Goal: Task Accomplishment & Management: Manage account settings

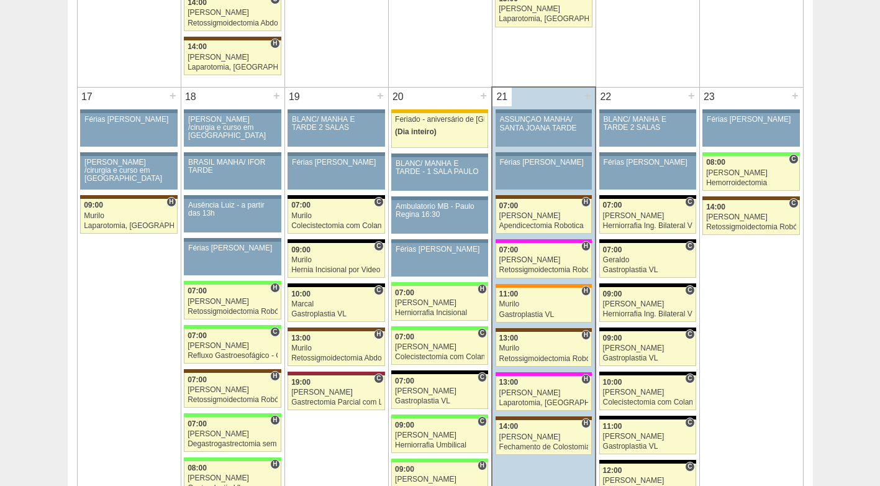
scroll to position [1925, 0]
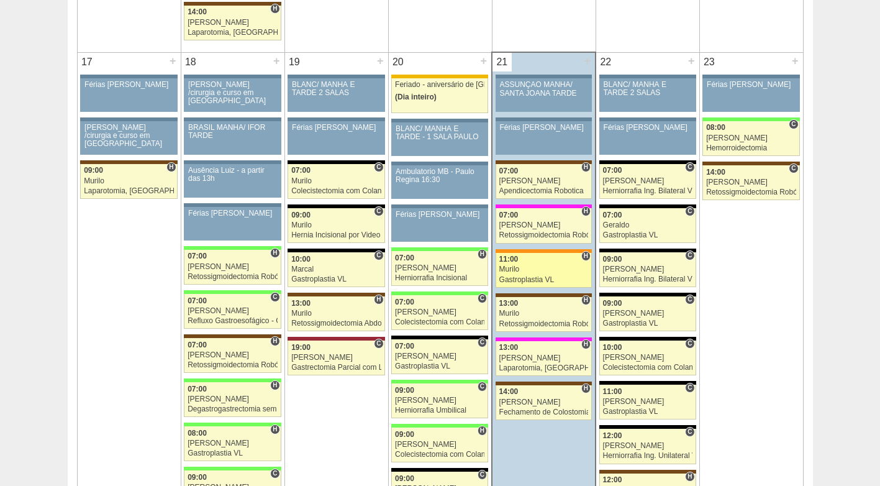
click at [531, 272] on div "Murilo" at bounding box center [543, 269] width 89 height 8
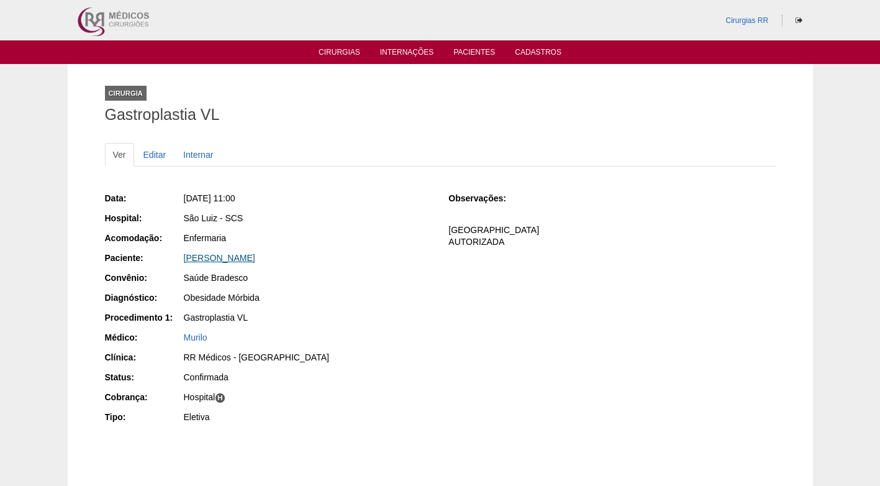
click at [255, 257] on link "PATRICIA APARECIDA FLAUSINO DEAN" at bounding box center [219, 258] width 71 height 10
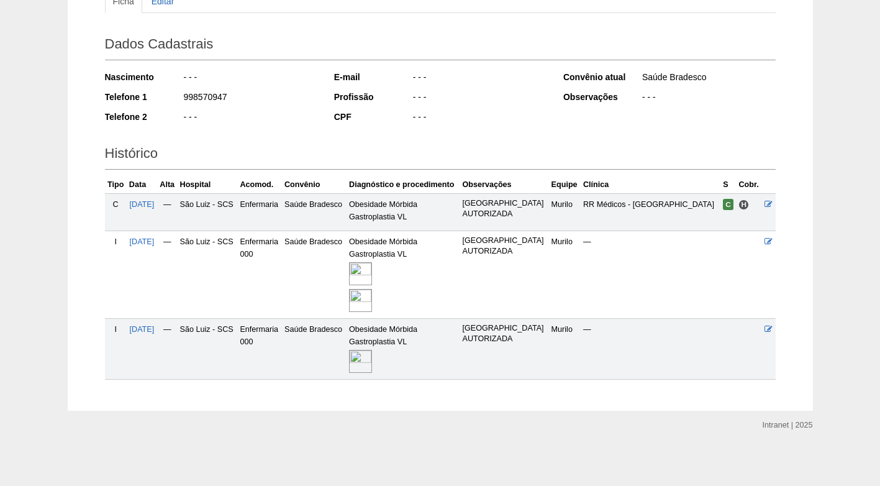
scroll to position [176, 0]
click at [366, 299] on img at bounding box center [360, 300] width 23 height 23
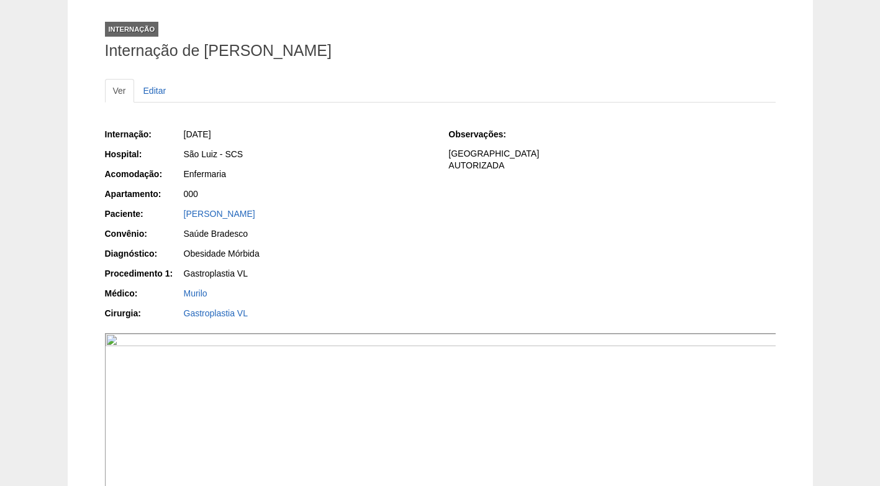
scroll to position [62, 0]
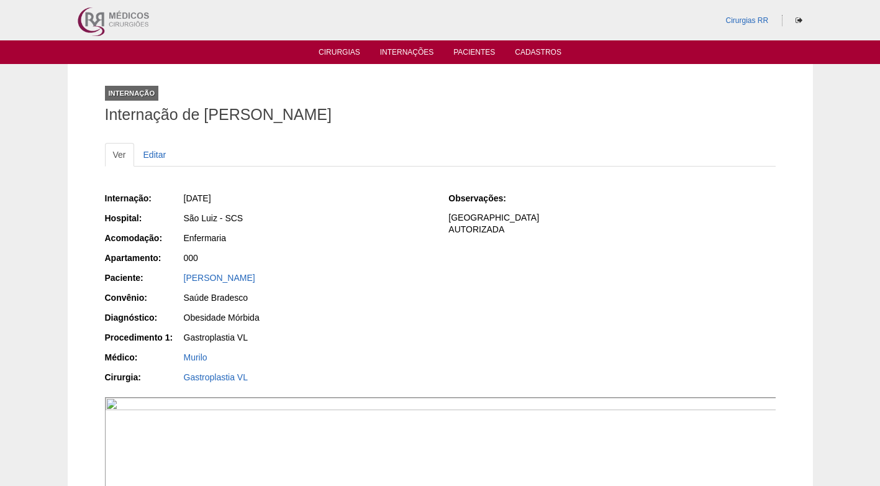
scroll to position [62, 0]
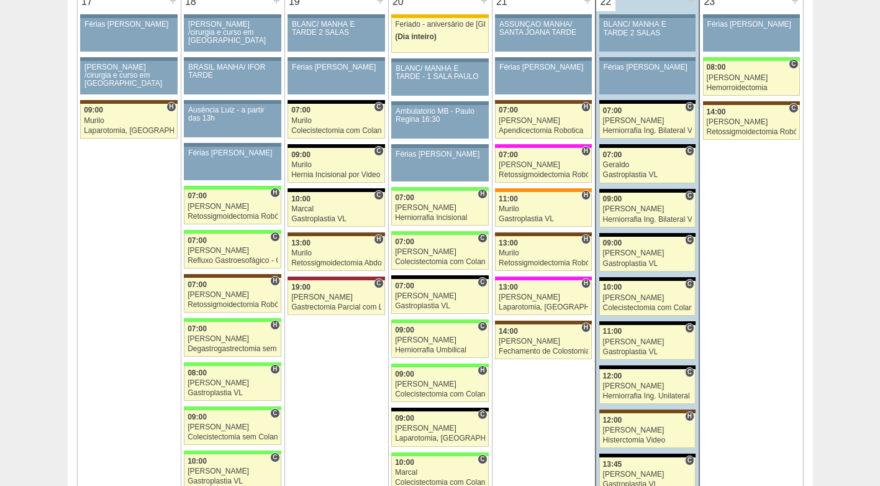
scroll to position [1988, 0]
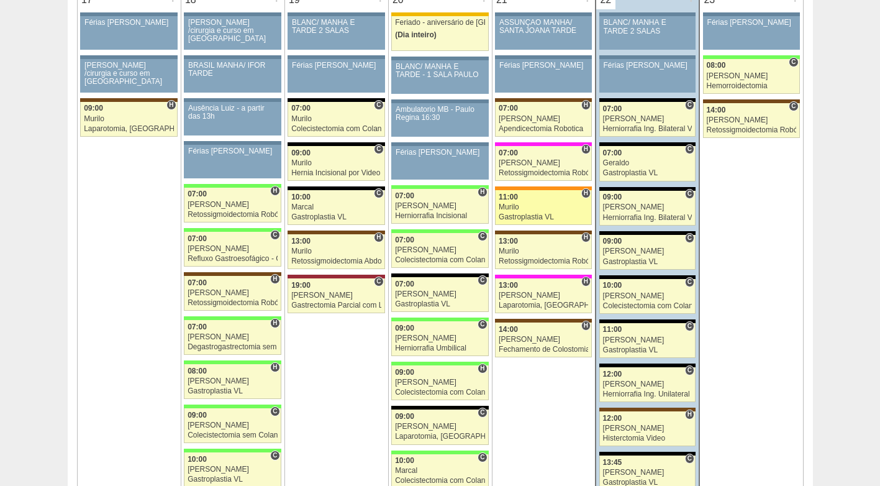
click at [524, 204] on div "Murilo" at bounding box center [543, 207] width 89 height 8
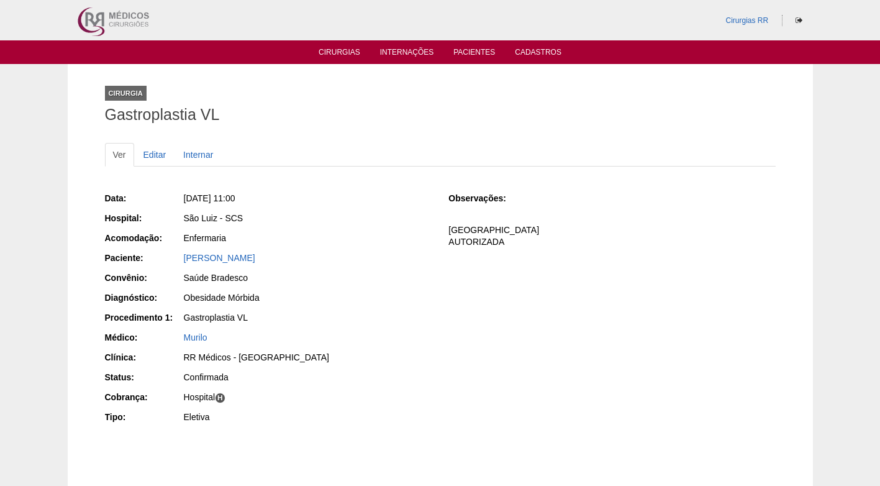
click at [385, 213] on div "São Luiz - SCS" at bounding box center [308, 218] width 248 height 12
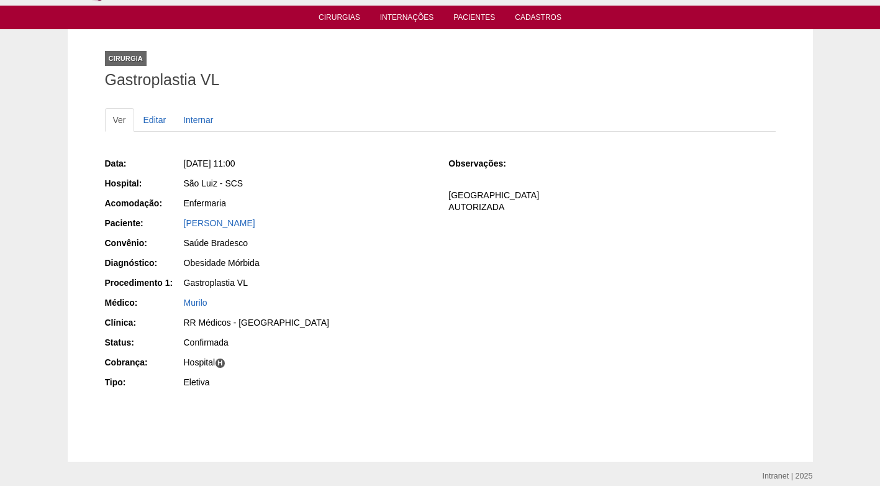
scroll to position [62, 0]
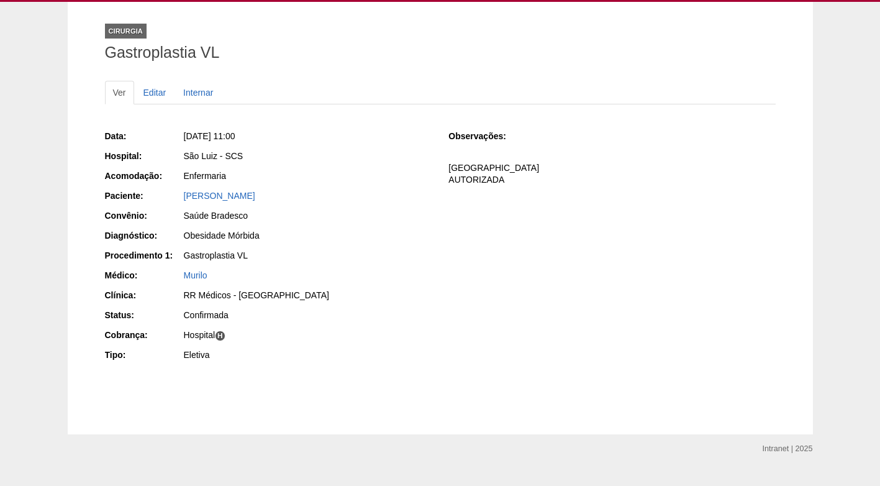
click at [333, 237] on div "Obesidade Mórbida" at bounding box center [308, 235] width 248 height 12
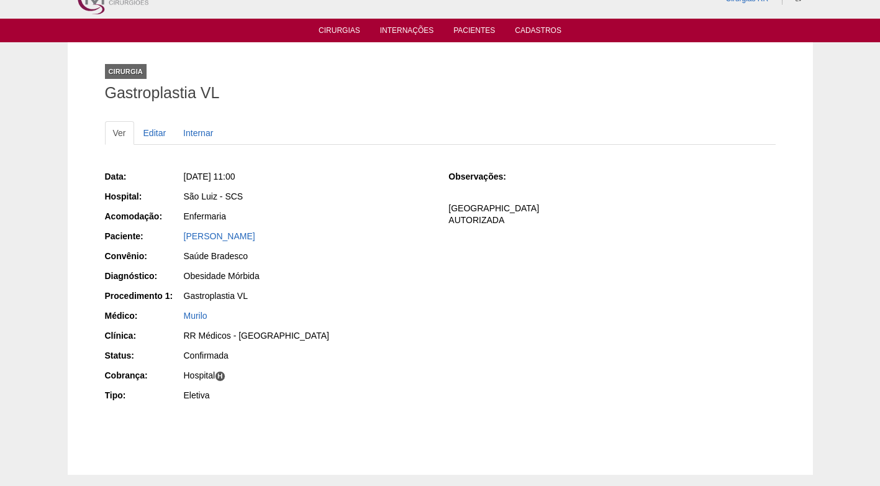
scroll to position [0, 0]
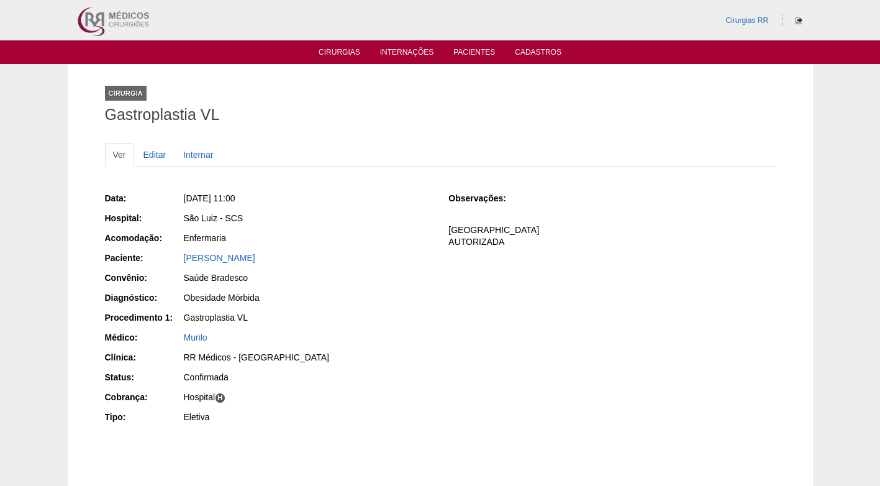
click at [802, 17] on icon at bounding box center [799, 20] width 7 height 7
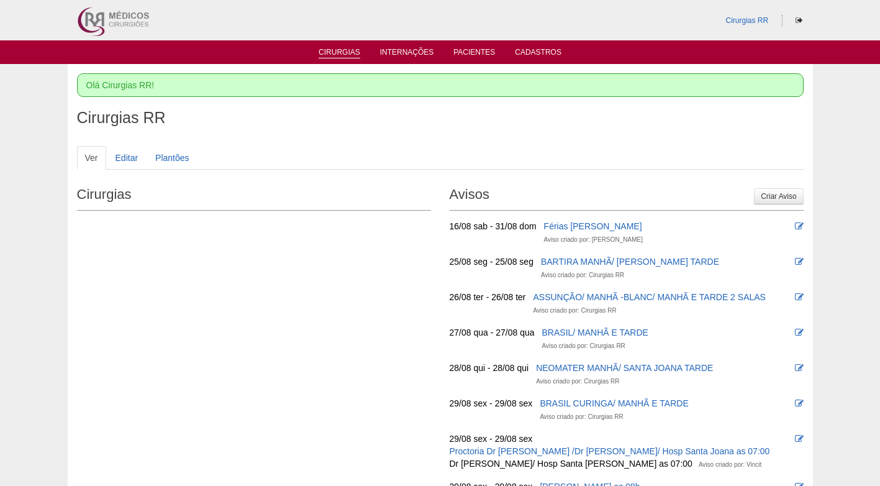
click at [335, 54] on link "Cirurgias" at bounding box center [340, 53] width 42 height 11
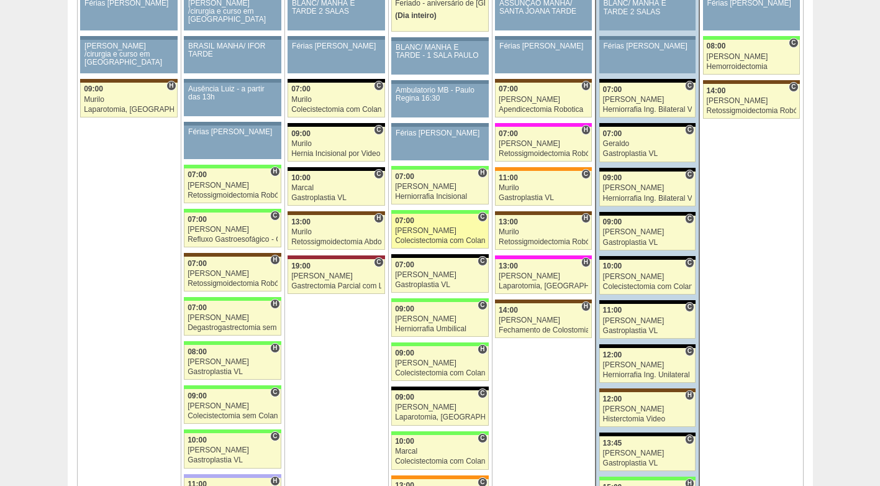
scroll to position [1988, 0]
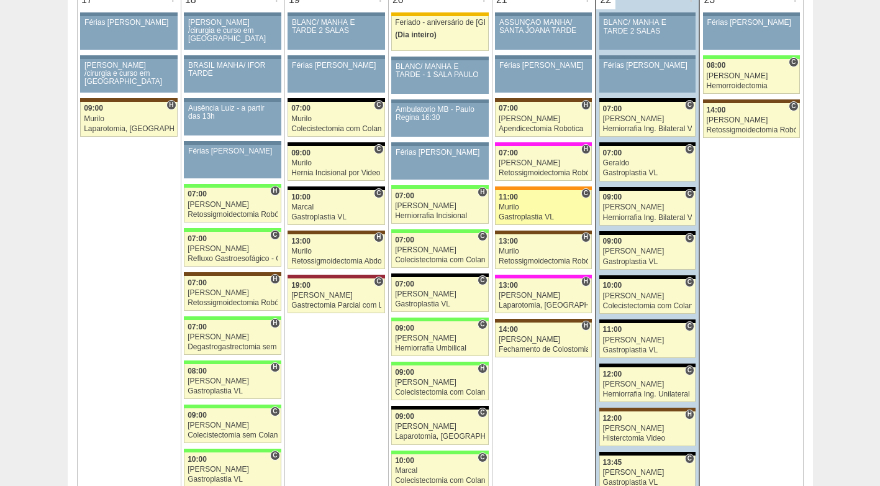
click at [552, 204] on div "Murilo" at bounding box center [543, 207] width 89 height 8
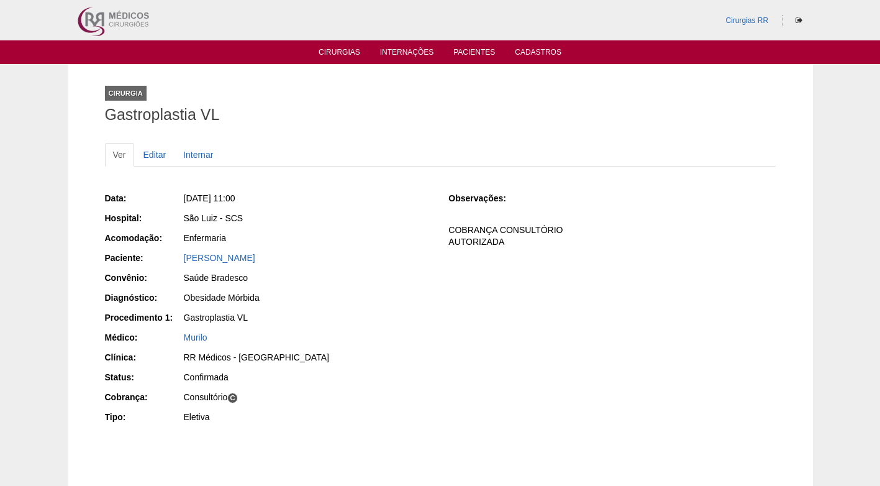
click at [368, 278] on div "Saúde Bradesco" at bounding box center [308, 277] width 248 height 12
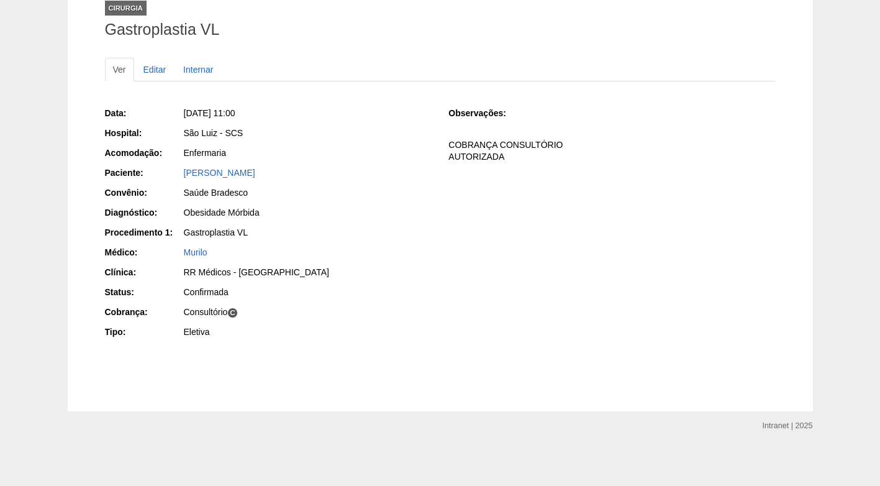
scroll to position [86, 0]
click at [240, 267] on div "RR Médicos - [GEOGRAPHIC_DATA]" at bounding box center [308, 271] width 248 height 12
click at [378, 242] on div "Data: [DATE] 11:00 Hospital: [GEOGRAPHIC_DATA] Acomodação: Enfermaria Paciente:…" at bounding box center [268, 223] width 327 height 243
click at [431, 224] on div "Data: [DATE] 11:00 Hospital: [GEOGRAPHIC_DATA] Acomodação: Enfermaria Paciente:…" at bounding box center [268, 223] width 327 height 243
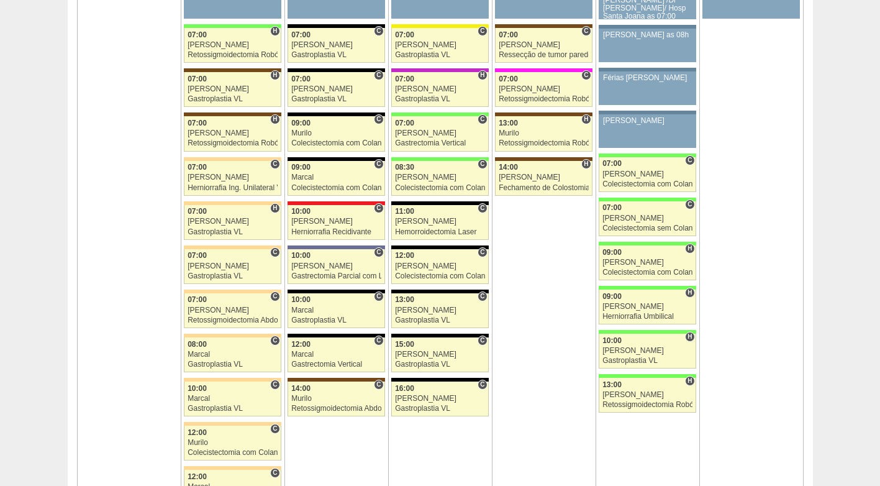
scroll to position [2853, 0]
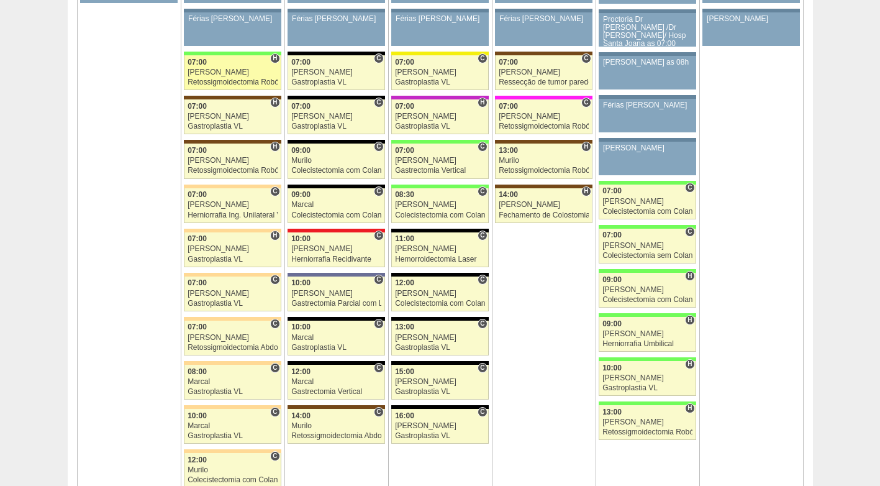
click at [225, 81] on div "Retossigmoidectomia Robótica" at bounding box center [233, 82] width 90 height 8
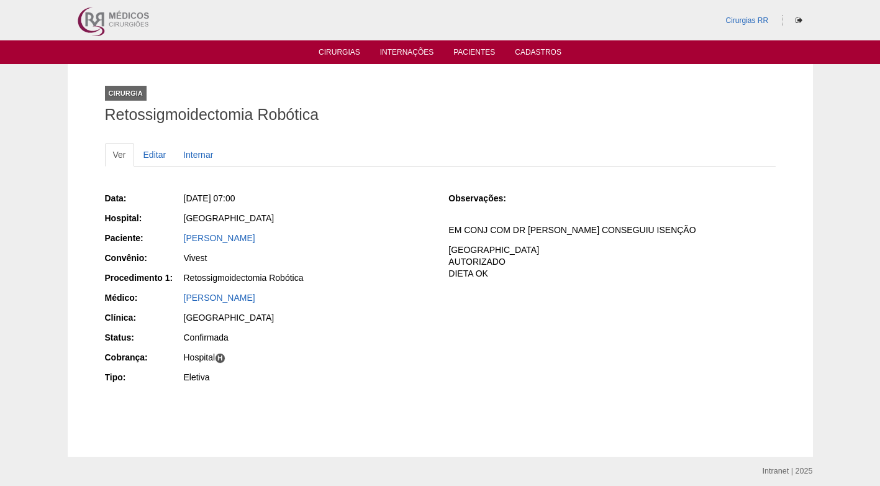
click at [355, 304] on div "[PERSON_NAME]" at bounding box center [307, 299] width 249 height 16
click at [352, 319] on div "[GEOGRAPHIC_DATA]" at bounding box center [308, 317] width 248 height 12
click at [384, 321] on div "[GEOGRAPHIC_DATA]" at bounding box center [308, 317] width 248 height 12
click at [380, 239] on div "JULIANA ARAUJO DOS SANTOS" at bounding box center [308, 238] width 248 height 12
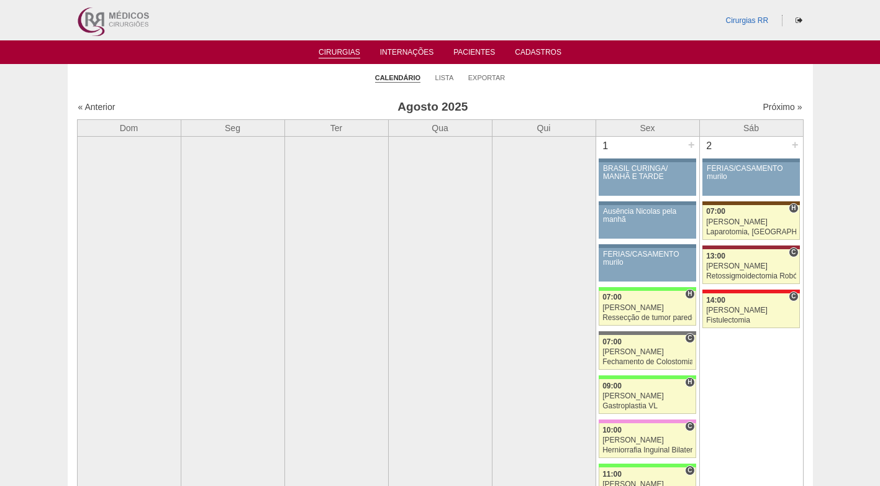
scroll to position [2853, 0]
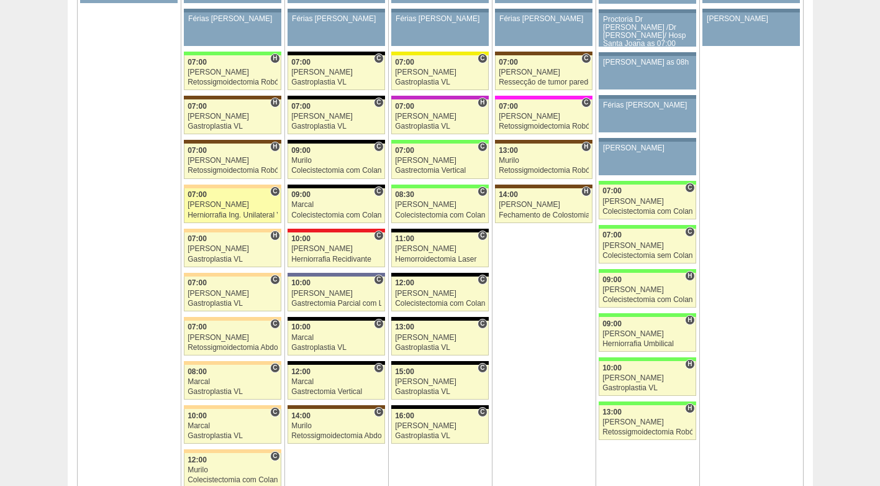
click at [217, 206] on div "[PERSON_NAME]" at bounding box center [233, 205] width 90 height 8
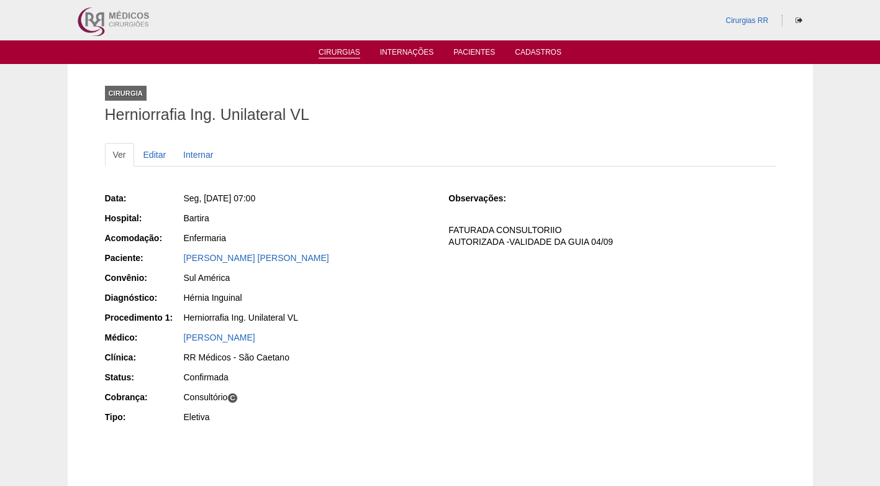
click at [356, 52] on link "Cirurgias" at bounding box center [340, 53] width 42 height 11
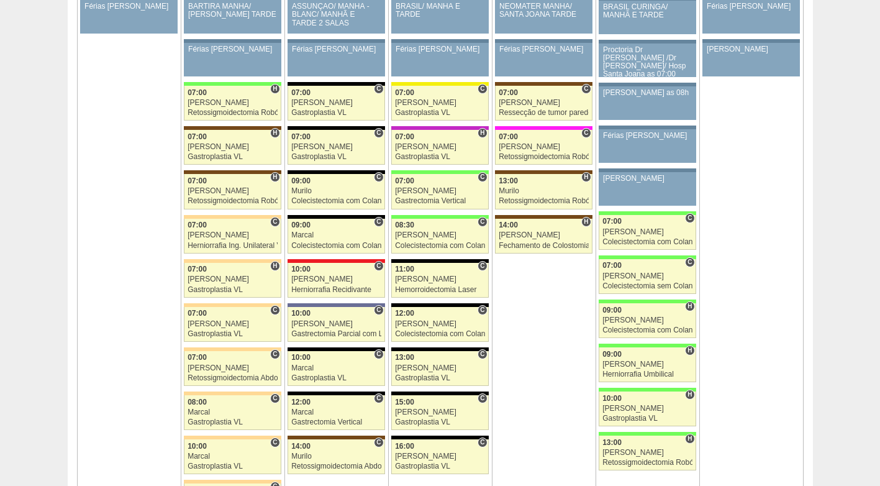
scroll to position [2795, 0]
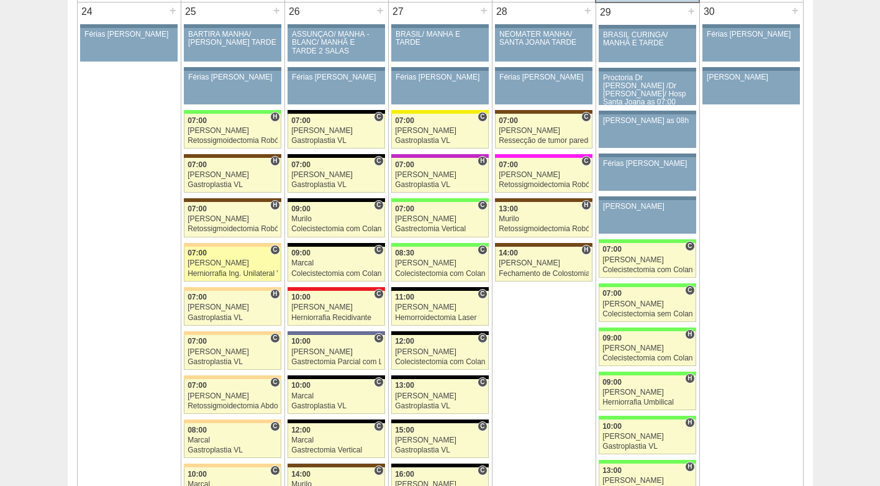
click at [226, 261] on div "[PERSON_NAME]" at bounding box center [233, 263] width 90 height 8
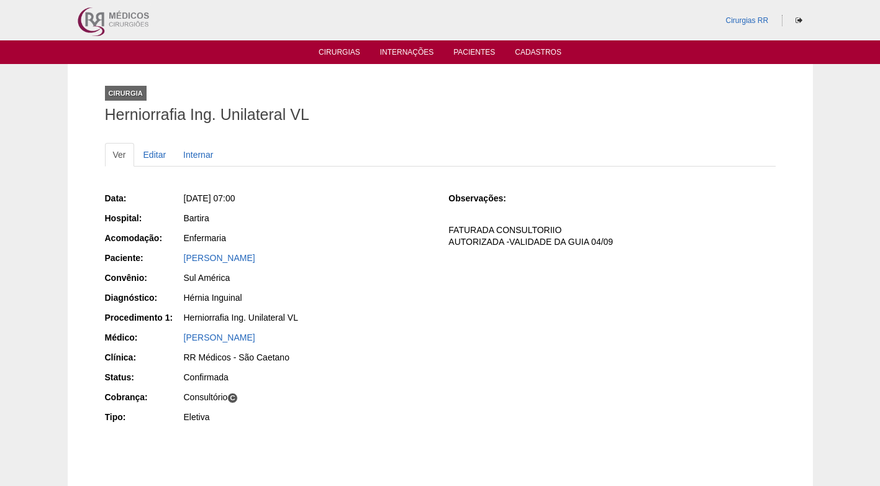
click at [390, 211] on div "Data: Seg, 25/08/2025 - 07:00 Hospital: Bartira Acomodação: Enfermaria Paciente…" at bounding box center [268, 309] width 327 height 243
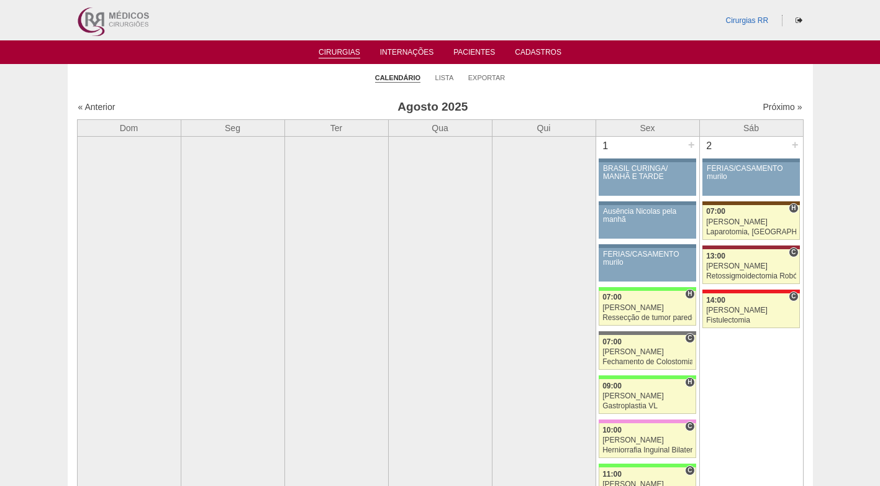
scroll to position [2795, 0]
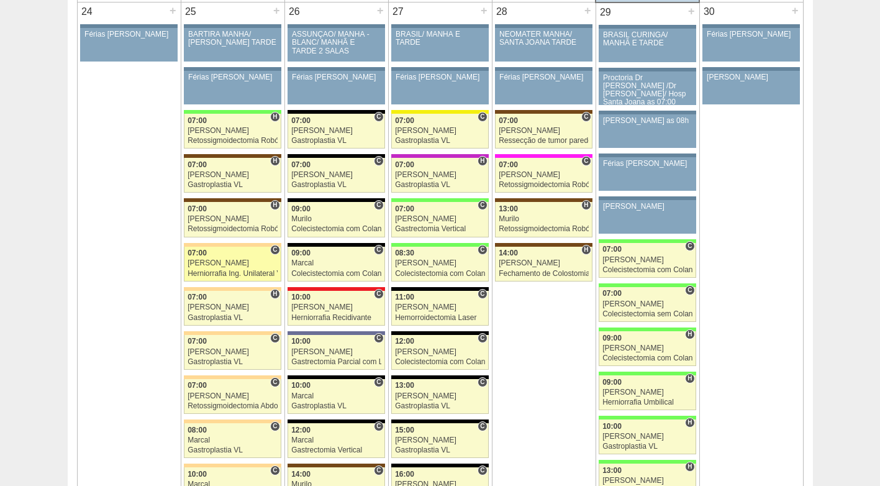
click at [229, 265] on div "[PERSON_NAME]" at bounding box center [233, 263] width 90 height 8
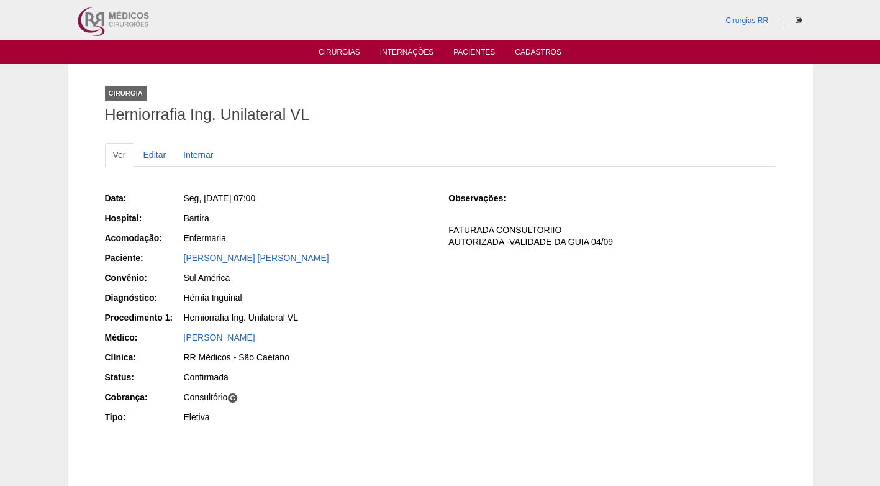
click at [374, 325] on div "Herniorrafia Ing. Unilateral VL" at bounding box center [307, 319] width 249 height 16
click at [309, 260] on link "[PERSON_NAME]" at bounding box center [256, 258] width 145 height 10
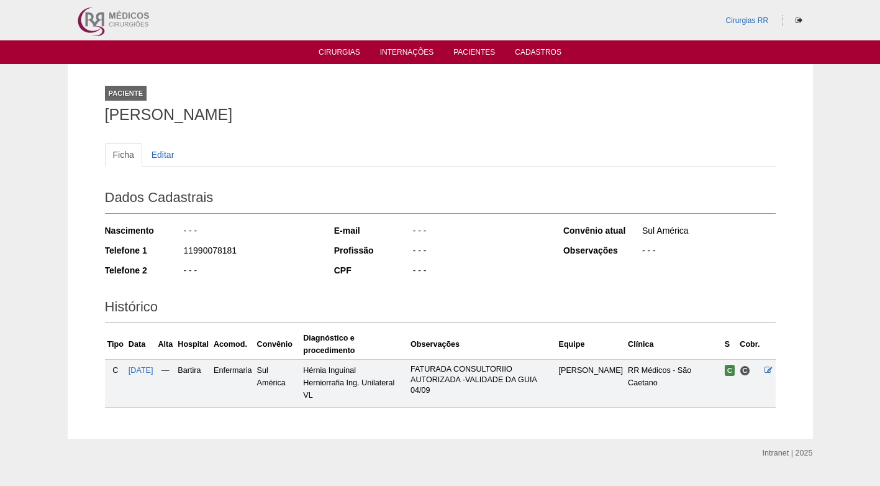
click at [310, 259] on div "11990078181" at bounding box center [250, 252] width 135 height 16
click at [539, 285] on div "Dados Cadastrais Nascimento - - - Telefone 1 11990078181 Telefone 2 - - - E-mai…" at bounding box center [440, 233] width 671 height 109
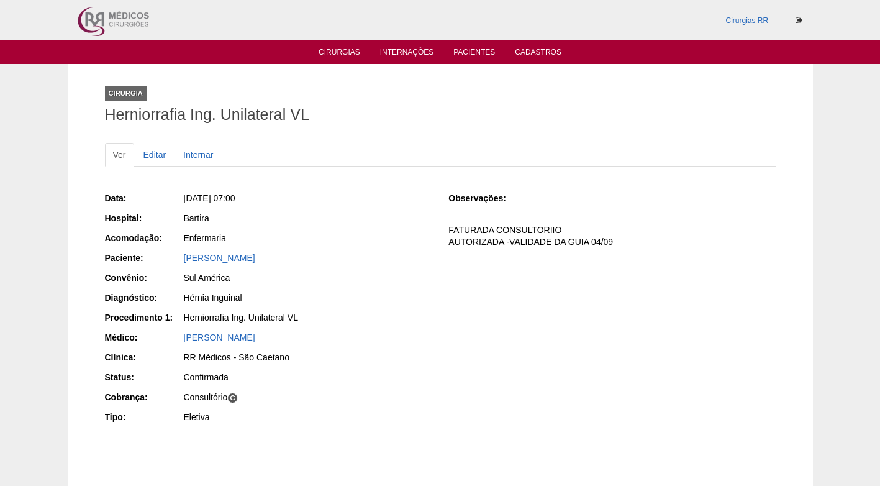
click at [411, 209] on div "Data: Seg, 25/08/2025 - 07:00 Hospital: Bartira Acomodação: Enfermaria Paciente…" at bounding box center [268, 309] width 327 height 243
click at [534, 241] on p "FATURADA CONSULTORIIO AUTORIZADA -VALIDADE DA GUIA 04/09" at bounding box center [611, 236] width 327 height 24
click at [371, 270] on div "Data: Seg, 25/08/2025 - 07:00 Hospital: Bartira Acomodação: Enfermaria Paciente…" at bounding box center [268, 309] width 327 height 243
click at [382, 228] on div "Data: Seg, 25/08/2025 - 07:00 Hospital: Bartira Acomodação: Enfermaria Paciente…" at bounding box center [268, 309] width 327 height 243
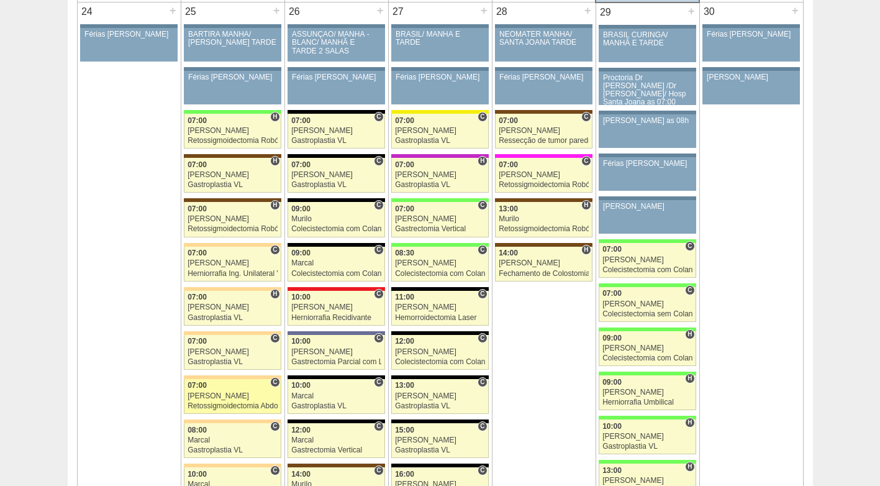
scroll to position [2795, 0]
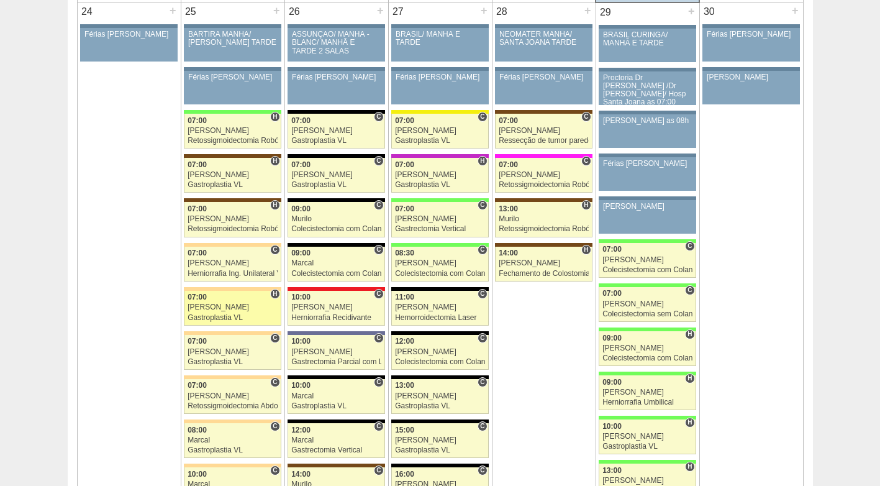
click at [230, 301] on div "07:00" at bounding box center [233, 297] width 90 height 8
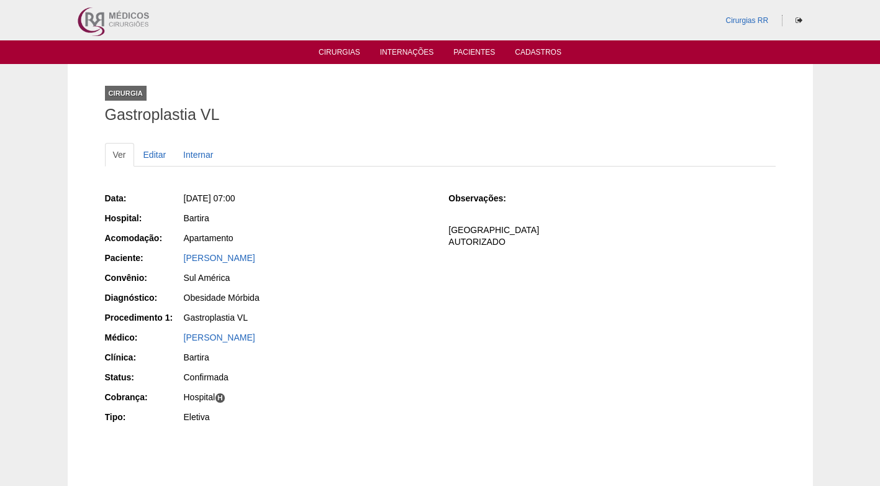
click at [335, 324] on div "Gastroplastia VL" at bounding box center [307, 319] width 249 height 16
click at [348, 317] on div "Gastroplastia VL" at bounding box center [308, 317] width 248 height 12
click at [350, 317] on div "Gastroplastia VL" at bounding box center [308, 317] width 248 height 12
click at [408, 344] on div "[PERSON_NAME]" at bounding box center [307, 339] width 249 height 16
click at [406, 228] on div "Data: Seg, 25/08/2025 - 07:00 Hospital: Bartira Acomodação: Apartamento Pacient…" at bounding box center [268, 309] width 327 height 243
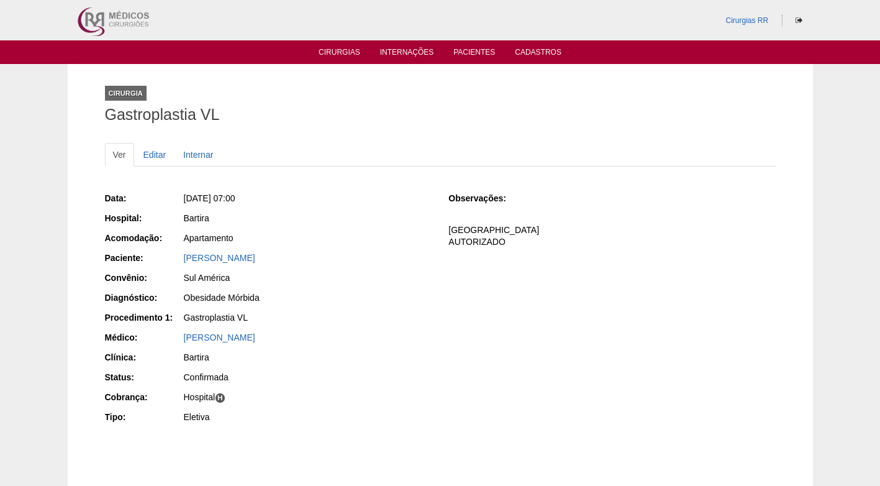
click at [455, 371] on div "Data: Seg, 25/08/2025 - 07:00 Hospital: Bartira Acomodação: Apartamento Pacient…" at bounding box center [440, 309] width 671 height 243
click at [274, 130] on div "Ver Editar Internar Data: Seg, 25/08/2025 - 07:00 Hospital: Bartira Acomodação:…" at bounding box center [440, 297] width 671 height 335
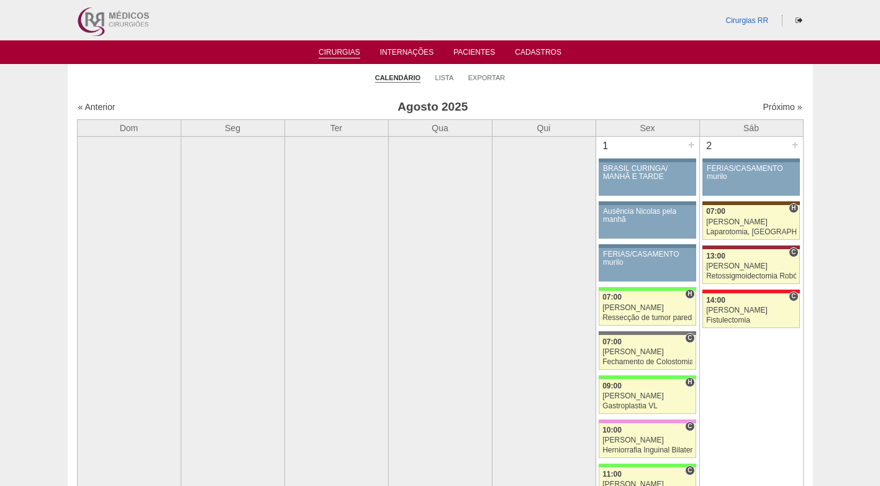
scroll to position [2795, 0]
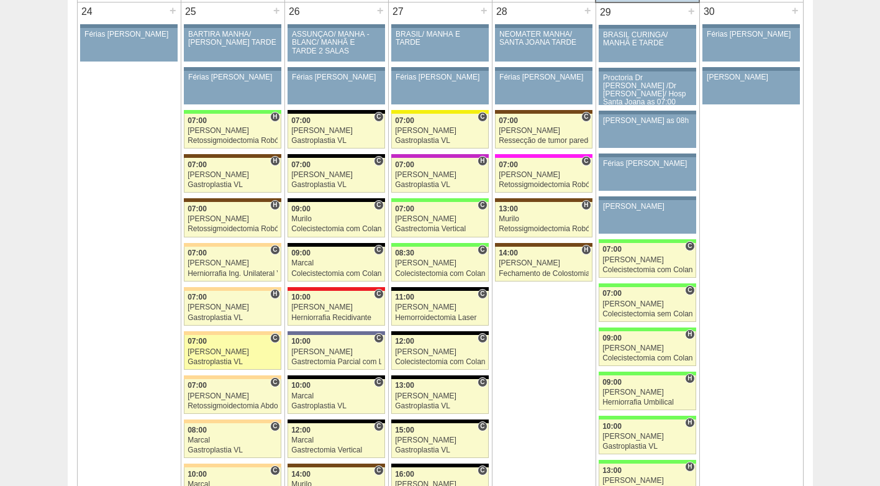
click at [244, 346] on link "88146 Nathan C 07:00 Nathan Gastroplastia VL Hospital Bartira RR Médicos - São …" at bounding box center [232, 352] width 97 height 35
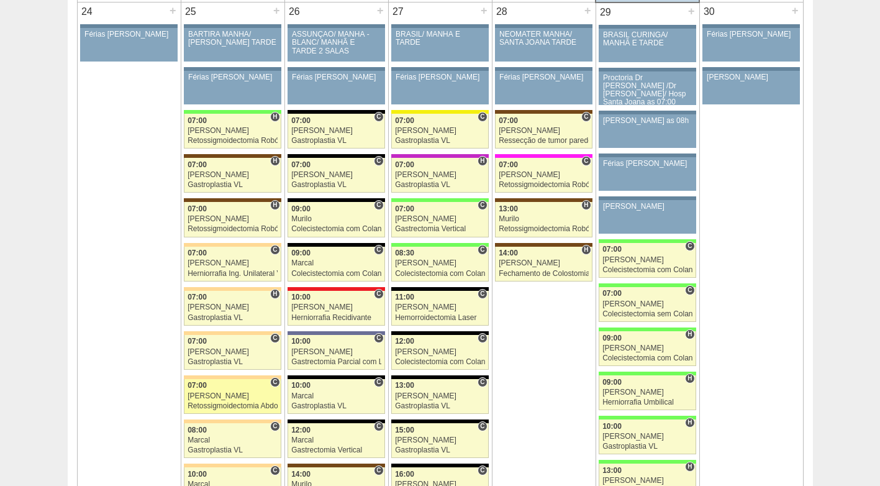
click at [228, 393] on div "[PERSON_NAME]" at bounding box center [233, 396] width 90 height 8
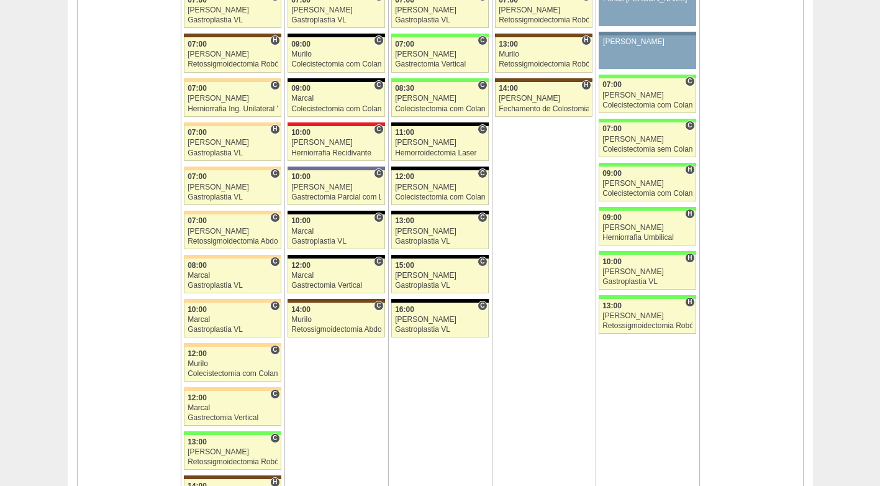
scroll to position [2981, 0]
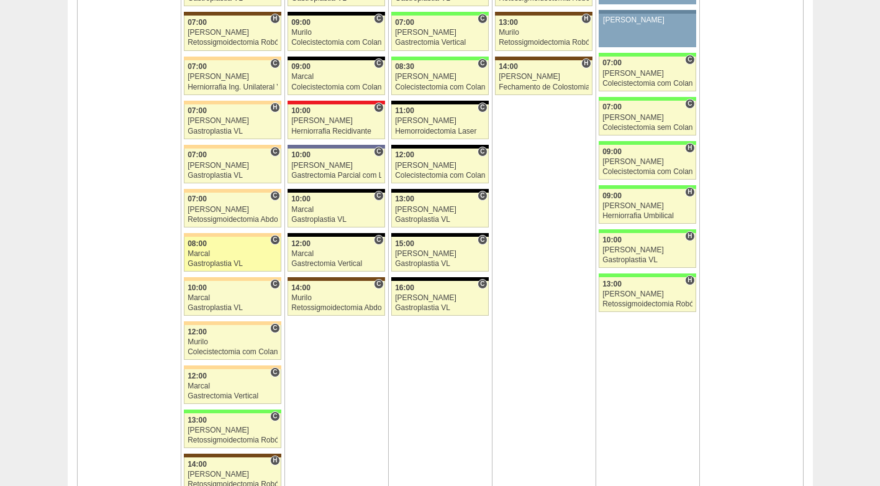
click at [237, 264] on div "Gastroplastia VL" at bounding box center [233, 264] width 90 height 8
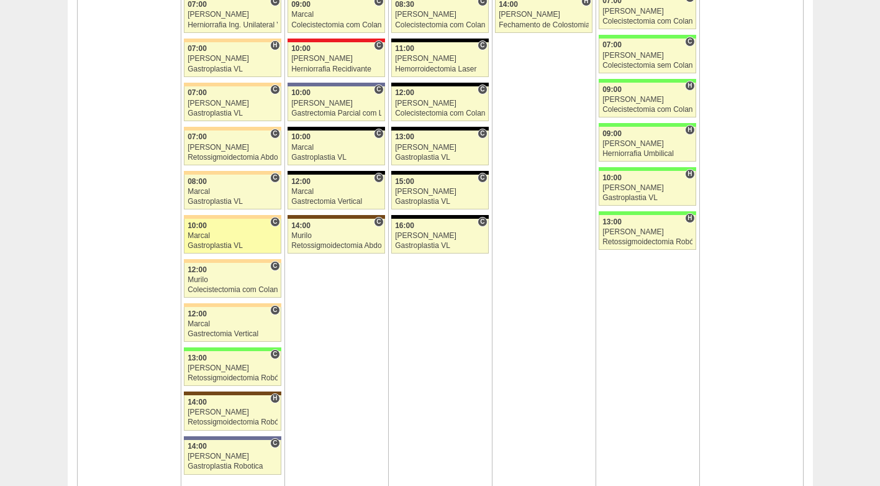
click at [231, 226] on div "10:00" at bounding box center [233, 226] width 90 height 8
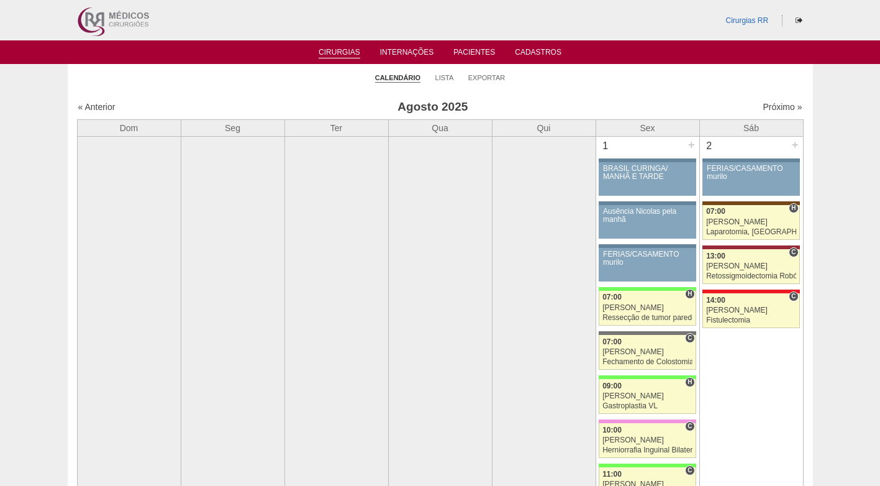
scroll to position [3044, 0]
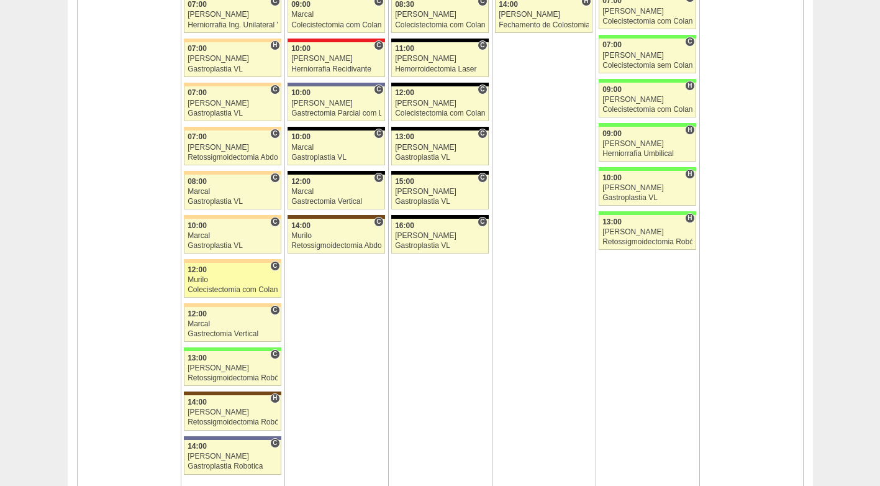
click at [261, 289] on div "Colecistectomia com Colangiografia VL" at bounding box center [233, 290] width 90 height 8
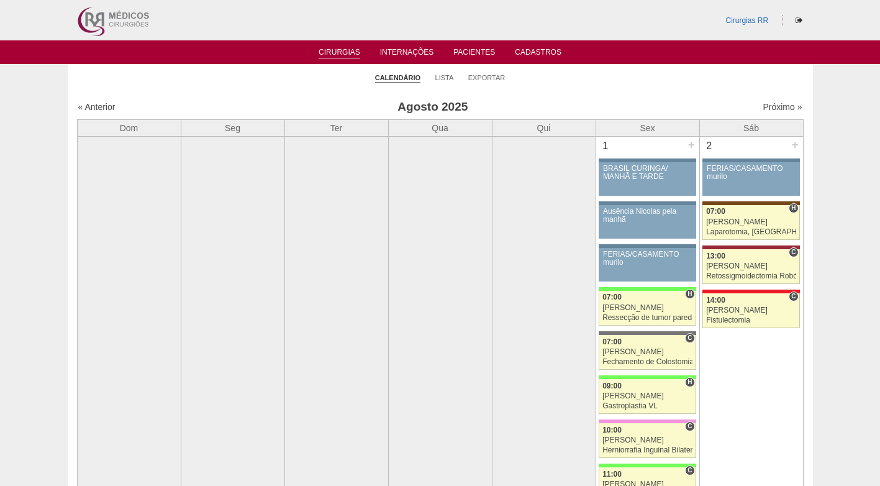
scroll to position [3044, 0]
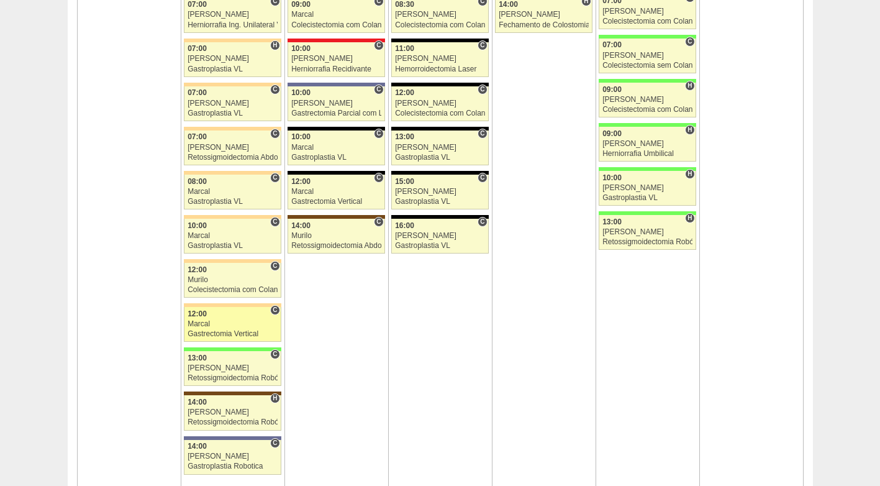
click at [230, 326] on div "Marcal" at bounding box center [233, 324] width 90 height 8
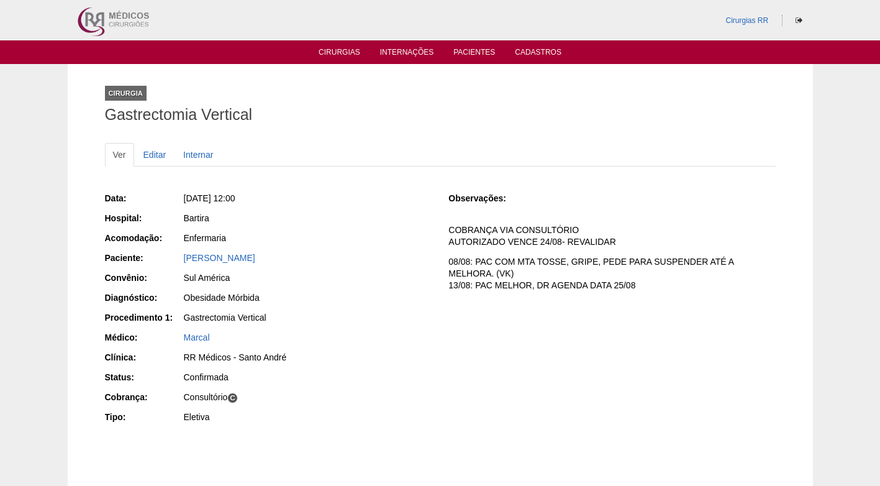
drag, startPoint x: 246, startPoint y: 363, endPoint x: 248, endPoint y: 355, distance: 8.3
click at [247, 358] on div "RR Médicos - Santo André" at bounding box center [307, 359] width 249 height 16
click at [248, 355] on div "RR Médicos - Santo André" at bounding box center [308, 357] width 248 height 12
click at [377, 300] on div "Obesidade Mórbida" at bounding box center [308, 297] width 248 height 12
click at [380, 291] on div "Obesidade Mórbida" at bounding box center [308, 297] width 248 height 12
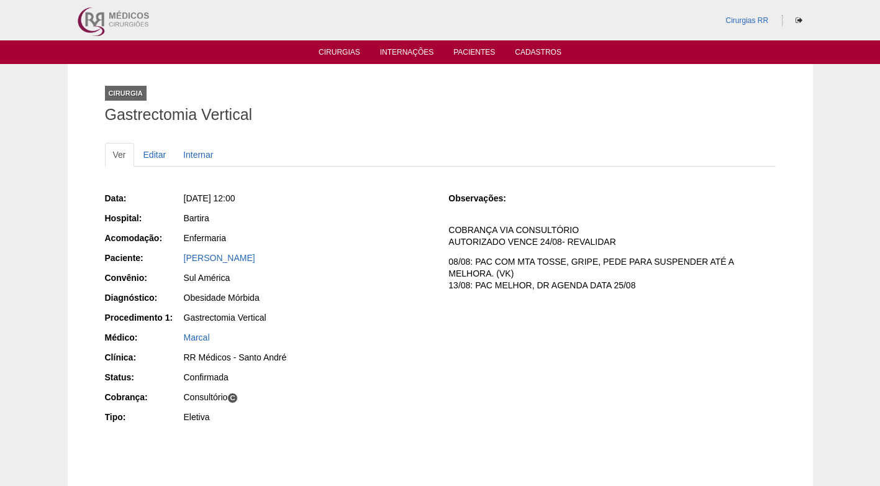
click at [383, 300] on div "Obesidade Mórbida" at bounding box center [308, 297] width 248 height 12
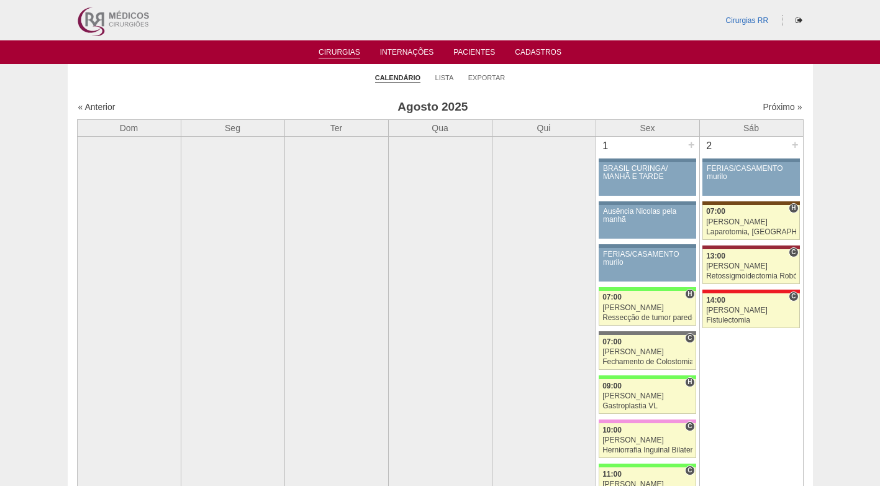
scroll to position [3044, 0]
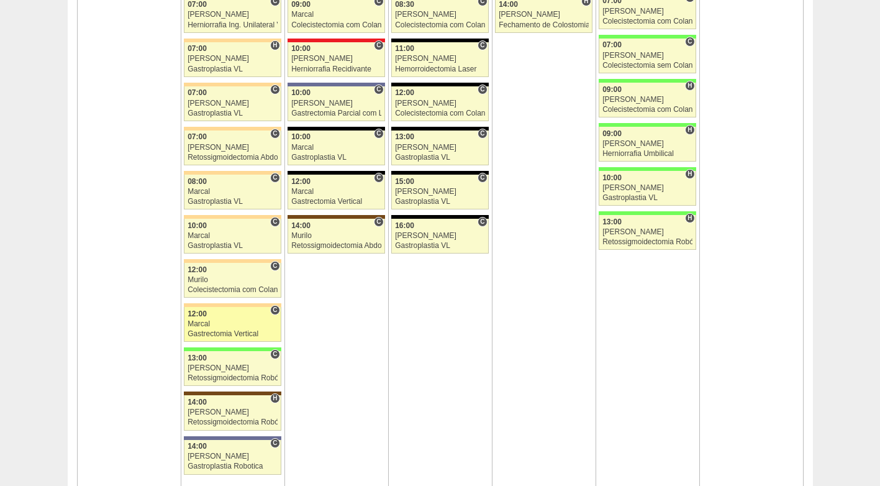
click at [220, 320] on div "Marcal" at bounding box center [233, 324] width 90 height 8
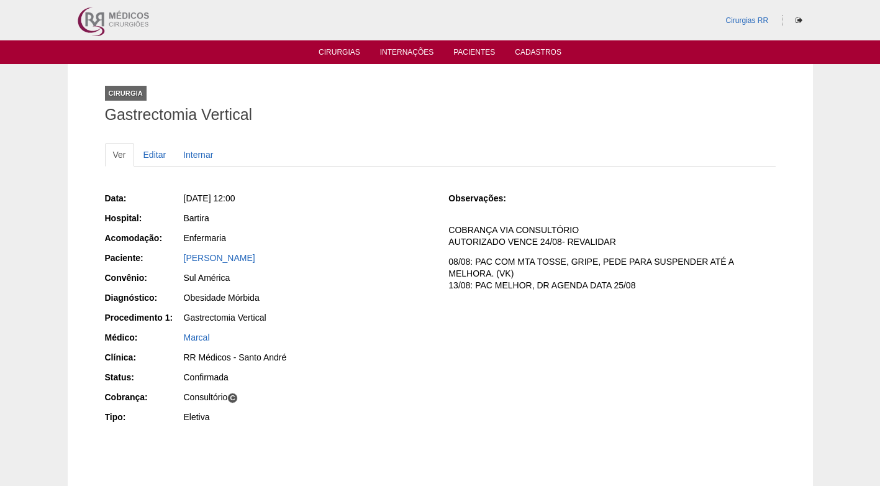
click at [311, 322] on div "Gastrectomia Vertical" at bounding box center [308, 317] width 248 height 12
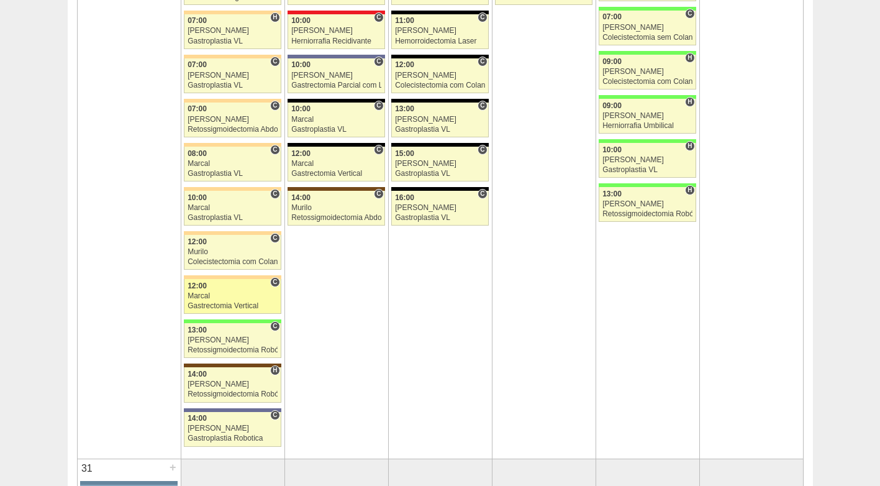
scroll to position [3106, 0]
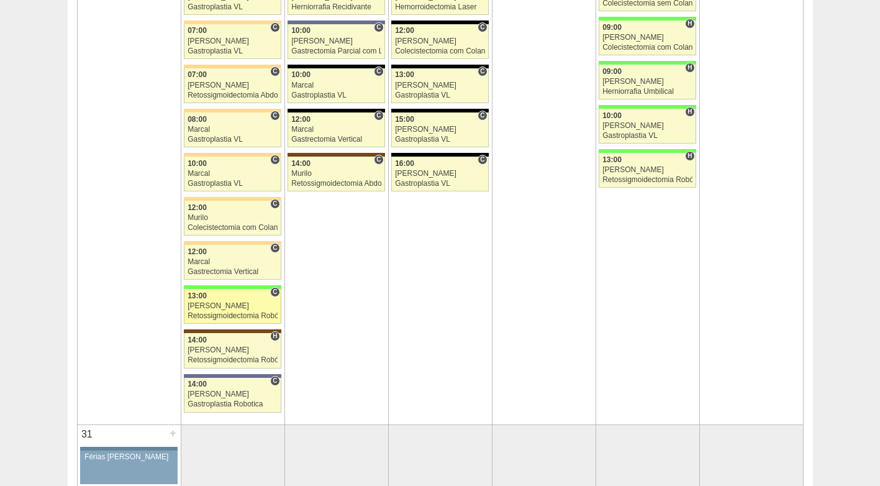
click at [219, 311] on link "87010 Cirurgias RR C 13:00 Bruno Retossigmoidectomia Robótica Hospital Brasil R…" at bounding box center [232, 306] width 97 height 35
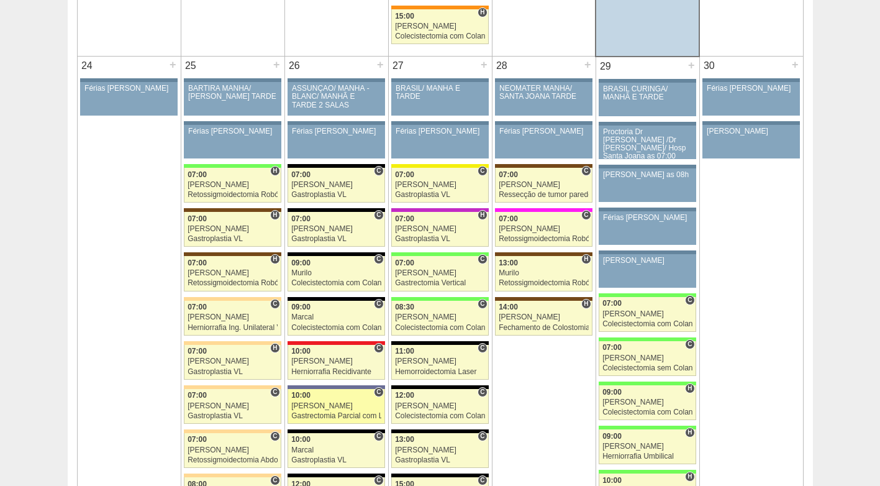
scroll to position [2733, 0]
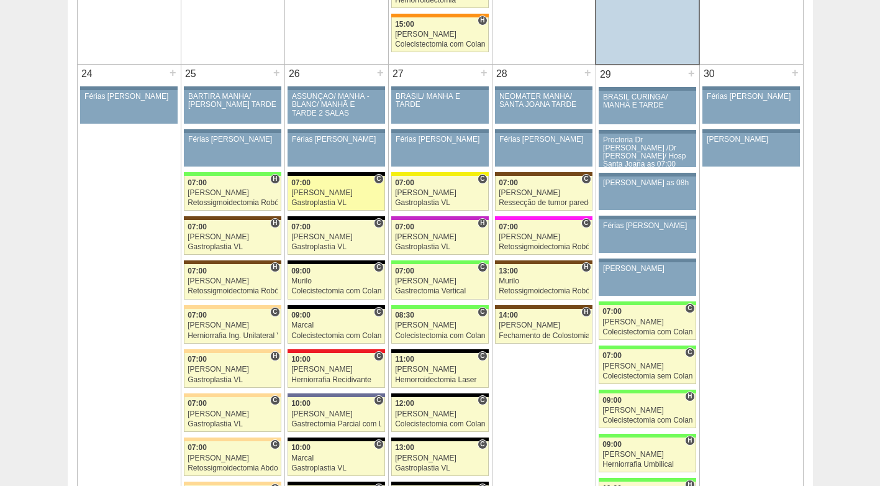
click at [334, 190] on div "[PERSON_NAME]" at bounding box center [336, 193] width 90 height 8
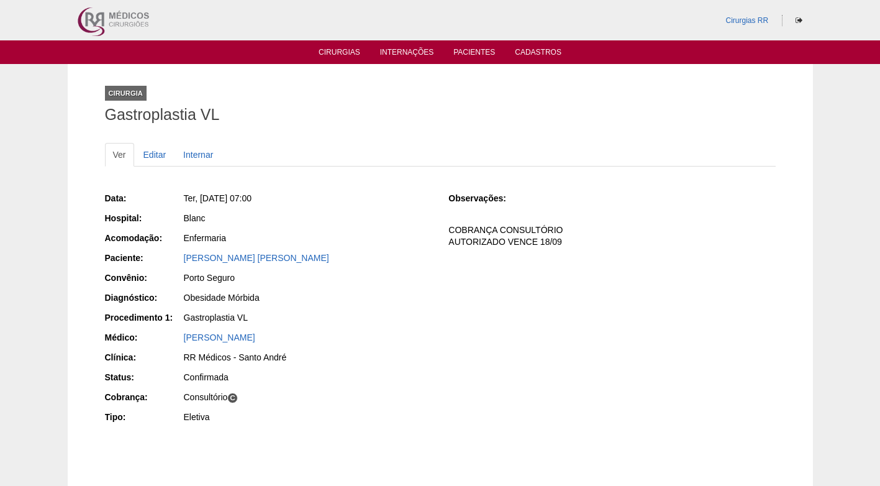
click at [371, 239] on div "Enfermaria" at bounding box center [308, 238] width 248 height 12
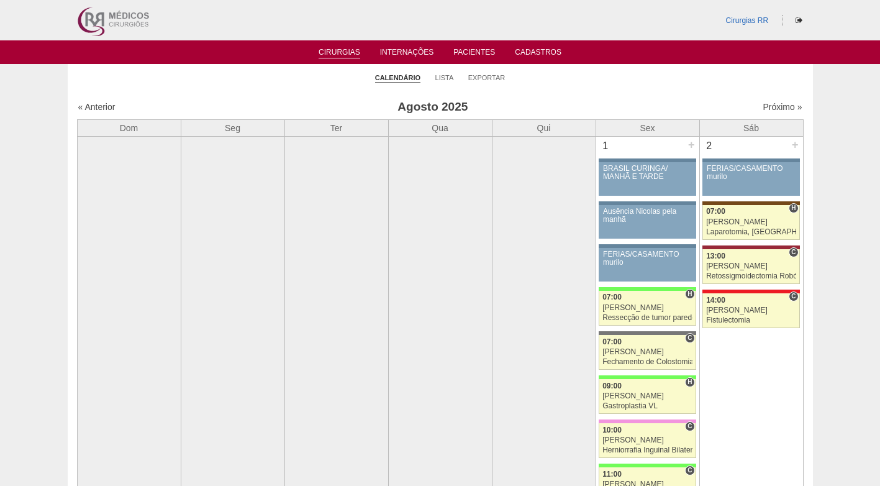
scroll to position [2733, 0]
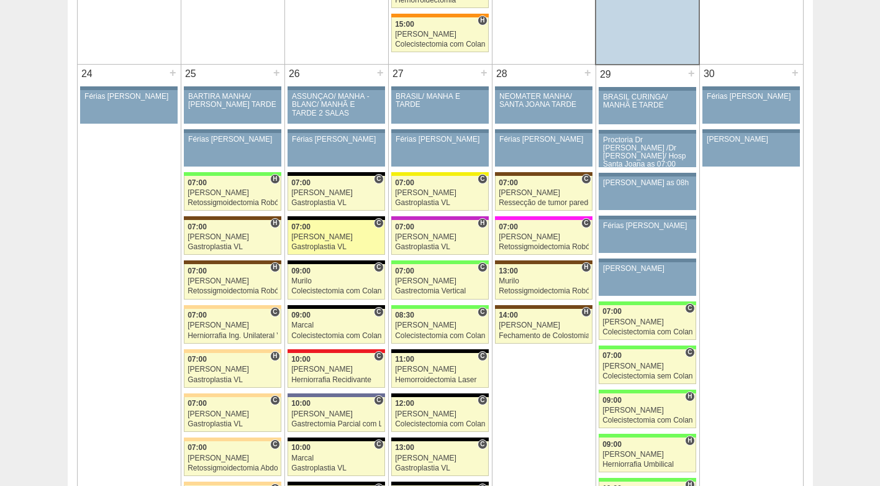
click at [321, 242] on link "88183 Felipe Rossi C 07:00 Felipe Rossi Gastroplastia VL Hospital Blanc RR Médi…" at bounding box center [336, 237] width 97 height 35
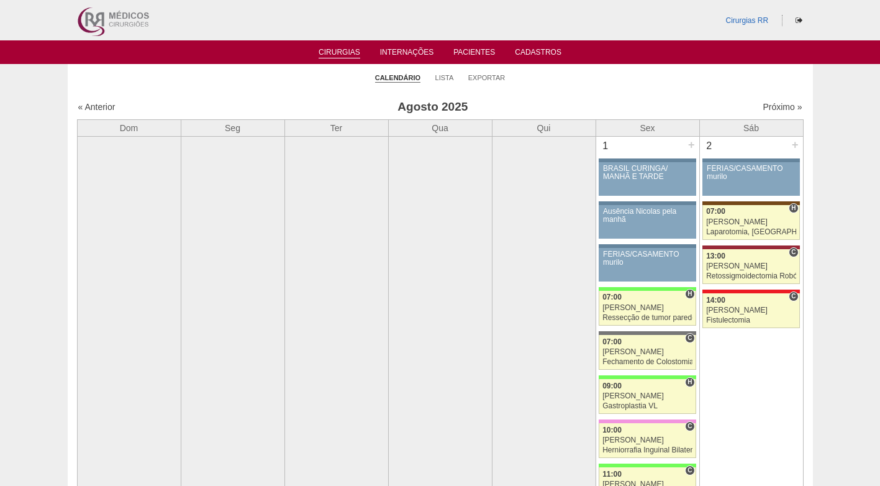
scroll to position [2733, 0]
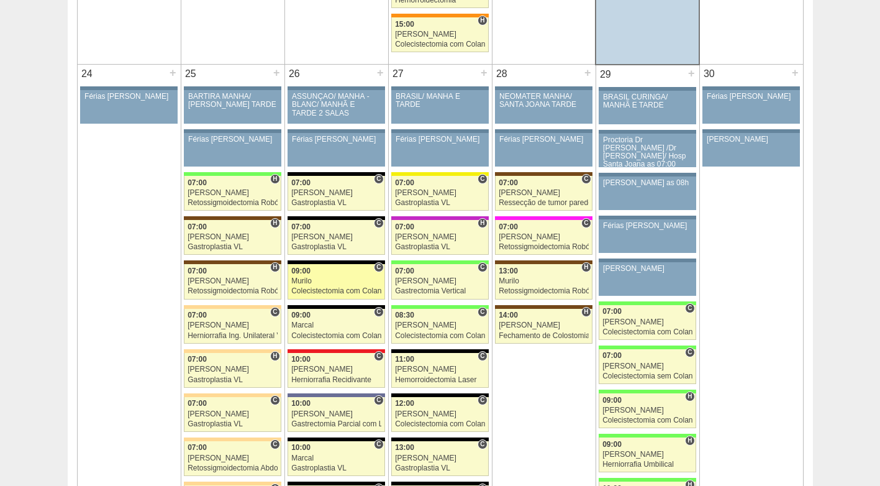
click at [324, 274] on div "09:00" at bounding box center [336, 271] width 90 height 8
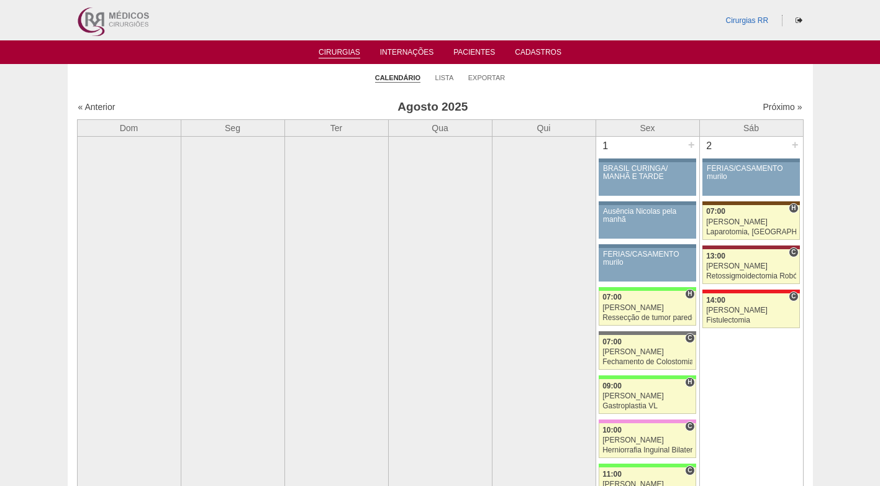
scroll to position [2733, 0]
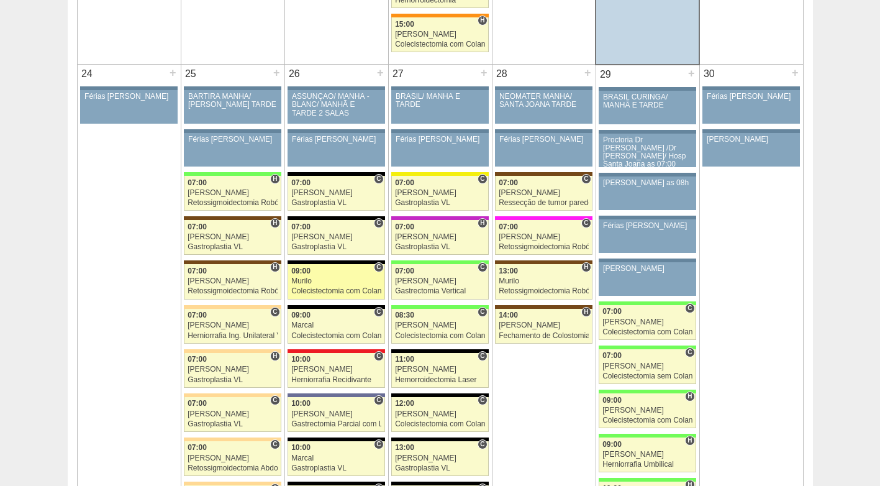
click at [330, 287] on div "Colecistectomia com Colangiografia VL" at bounding box center [336, 291] width 90 height 8
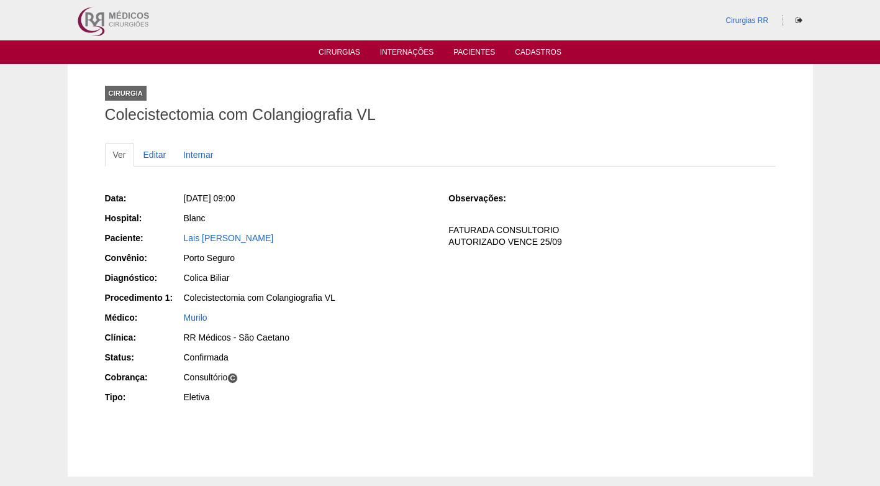
click at [353, 255] on div "Porto Seguro" at bounding box center [308, 258] width 248 height 12
click at [375, 247] on div "Data: Ter, 26/08/2025 - 09:00 Hospital: Blanc Paciente: Lais Persechino Mombell…" at bounding box center [268, 299] width 327 height 223
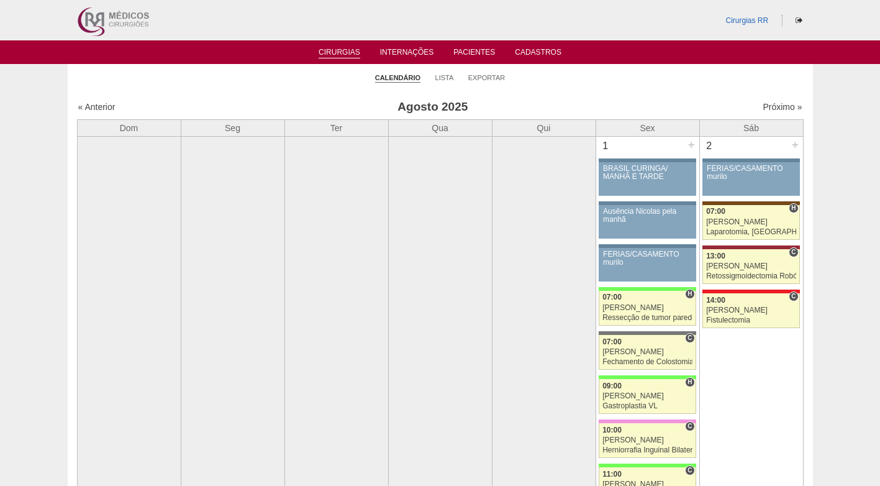
scroll to position [2733, 0]
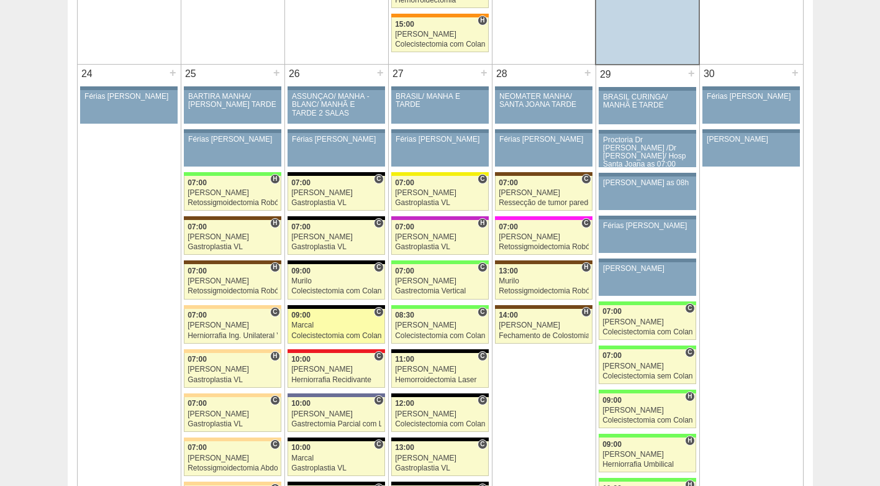
click at [342, 324] on div "Marcal" at bounding box center [336, 325] width 90 height 8
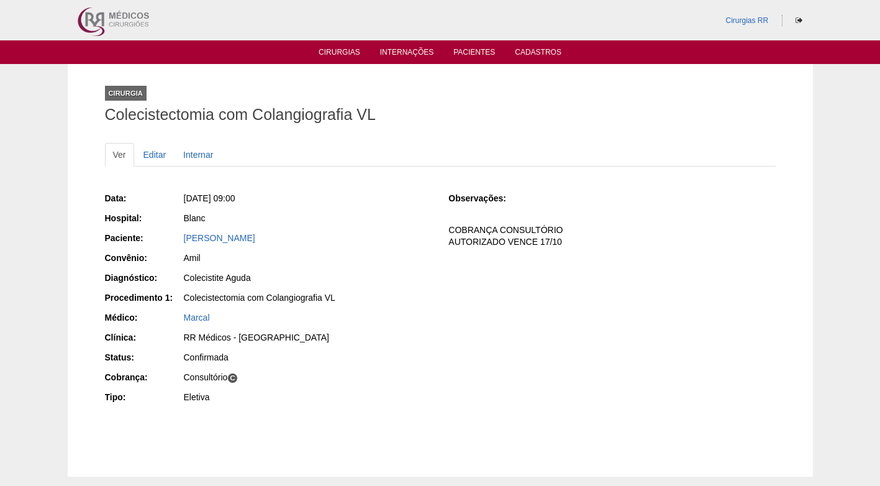
click at [385, 258] on div "Amil" at bounding box center [308, 258] width 248 height 12
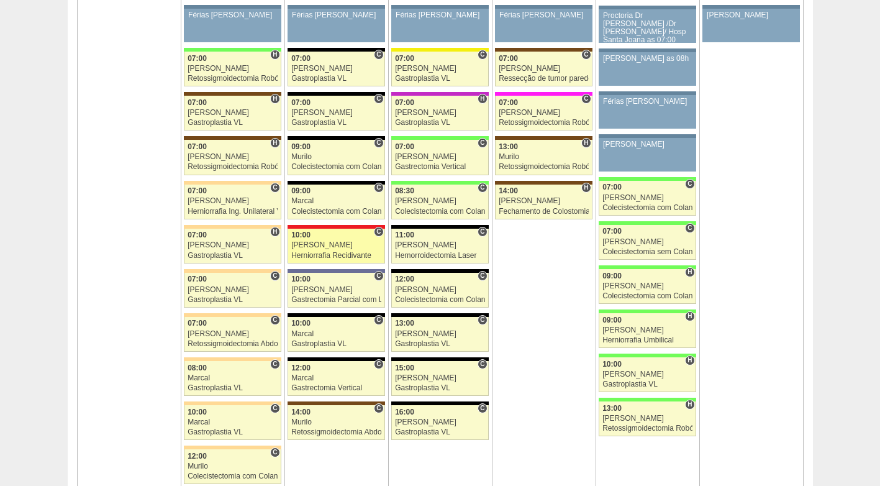
scroll to position [2919, 0]
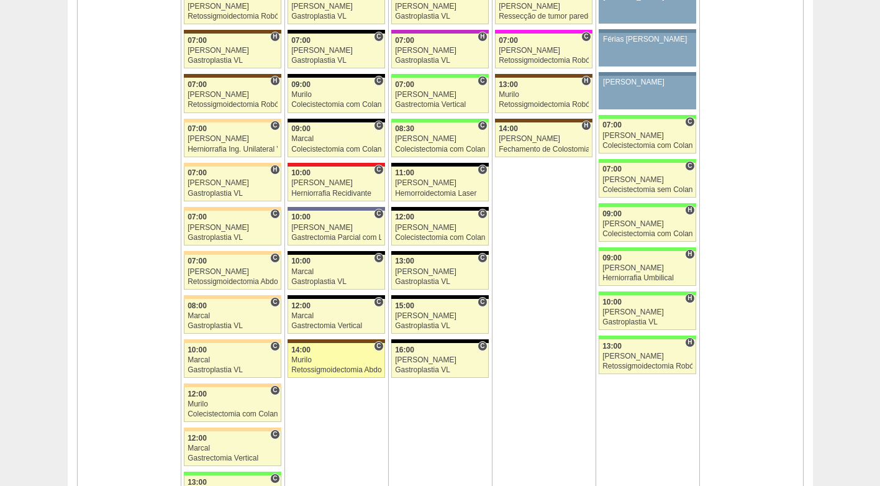
click at [346, 366] on div "Retossigmoidectomia Abdominal VL" at bounding box center [336, 370] width 90 height 8
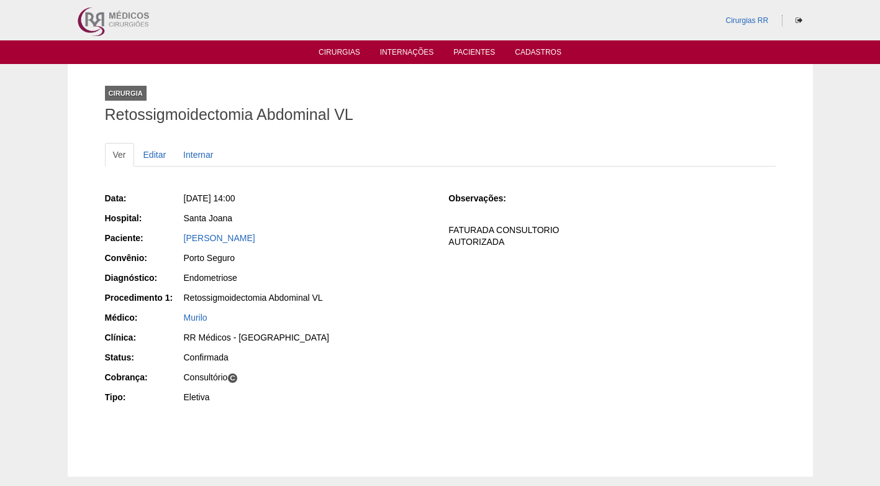
click at [347, 362] on div "Confirmada" at bounding box center [308, 357] width 248 height 12
drag, startPoint x: 273, startPoint y: 239, endPoint x: 185, endPoint y: 232, distance: 87.8
click at [185, 232] on div "Denizia Neves Lima" at bounding box center [308, 238] width 248 height 12
click at [378, 250] on div "Data: Ter, 26/08/2025 - 14:00 Hospital: Santa Joana Paciente: Denizia Neves Lim…" at bounding box center [268, 299] width 327 height 223
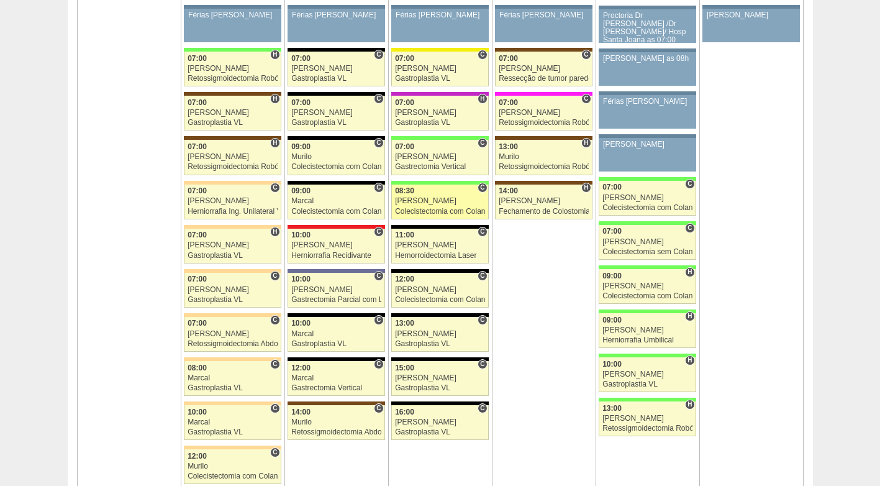
scroll to position [2795, 0]
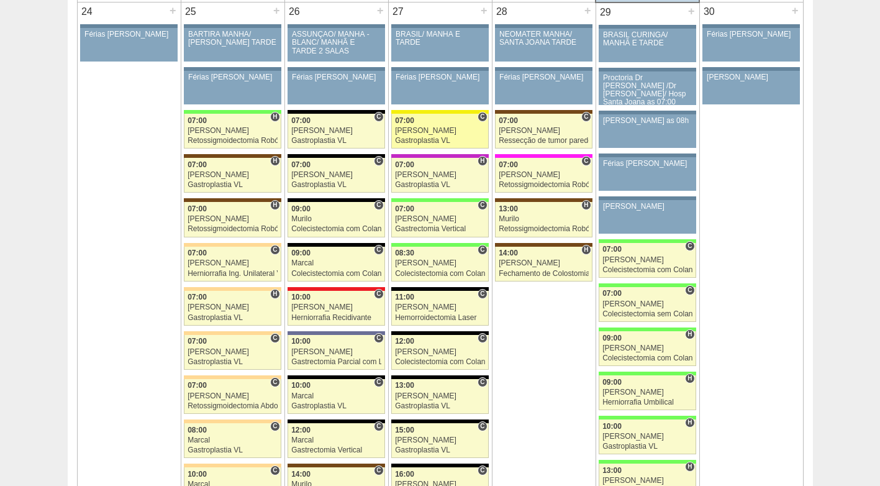
click at [455, 131] on div "[PERSON_NAME]" at bounding box center [440, 131] width 90 height 8
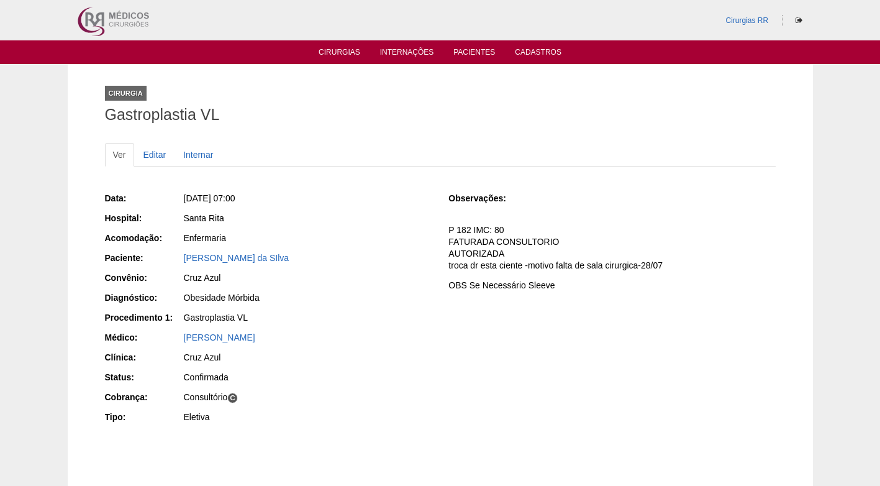
click at [437, 229] on div "Data: [DATE] 07:00 Hospital: [GEOGRAPHIC_DATA] Acomodação: Enfermaria Paciente:…" at bounding box center [440, 309] width 671 height 243
click at [314, 189] on div "Data: [DATE] 07:00 Hospital: [GEOGRAPHIC_DATA] Acomodação: Enfermaria Paciente:…" at bounding box center [268, 309] width 327 height 243
click at [542, 245] on p "P 182 IMC: 80 FATURADA CONSULTORIO AUTORIZADA troca dr esta ciente -motivo falt…" at bounding box center [611, 247] width 327 height 47
click at [410, 227] on div "Santa Rita" at bounding box center [307, 220] width 249 height 16
click at [440, 219] on div "Data: [DATE] 07:00 Hospital: [GEOGRAPHIC_DATA] Acomodação: Enfermaria Paciente:…" at bounding box center [440, 309] width 671 height 243
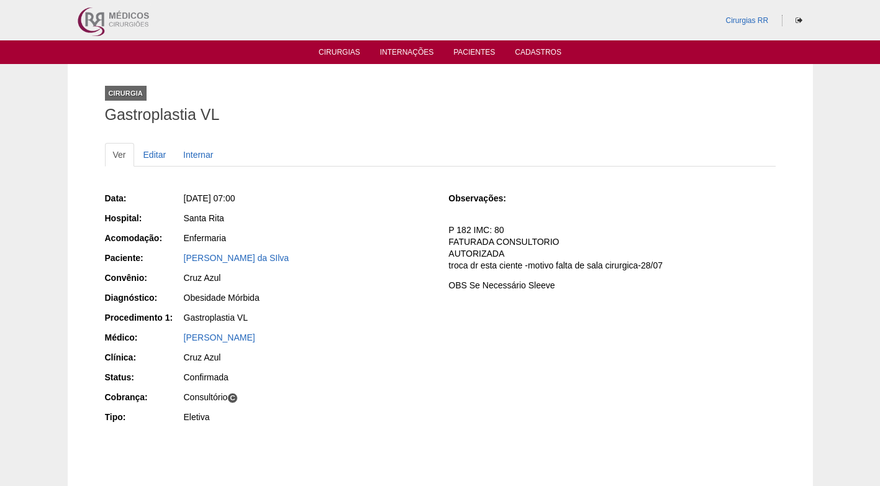
click at [566, 239] on p "P 182 IMC: 80 FATURADA CONSULTORIO AUTORIZADA troca dr esta ciente -motivo falt…" at bounding box center [611, 247] width 327 height 47
click at [483, 247] on p "P 182 IMC: 80 FATURADA CONSULTORIO AUTORIZADA troca dr esta ciente -motivo falt…" at bounding box center [611, 247] width 327 height 47
click at [412, 228] on div "Data: Qua, 27/08/2025 - 07:00 Hospital: Santa Rita Acomodação: Enfermaria Pacie…" at bounding box center [268, 309] width 327 height 243
click at [533, 225] on p "P 182 IMC: 80 FATURADA CONSULTORIO AUTORIZADA troca dr esta ciente -motivo falt…" at bounding box center [611, 247] width 327 height 47
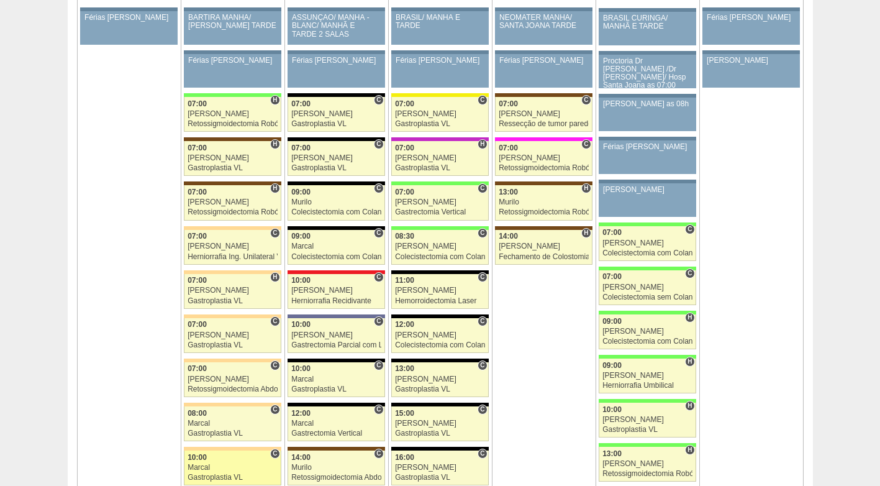
scroll to position [2795, 0]
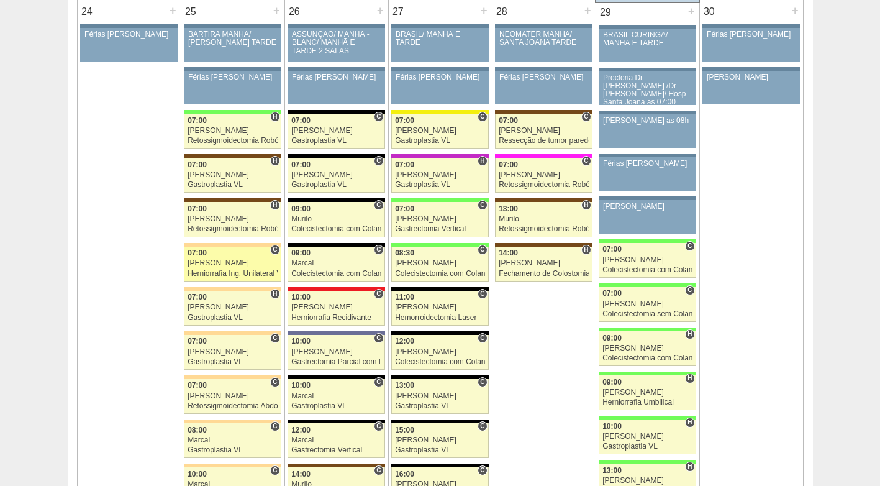
click at [235, 275] on div "Herniorrafia Ing. Unilateral VL" at bounding box center [233, 274] width 90 height 8
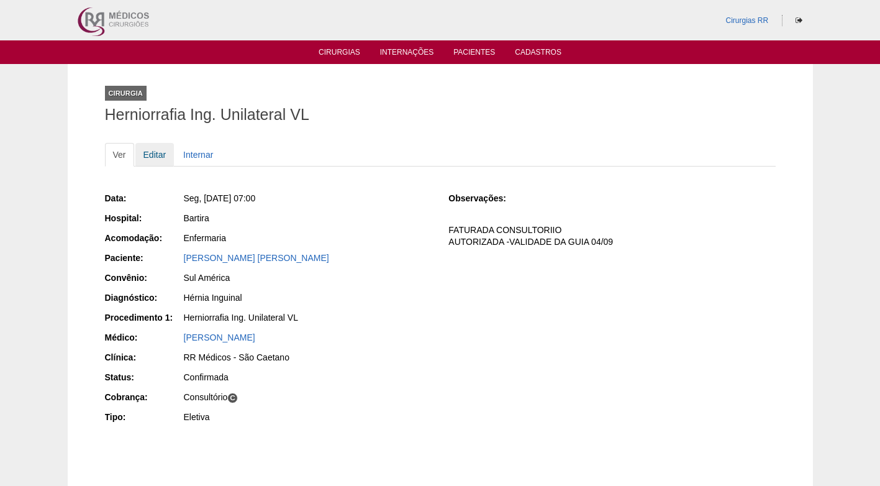
click at [168, 155] on link "Editar" at bounding box center [154, 155] width 39 height 24
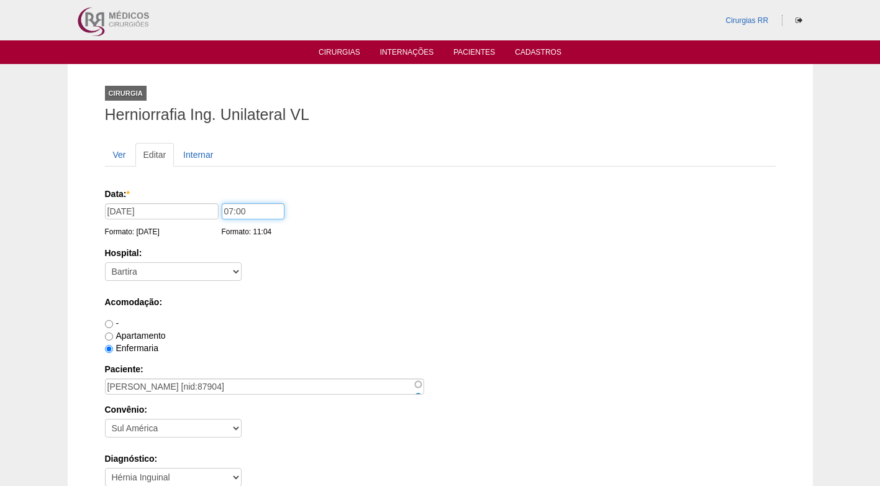
drag, startPoint x: 274, startPoint y: 212, endPoint x: 205, endPoint y: 217, distance: 69.1
click at [205, 200] on div "Data: * 25/08/2025 Formato: 22/08/2025 07:00 Formato: 11:04" at bounding box center [438, 194] width 666 height 12
type input "12:30"
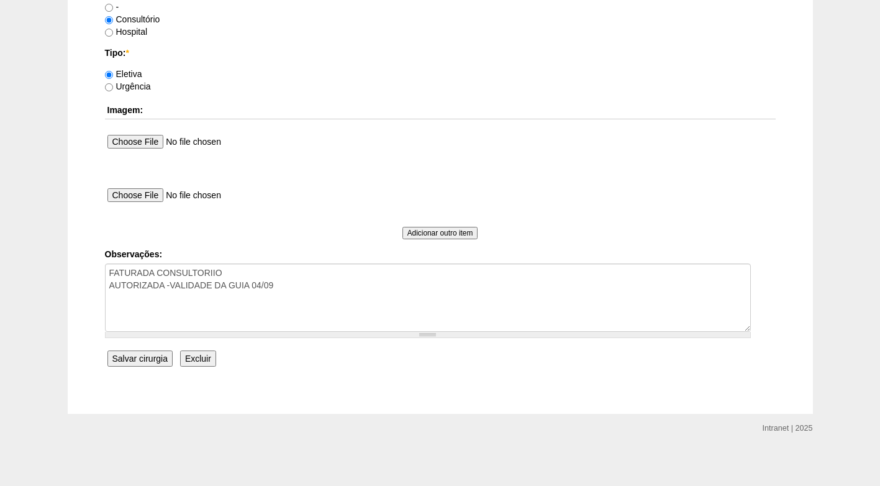
scroll to position [1115, 0]
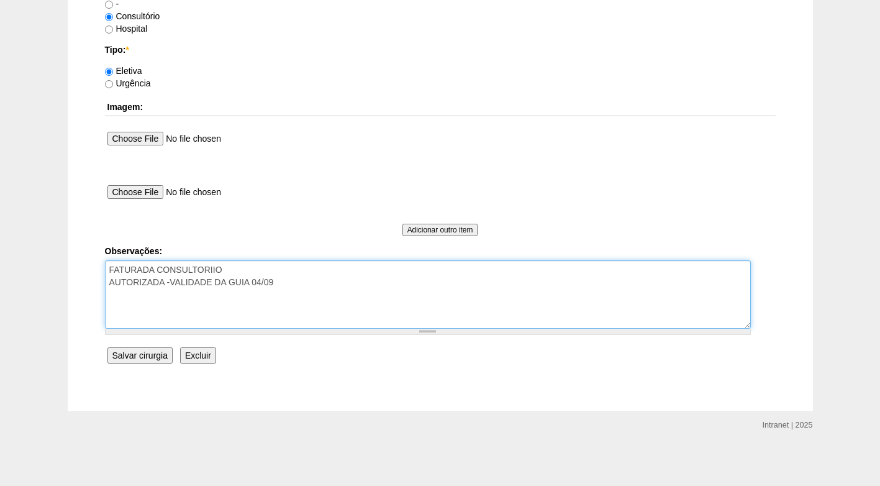
click at [298, 288] on textarea "FATURADA CONSULTORIIO AUTORIZADA -VALIDADE DA GUIA 04/09" at bounding box center [428, 294] width 646 height 68
type textarea "FATURADA CONSULTORIIO AUTORIZADA -VALIDADE DA GUIA 04/09 a seguir da cirurgia d…"
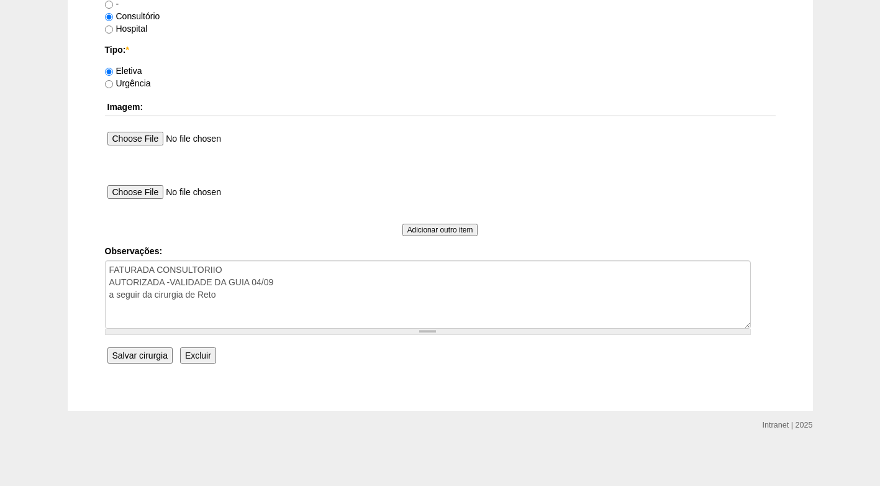
click at [164, 352] on input "Salvar cirurgia" at bounding box center [139, 355] width 65 height 16
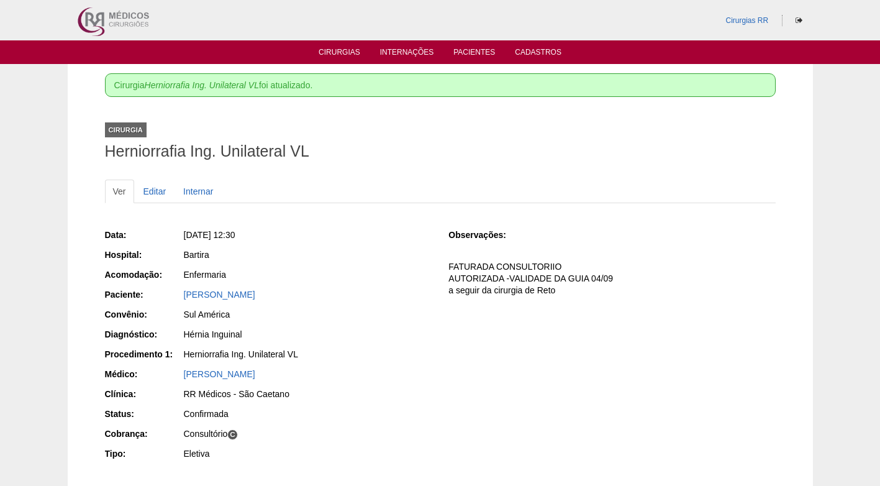
click at [364, 248] on div "Bartira" at bounding box center [308, 254] width 248 height 12
drag, startPoint x: 360, startPoint y: 295, endPoint x: 599, endPoint y: 368, distance: 249.5
click at [181, 298] on div "Paciente: [PERSON_NAME]" at bounding box center [268, 296] width 327 height 16
click at [454, 225] on div "Observações: FATURADA CONSULTORIIO AUTORIZADA -VALIDADE DA GUIA 04/09 a seguir …" at bounding box center [611, 266] width 327 height 84
click at [414, 216] on div "Data: Seg, 25/08/2025 - 12:30 Hospital: Bartira Acomodação: Enfermaria Paciente…" at bounding box center [440, 359] width 671 height 286
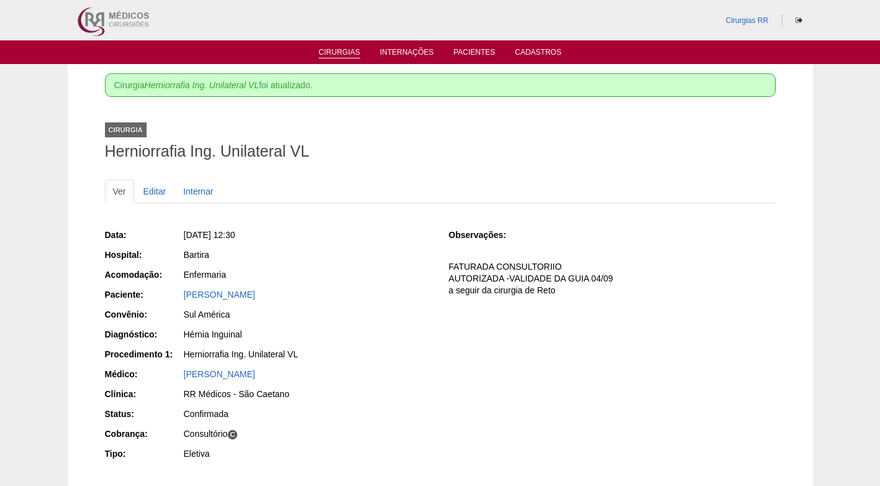
click at [359, 47] on li "Cirurgias" at bounding box center [339, 52] width 59 height 10
click at [348, 54] on link "Cirurgias" at bounding box center [340, 53] width 42 height 11
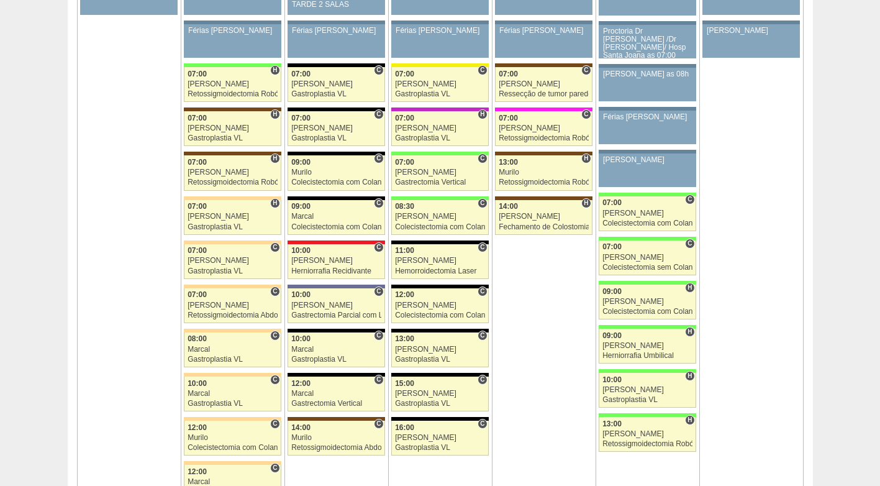
scroll to position [2857, 0]
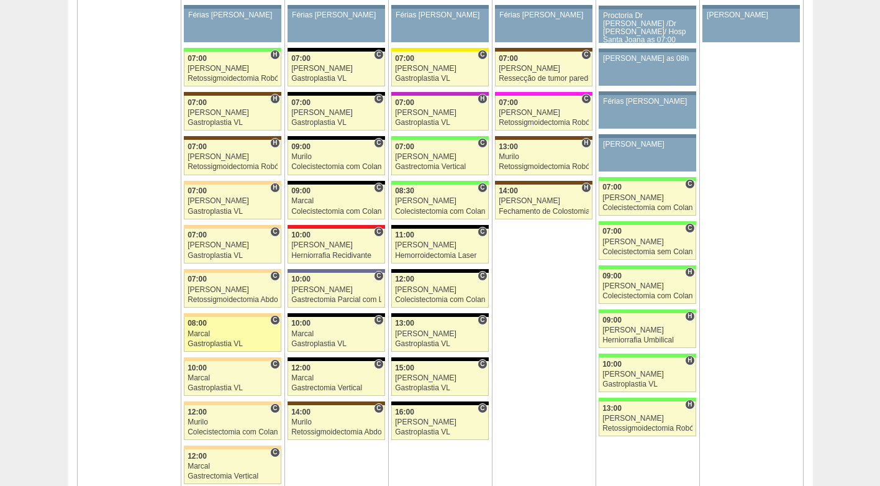
click at [229, 333] on div "Marcal" at bounding box center [233, 334] width 90 height 8
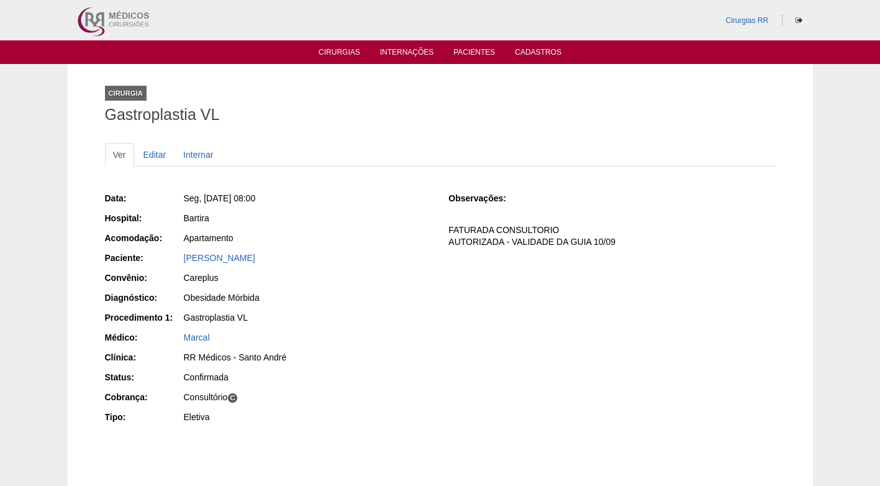
click at [281, 294] on div "Obesidade Mórbida" at bounding box center [308, 297] width 248 height 12
click at [147, 148] on link "Editar" at bounding box center [154, 155] width 39 height 24
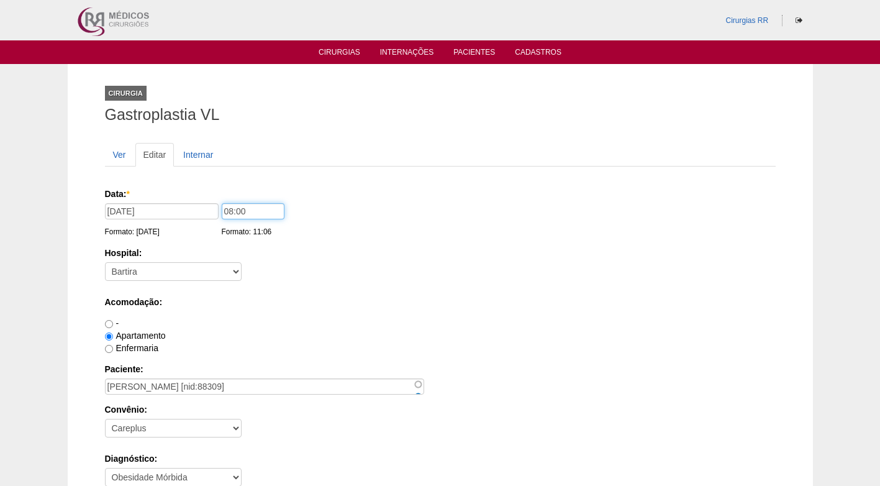
drag, startPoint x: 263, startPoint y: 211, endPoint x: 218, endPoint y: 205, distance: 45.7
click at [207, 200] on div "Data: * [DATE] Formato: [DATE] 08:00 Formato: 11:06" at bounding box center [438, 194] width 666 height 12
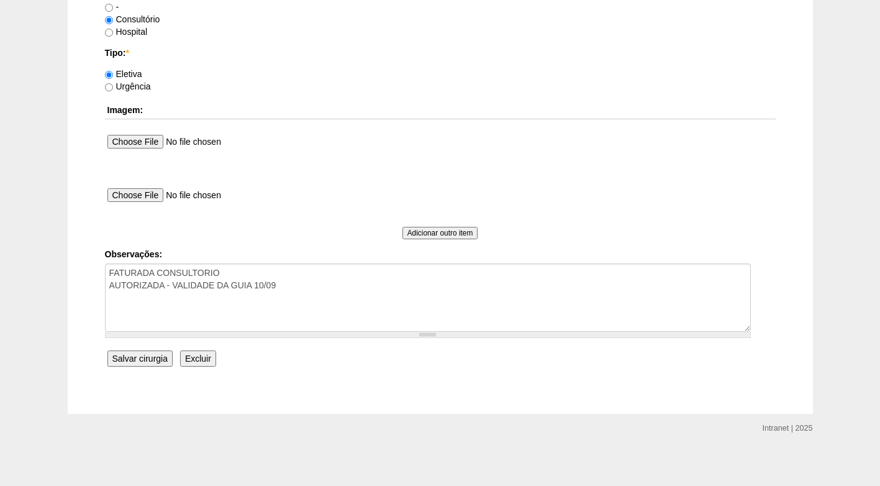
scroll to position [1115, 0]
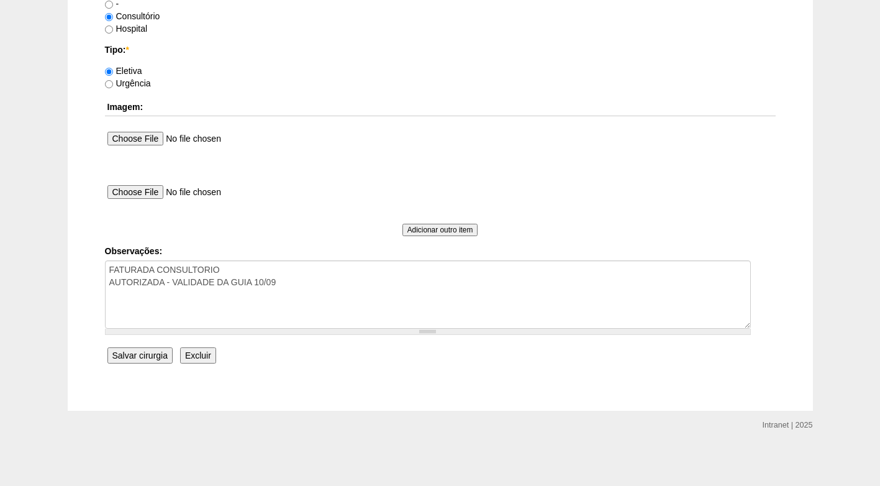
type input "09:30"
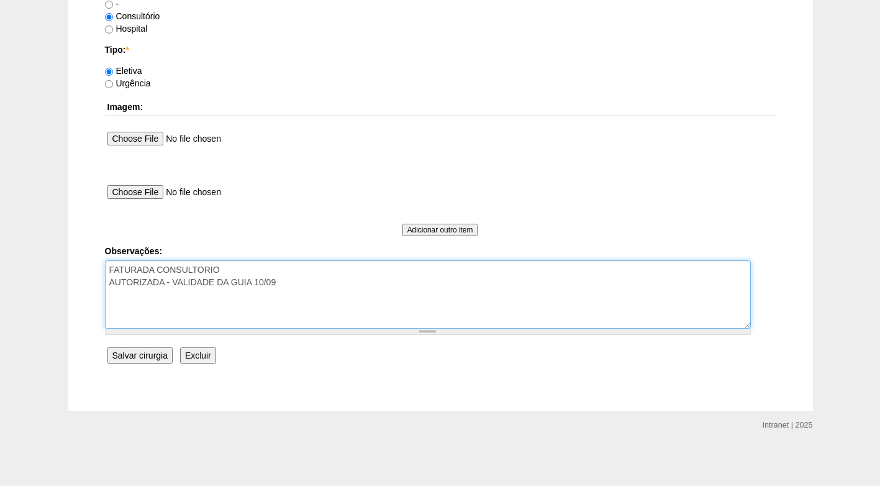
click at [280, 284] on textarea "FATURADA CONSULTORIO AUTORIZADA - VALIDADE DA GUIA 10/09" at bounding box center [428, 294] width 646 height 68
click at [247, 296] on textarea "FATURADA CONSULTORIO AUTORIZADA - VALIDADE DA GUIA 10/09" at bounding box center [428, 294] width 646 height 68
click at [248, 296] on textarea "FATURADA CONSULTORIO AUTORIZADA - VALIDADE DA GUIA 10/09" at bounding box center [428, 294] width 646 height 68
type textarea "FATURADA CONSULTORIO AUTORIZADA - VALIDADE DA GUIA 10/09 serão duas salas, a se…"
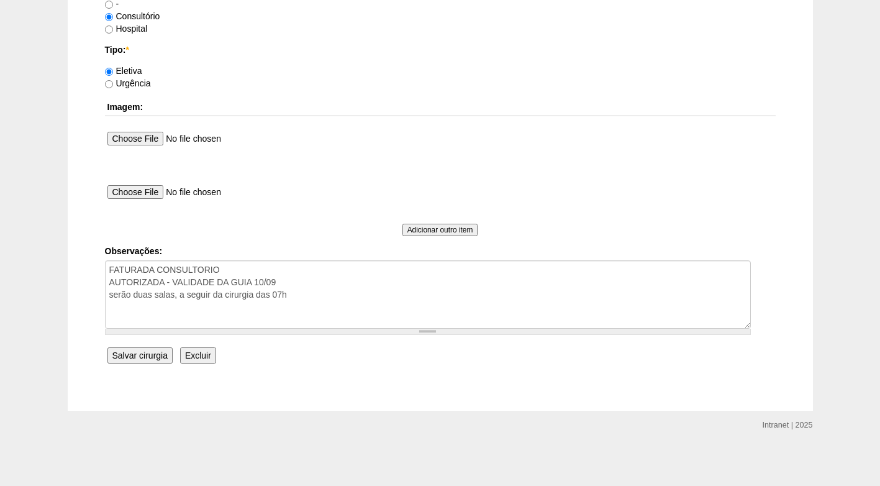
click at [139, 360] on input "Salvar cirurgia" at bounding box center [139, 355] width 65 height 16
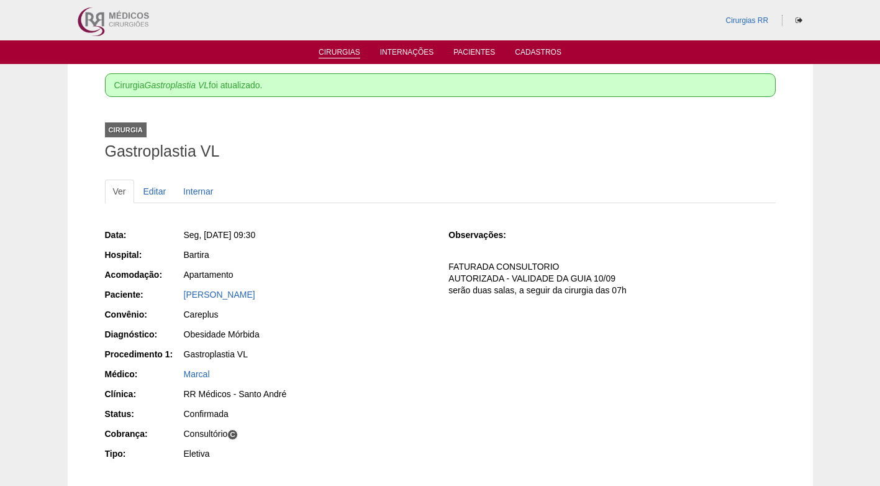
click at [331, 53] on link "Cirurgias" at bounding box center [340, 53] width 42 height 11
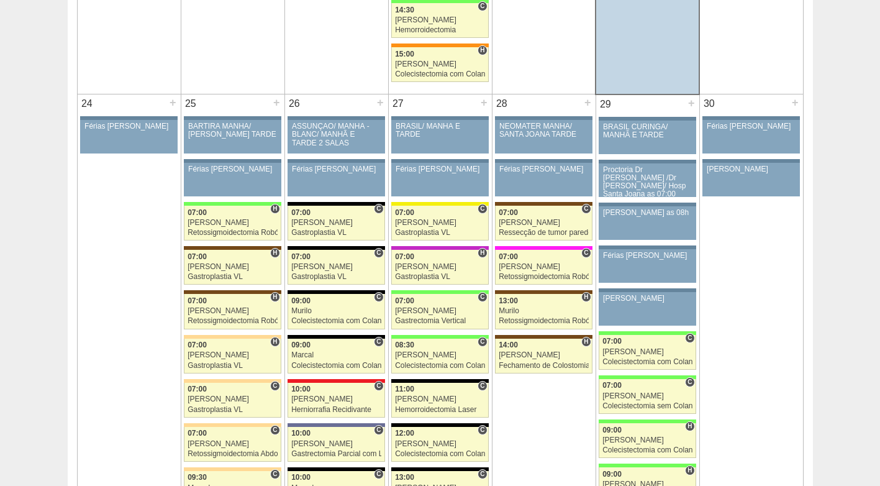
scroll to position [2919, 0]
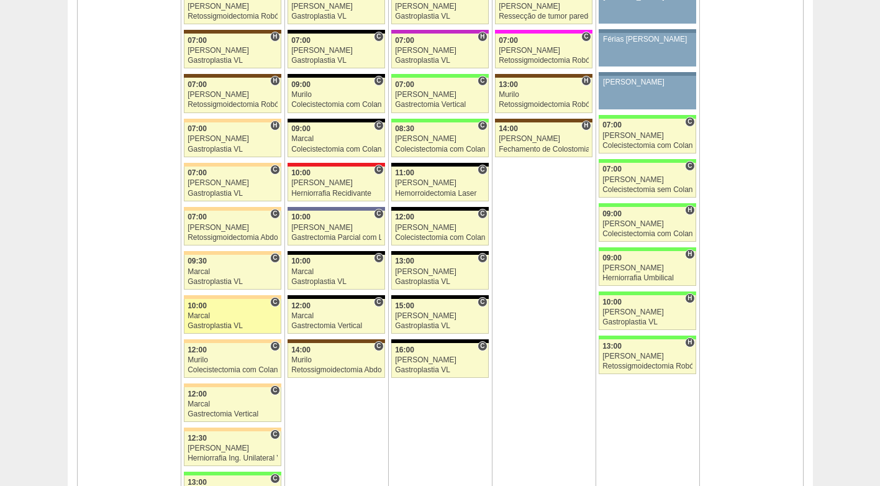
click at [217, 310] on link "88308 Marcal C 10:00 Marcal Gastroplastia VL Hospital Bartira RR Médicos - Sant…" at bounding box center [232, 316] width 97 height 35
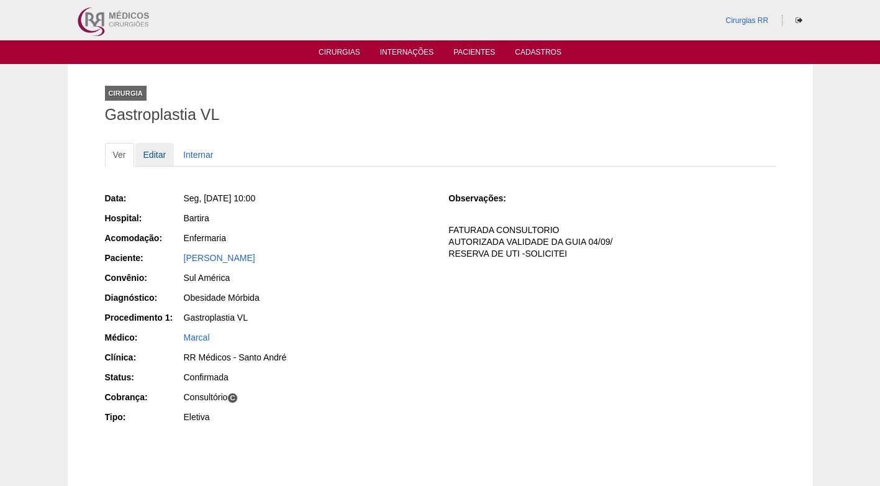
click at [150, 146] on link "Editar" at bounding box center [154, 155] width 39 height 24
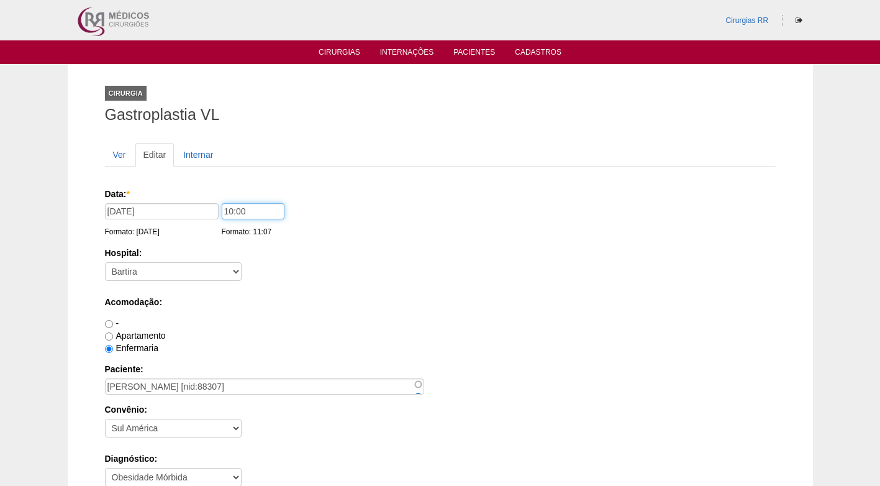
drag, startPoint x: 261, startPoint y: 207, endPoint x: 209, endPoint y: 212, distance: 52.5
click at [209, 200] on div "Data: * [DATE] Formato: [DATE] 10:00 Formato: 11:07" at bounding box center [438, 194] width 666 height 12
type input "09:30"
click at [319, 261] on div "Hospital: - [GEOGRAPHIC_DATA] - [DATE] [PERSON_NAME] Alvorada América Assunção …" at bounding box center [440, 267] width 671 height 40
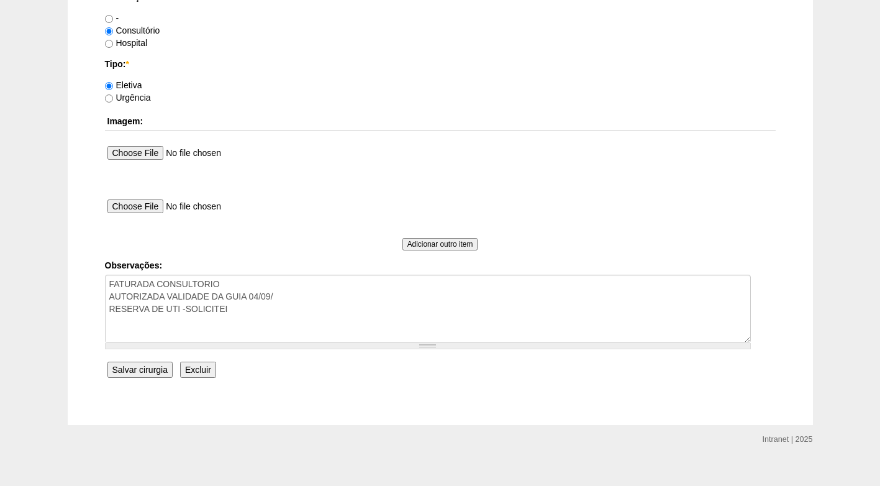
scroll to position [1115, 0]
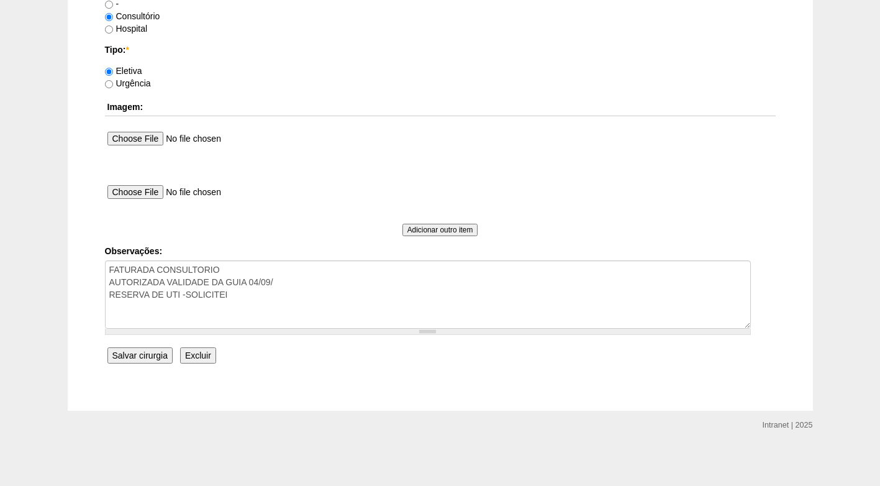
click at [132, 359] on input "Salvar cirurgia" at bounding box center [139, 355] width 65 height 16
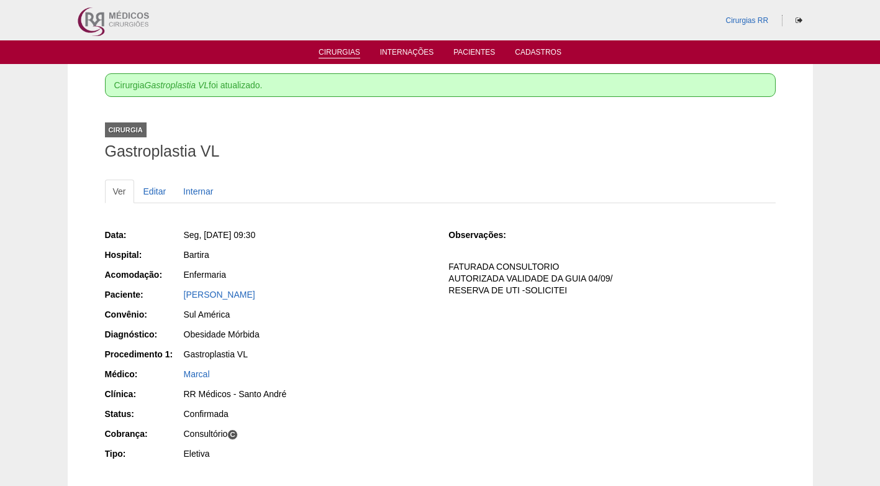
click at [337, 53] on link "Cirurgias" at bounding box center [340, 53] width 42 height 11
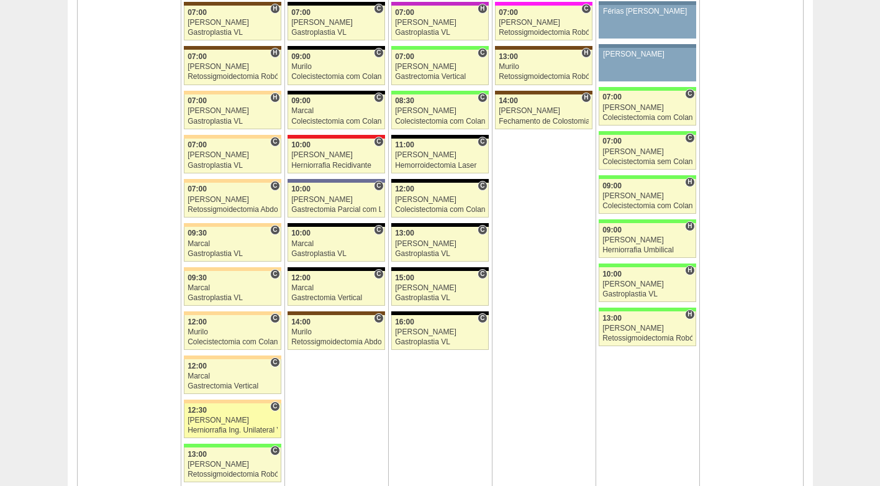
scroll to position [2981, 0]
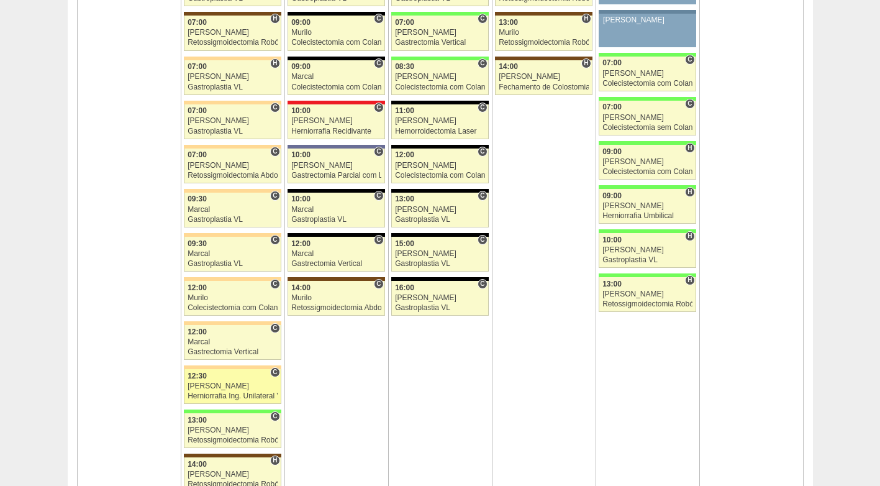
click at [234, 376] on div "12:30" at bounding box center [233, 376] width 90 height 8
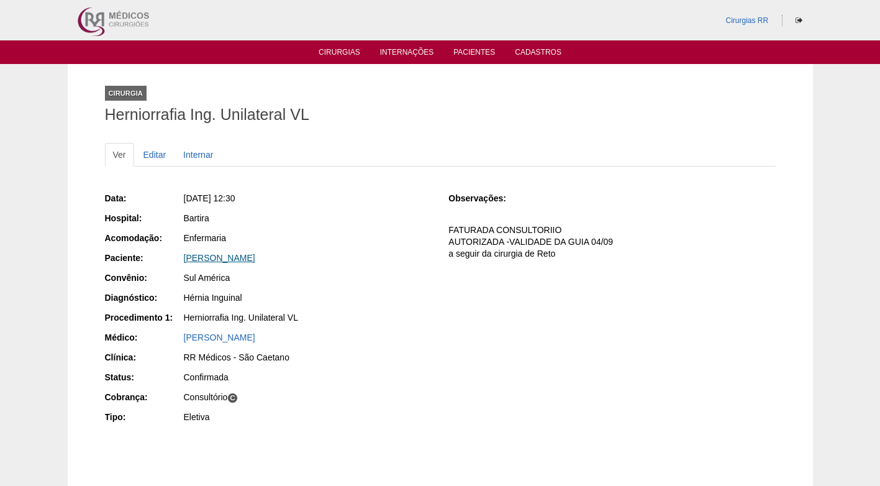
drag, startPoint x: 306, startPoint y: 258, endPoint x: 186, endPoint y: 257, distance: 119.9
click at [186, 257] on div "ANDERSON THEODORO GARCIA NEVES" at bounding box center [308, 258] width 248 height 12
copy link "ANDERSON THEODORO GARCIA NEVES"
drag, startPoint x: 352, startPoint y: 302, endPoint x: 347, endPoint y: 297, distance: 6.6
click at [349, 298] on div "Hérnia Inguinal" at bounding box center [308, 297] width 248 height 12
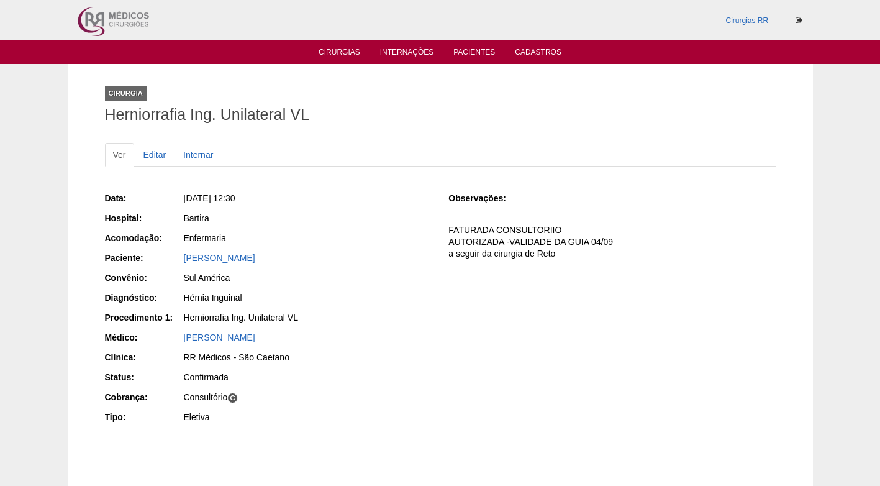
drag, startPoint x: 388, startPoint y: 189, endPoint x: 371, endPoint y: 83, distance: 106.9
click at [386, 185] on div "Data: Seg, 25/08/2025 - 12:30 Hospital: Bartira Acomodação: Enfermaria Paciente…" at bounding box center [440, 322] width 671 height 286
click at [398, 134] on div "Ver Editar Internar Data: Seg, 25/08/2025 - 12:30 Hospital: Bartira Acomodação:…" at bounding box center [440, 297] width 671 height 335
click at [403, 174] on div "Ver Editar Internar" at bounding box center [440, 161] width 671 height 36
click at [473, 119] on h1 "Herniorrafia Ing. Unilateral VL" at bounding box center [440, 115] width 671 height 16
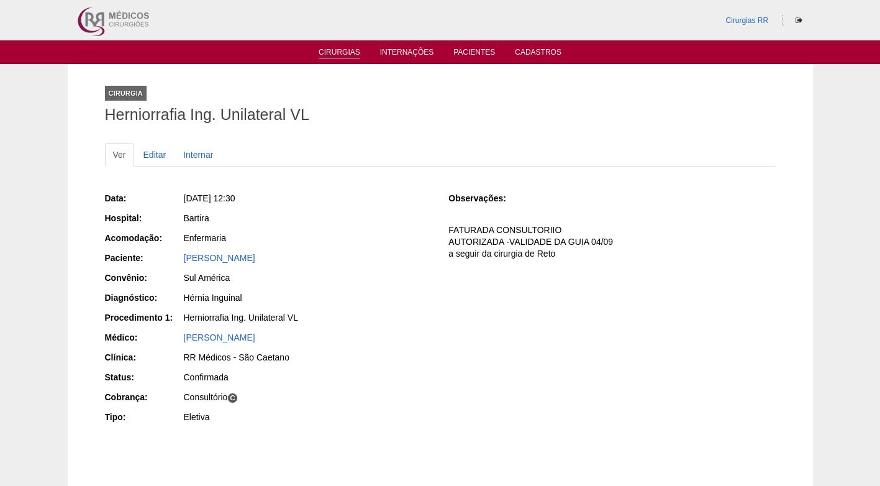
click at [346, 51] on link "Cirurgias" at bounding box center [340, 53] width 42 height 11
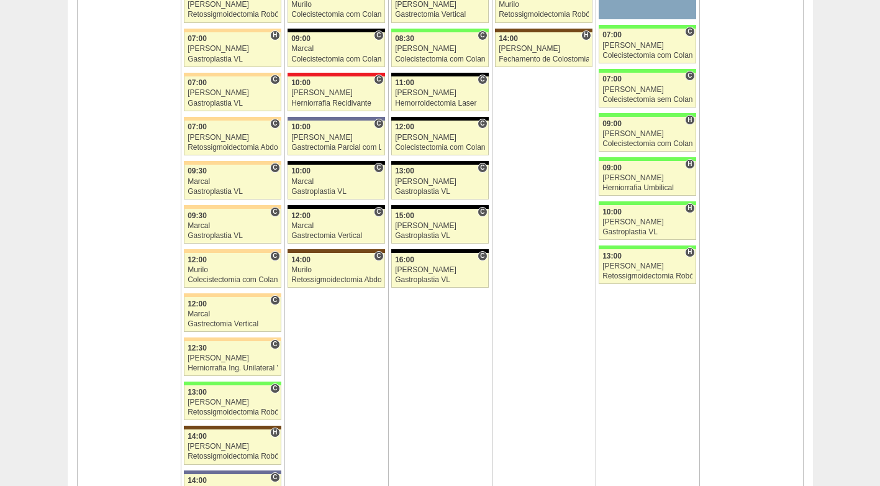
scroll to position [3044, 0]
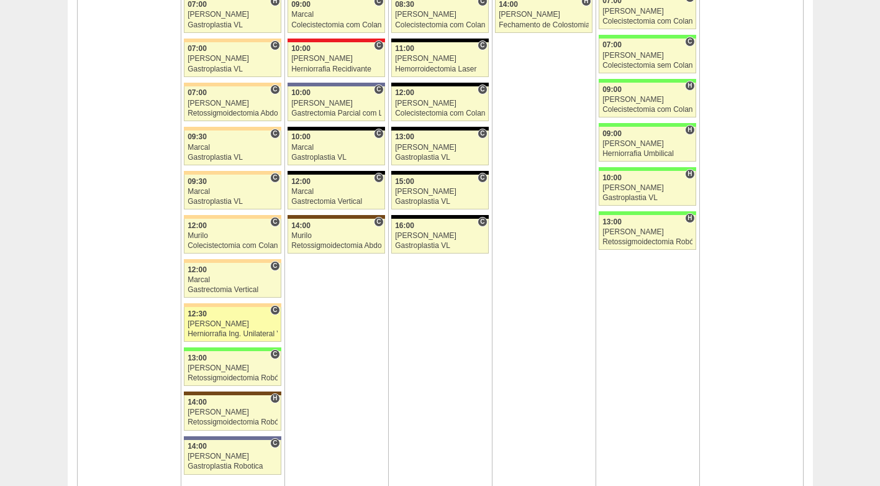
click at [240, 325] on div "[PERSON_NAME]" at bounding box center [233, 324] width 90 height 8
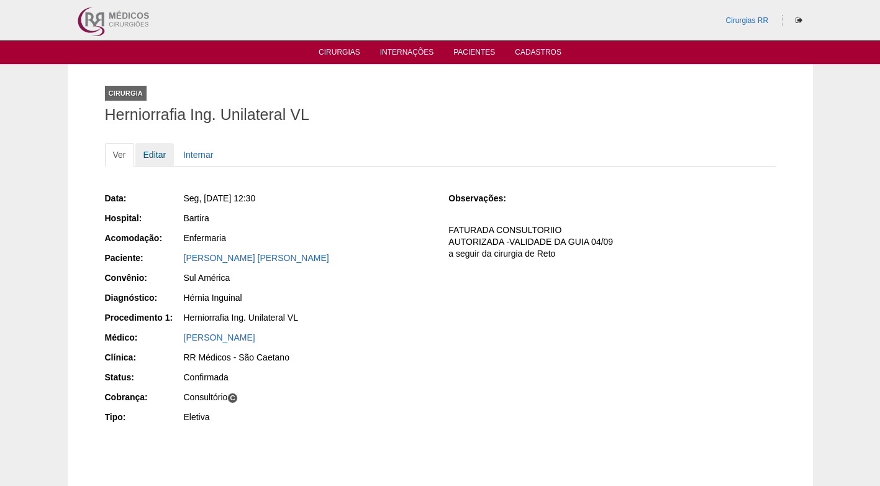
click at [157, 150] on link "Editar" at bounding box center [154, 155] width 39 height 24
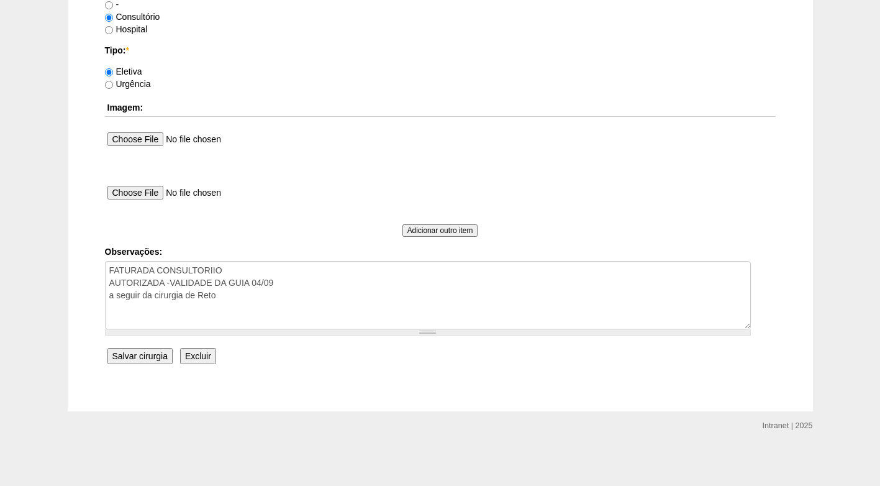
scroll to position [1115, 0]
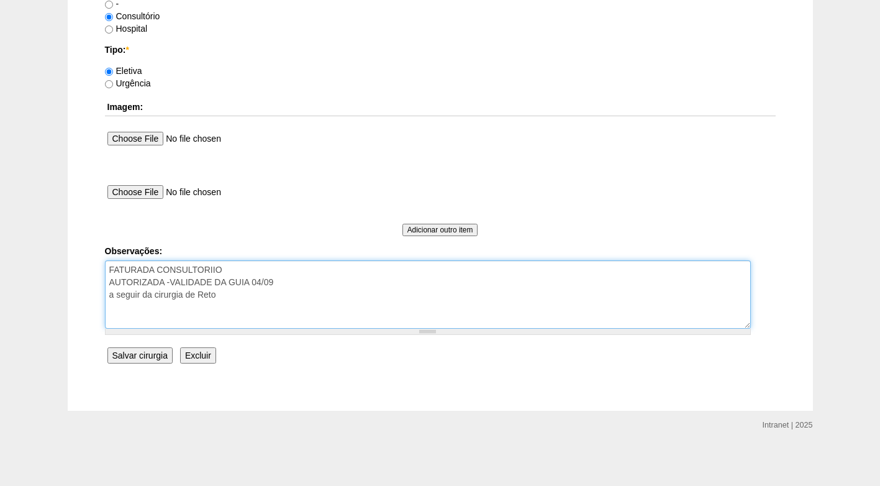
click at [223, 297] on textarea "FATURADA CONSULTORIIO AUTORIZADA -VALIDADE DA GUIA 04/09 a seguir da cirurgia d…" at bounding box center [428, 294] width 646 height 68
type textarea "FATURADA CONSULTORIIO AUTORIZADA -VALIDADE DA GUIA 04/09 a seguir da cirurgia d…"
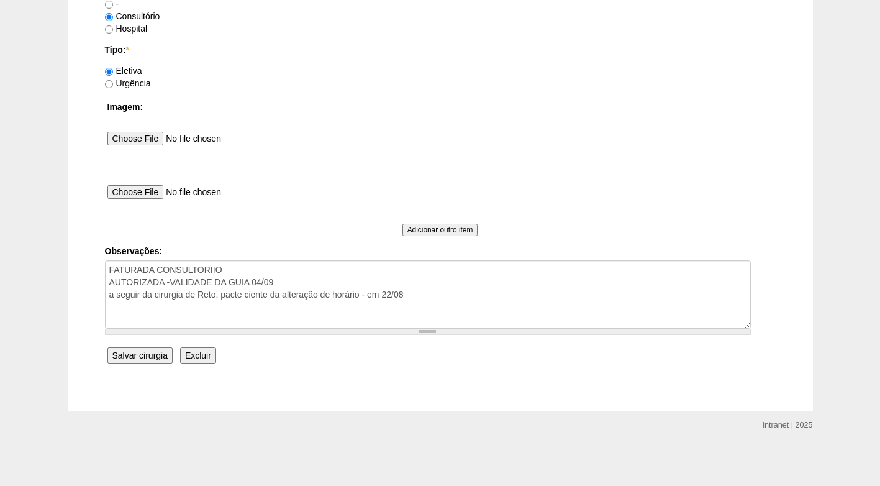
click at [158, 355] on input "Salvar cirurgia" at bounding box center [139, 355] width 65 height 16
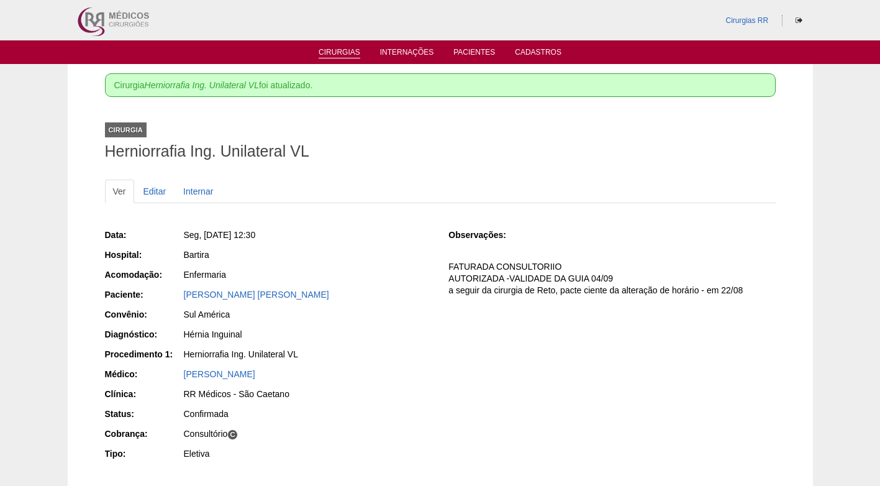
click at [327, 51] on link "Cirurgias" at bounding box center [340, 53] width 42 height 11
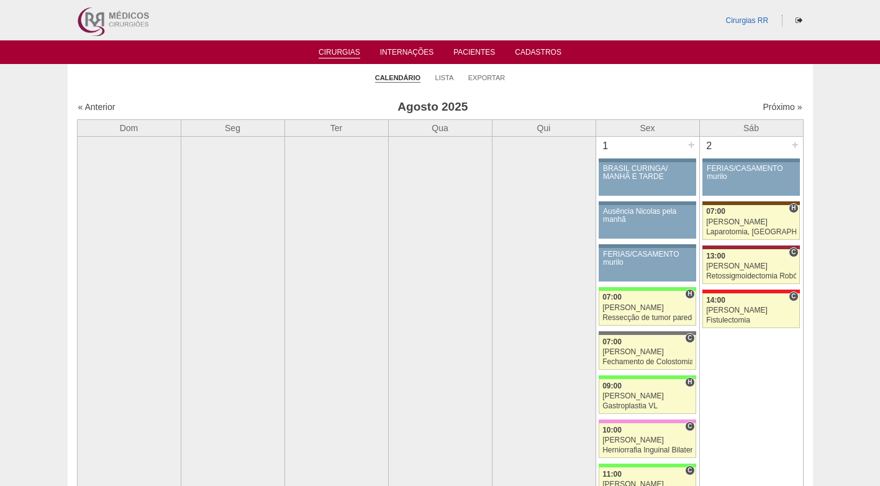
click at [540, 86] on ul "Calendário Lista Exportar" at bounding box center [440, 77] width 745 height 26
click at [583, 85] on ul "Calendário Lista Exportar" at bounding box center [440, 77] width 745 height 26
click at [777, 105] on link "Próximo »" at bounding box center [782, 107] width 39 height 10
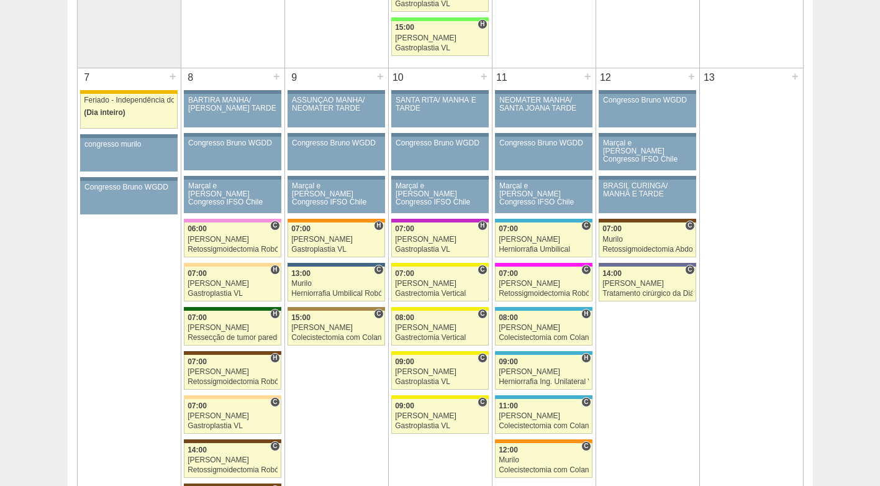
scroll to position [683, 0]
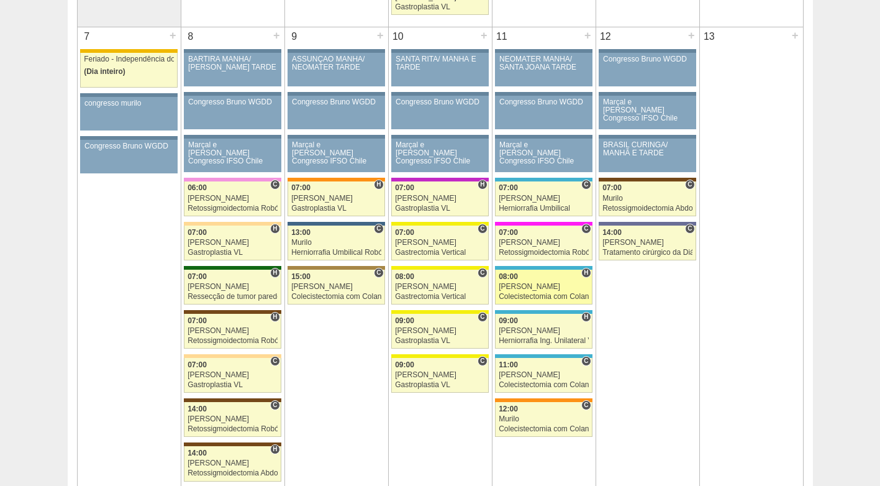
click at [532, 301] on link "88416 Cirurgias RR H 08:00 [PERSON_NAME] Colecistectomia com Colangiografia VL …" at bounding box center [543, 287] width 97 height 35
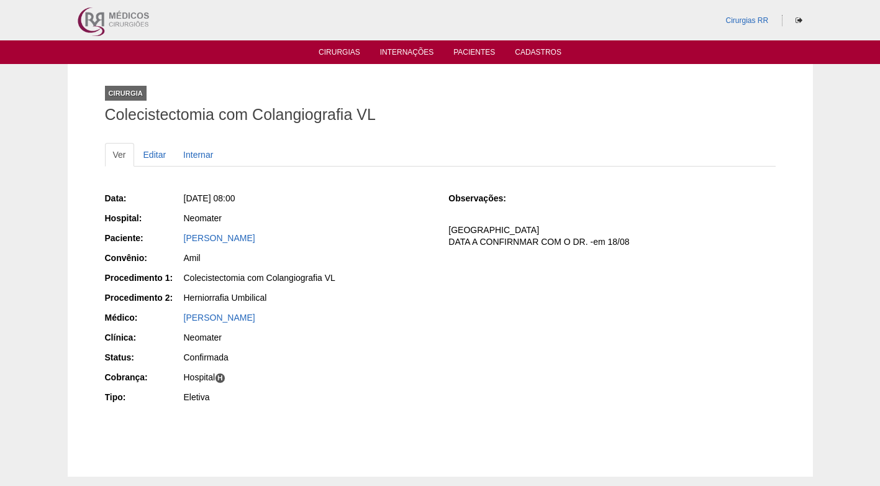
click at [532, 301] on div "Data: Qui, 11/09/2025 - 08:00 Hospital: Neomater Paciente: Alexandre Moscatelli…" at bounding box center [440, 299] width 671 height 223
click at [350, 366] on div "Data: Qui, 11/09/2025 - 08:00 Hospital: Neomater Paciente: Alexandre Moscatelli…" at bounding box center [268, 299] width 327 height 223
click at [153, 158] on link "Editar" at bounding box center [154, 155] width 39 height 24
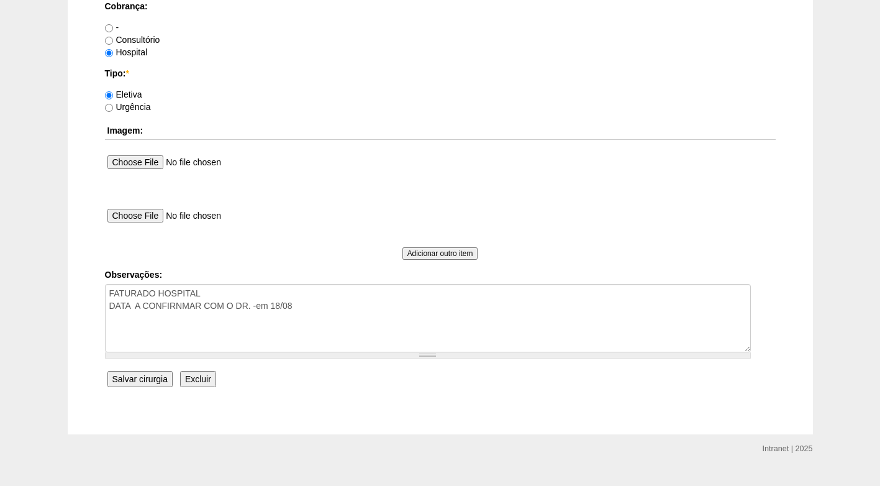
scroll to position [1115, 0]
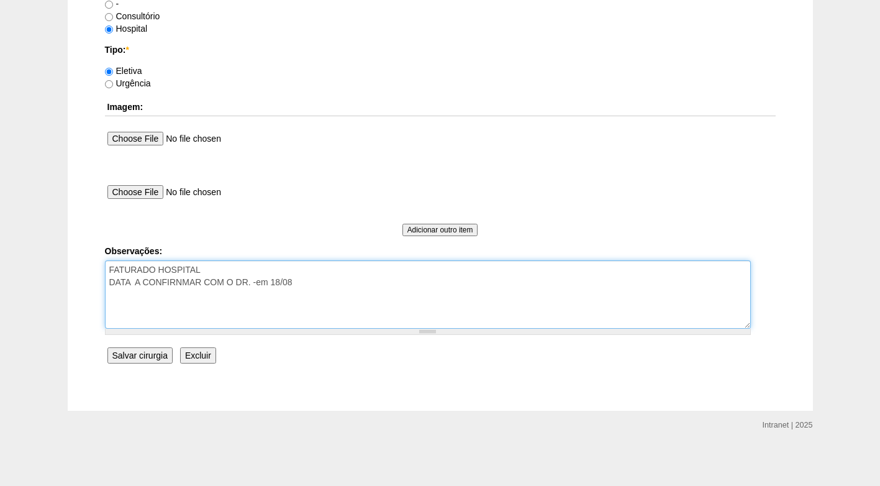
click at [318, 278] on textarea "FATURADO HOSPITAL DATA A CONFIRNMAR COM O DR. -em 18/08" at bounding box center [428, 294] width 646 height 68
click at [241, 294] on textarea "FATURADO HOSPITAL DATA A CONFIRNMAR COM O DR. -em 18/08" at bounding box center [428, 294] width 646 height 68
click at [315, 294] on textarea "FATURADO HOSPITAL DATA A CONFIRNMAR COM O DR. -em 18/08" at bounding box center [428, 294] width 646 height 68
type textarea "FATURADO HOSPITAL DATA A CONFIRNMAR COM O DR. -em 18/08 guia vence em 05/09, te…"
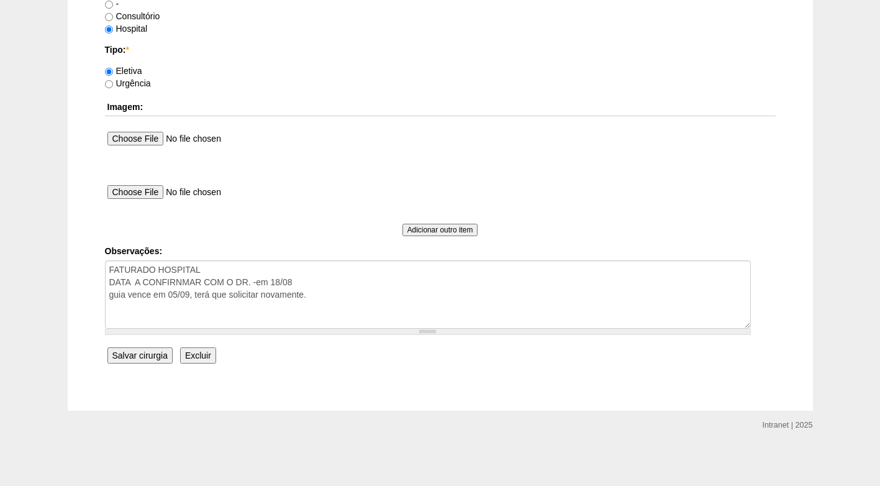
click at [137, 357] on input "Salvar cirurgia" at bounding box center [139, 355] width 65 height 16
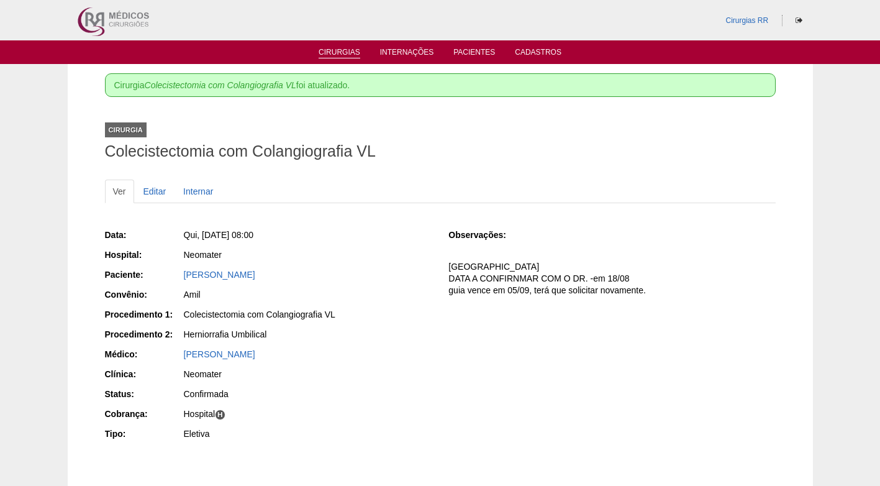
click at [339, 55] on link "Cirurgias" at bounding box center [340, 53] width 42 height 11
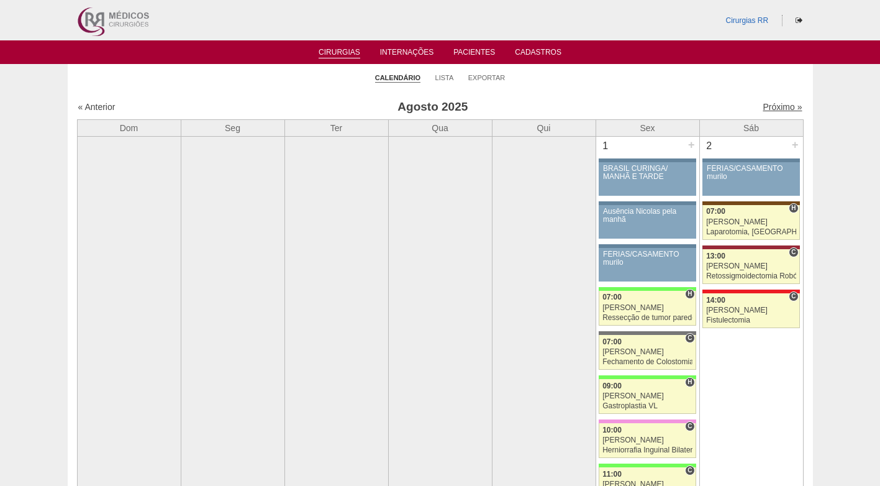
click at [763, 106] on link "Próximo »" at bounding box center [782, 107] width 39 height 10
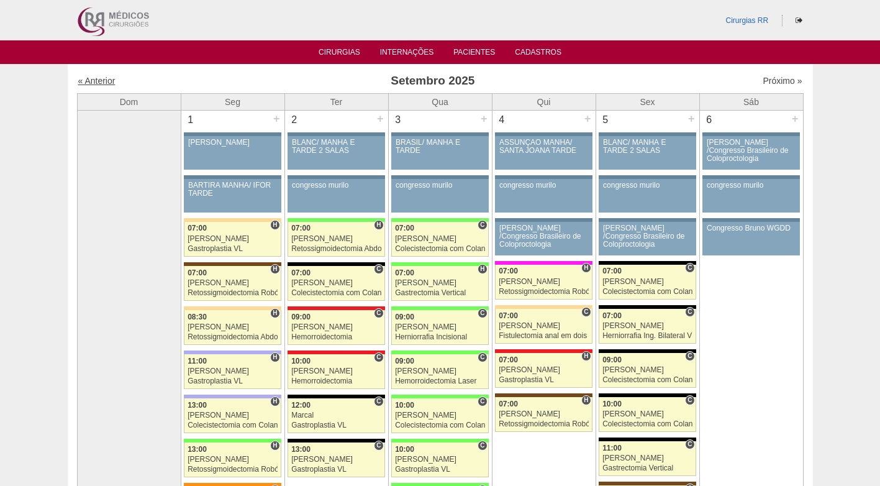
click at [93, 80] on link "« Anterior" at bounding box center [96, 81] width 37 height 10
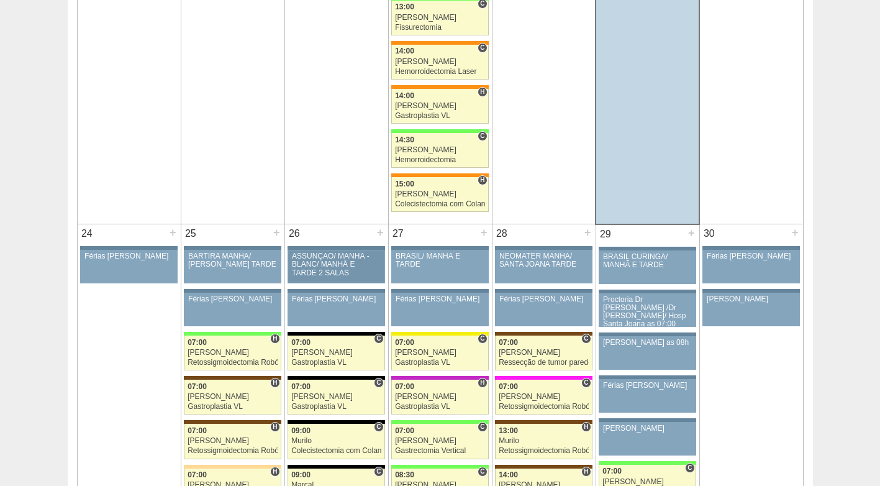
scroll to position [2547, 0]
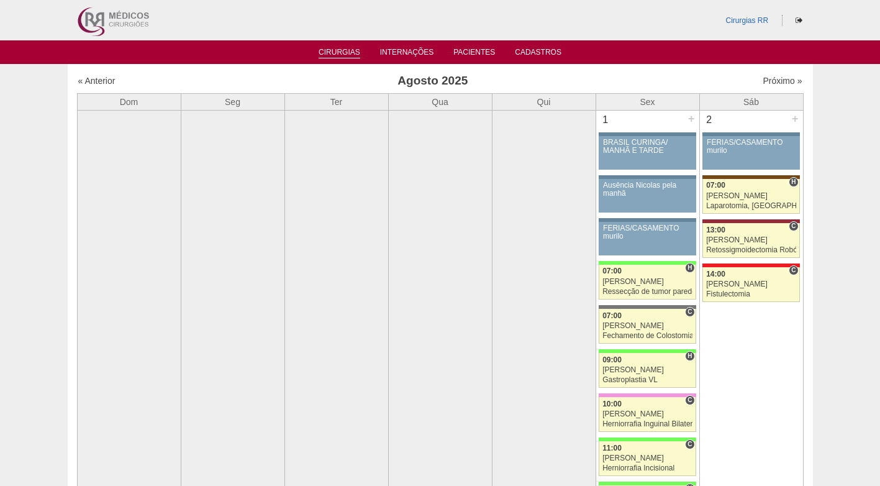
click at [353, 52] on link "Cirurgias" at bounding box center [340, 53] width 42 height 11
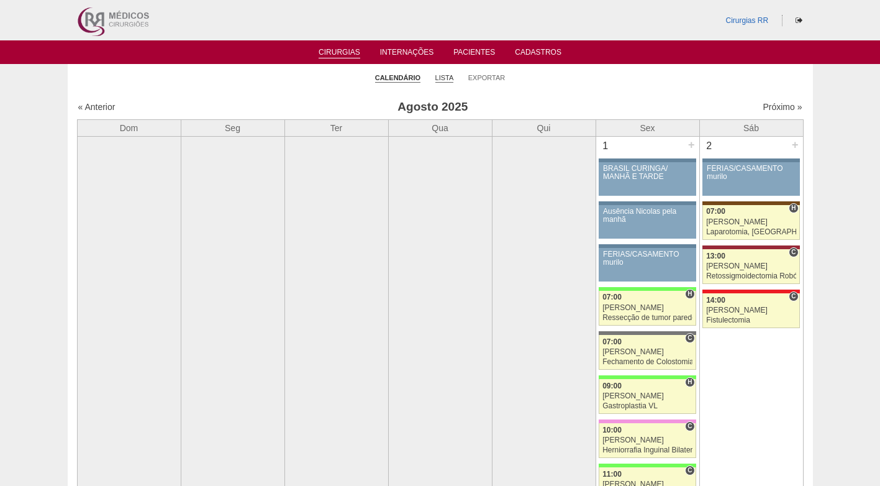
drag, startPoint x: 0, startPoint y: 0, endPoint x: 448, endPoint y: 76, distance: 454.8
click at [448, 76] on link "Lista" at bounding box center [444, 77] width 19 height 9
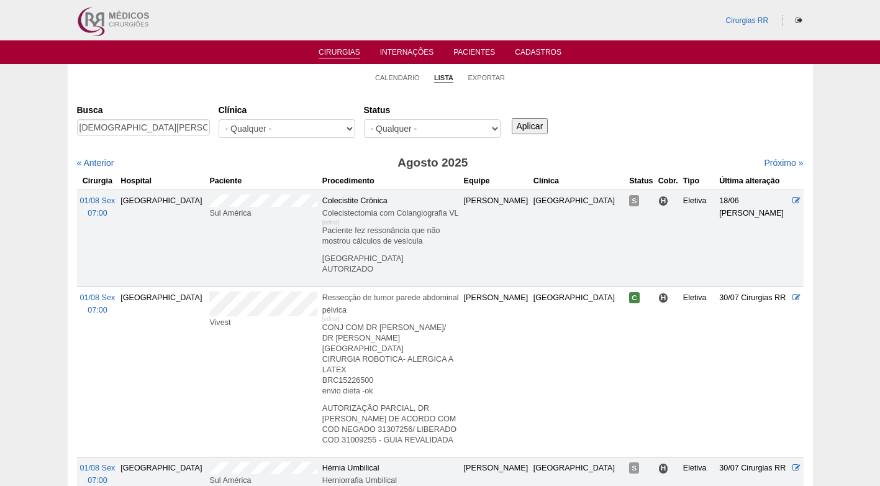
scroll to position [0, 28]
type input "[DEMOGRAPHIC_DATA][PERSON_NAME]"
click at [527, 121] on input "Aplicar" at bounding box center [530, 126] width 37 height 16
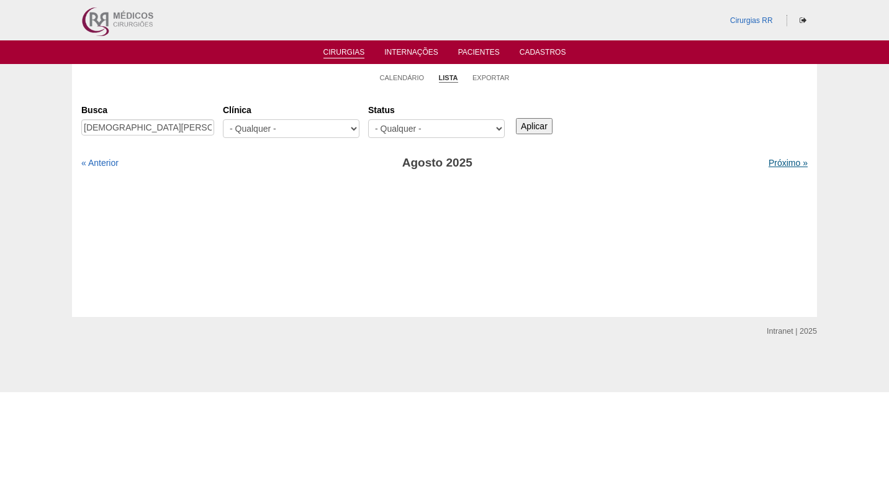
click at [769, 158] on link "Próximo »" at bounding box center [788, 163] width 39 height 10
drag, startPoint x: 0, startPoint y: 0, endPoint x: 769, endPoint y: 159, distance: 785.2
click at [769, 159] on link "Próximo »" at bounding box center [788, 163] width 39 height 10
drag, startPoint x: 0, startPoint y: 0, endPoint x: 769, endPoint y: 159, distance: 785.2
click at [769, 159] on link "Próximo »" at bounding box center [788, 163] width 39 height 10
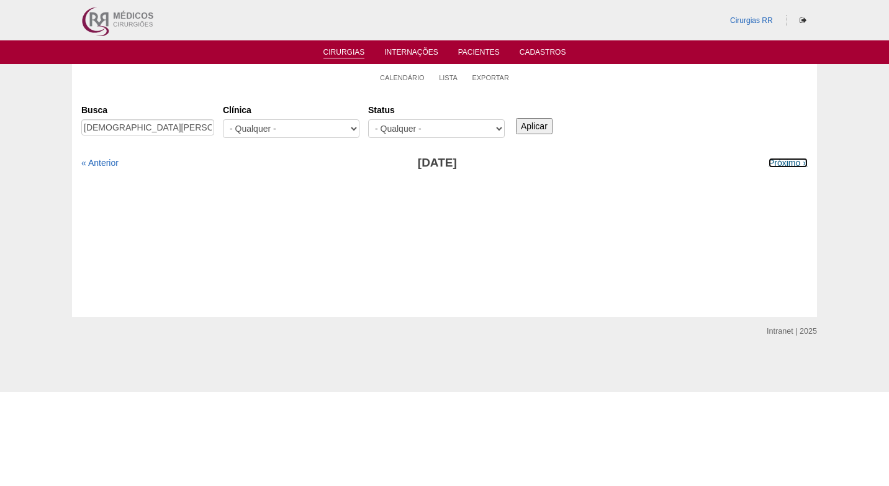
click at [769, 159] on link "Próximo »" at bounding box center [788, 163] width 39 height 10
drag, startPoint x: 132, startPoint y: 126, endPoint x: 229, endPoint y: 124, distance: 96.3
click at [229, 124] on div "Busca CRISTIANO DOS SANTOS CARVALHO Clínica - Qualquer - 6R Alphaville Assunção…" at bounding box center [444, 121] width 727 height 45
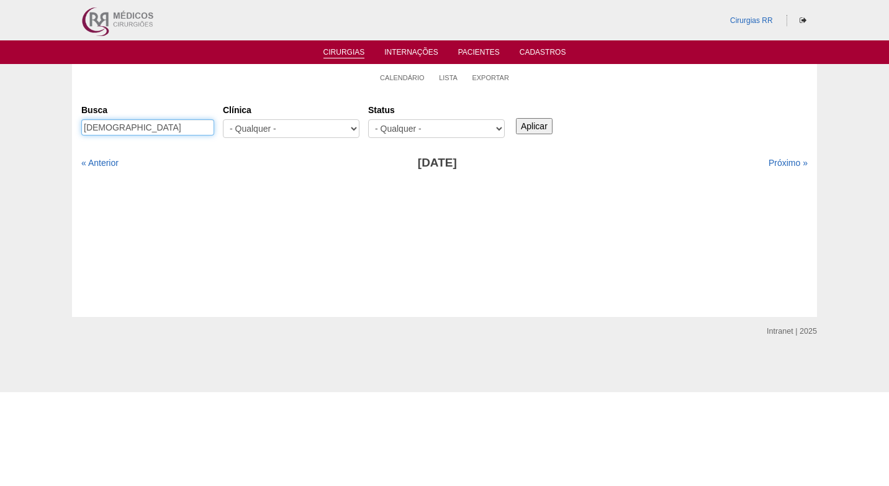
type input "CRISTIANO"
click at [530, 123] on input "Aplicar" at bounding box center [534, 126] width 37 height 16
click at [111, 165] on link "« Anterior" at bounding box center [99, 163] width 37 height 10
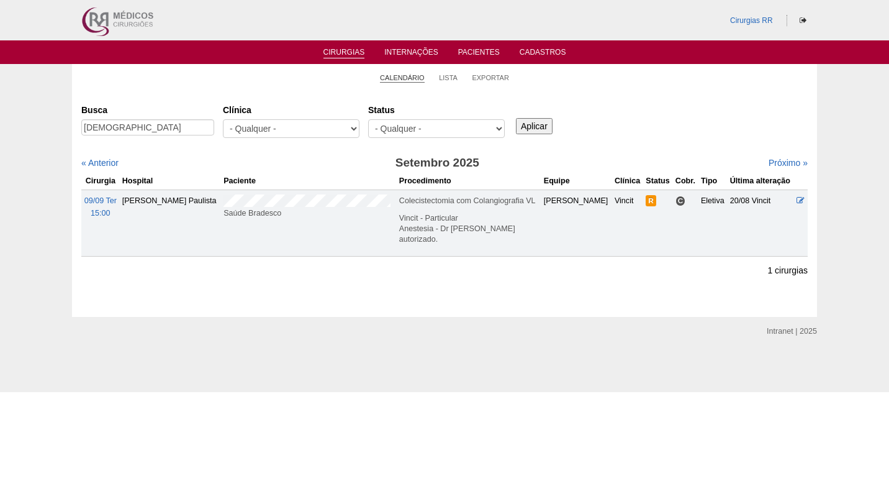
click at [404, 80] on link "Calendário" at bounding box center [402, 77] width 45 height 9
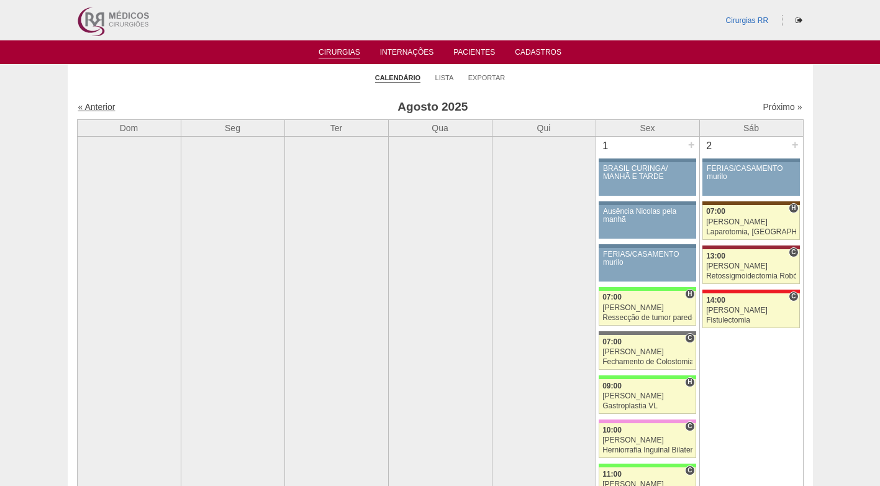
click at [110, 104] on link "« Anterior" at bounding box center [96, 107] width 37 height 10
click at [106, 105] on link "« Anterior" at bounding box center [96, 107] width 37 height 10
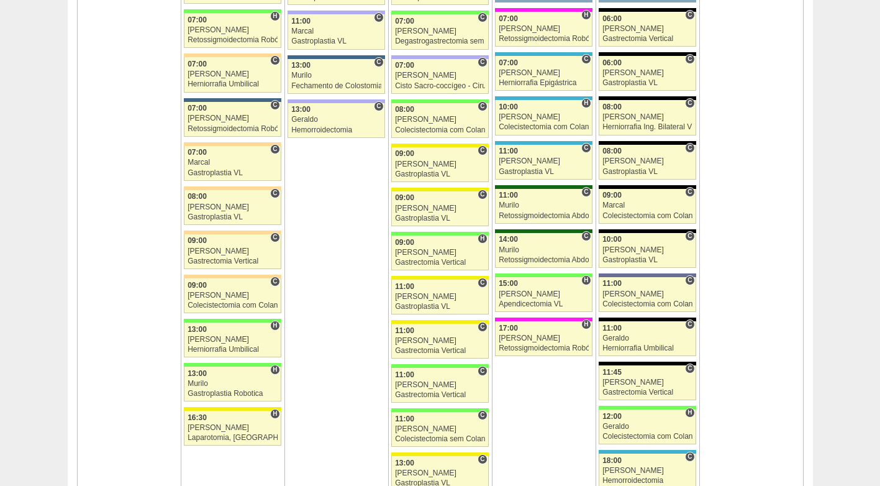
scroll to position [1118, 0]
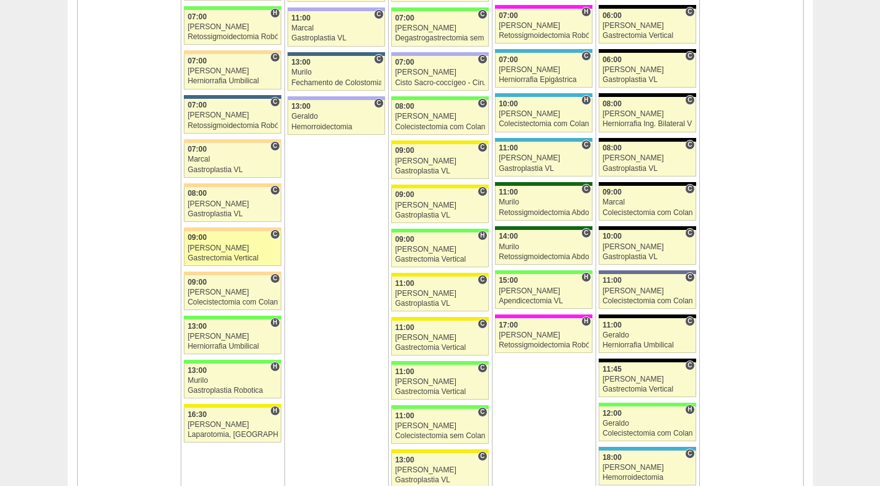
click at [222, 254] on div "Gastrectomia Vertical" at bounding box center [233, 258] width 90 height 8
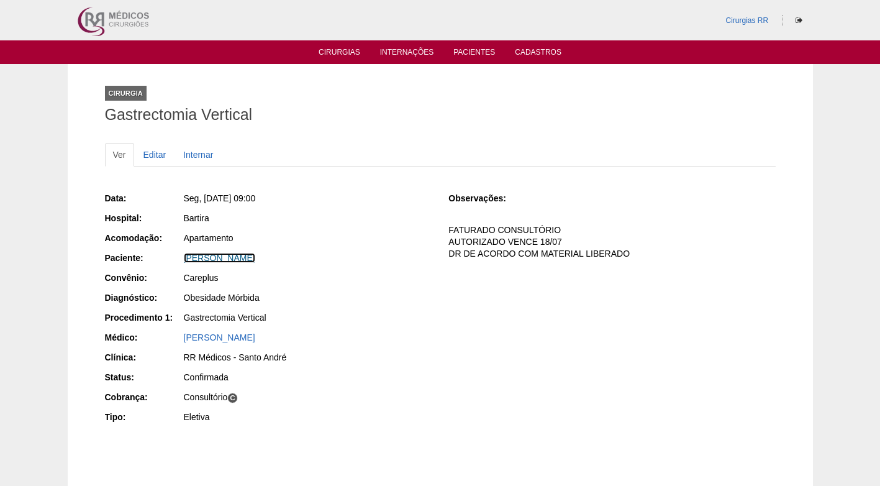
click at [222, 253] on link "[PERSON_NAME]" at bounding box center [219, 258] width 71 height 10
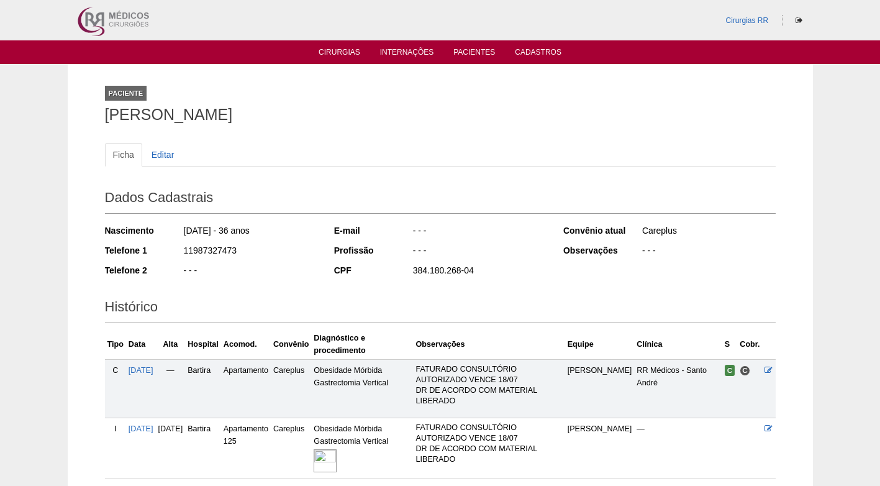
drag, startPoint x: 244, startPoint y: 119, endPoint x: 105, endPoint y: 116, distance: 139.2
click at [105, 116] on h1 "[PERSON_NAME]" at bounding box center [440, 115] width 671 height 16
copy h1 "[PERSON_NAME]"
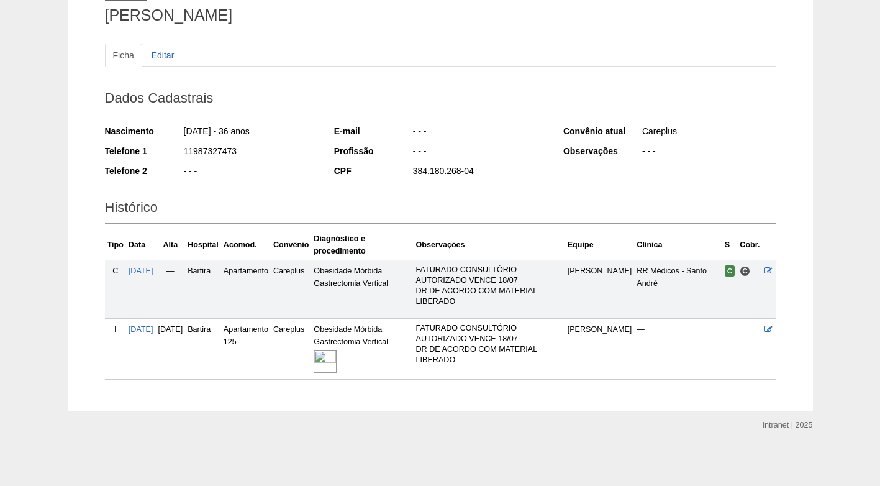
click at [337, 352] on img at bounding box center [325, 361] width 23 height 23
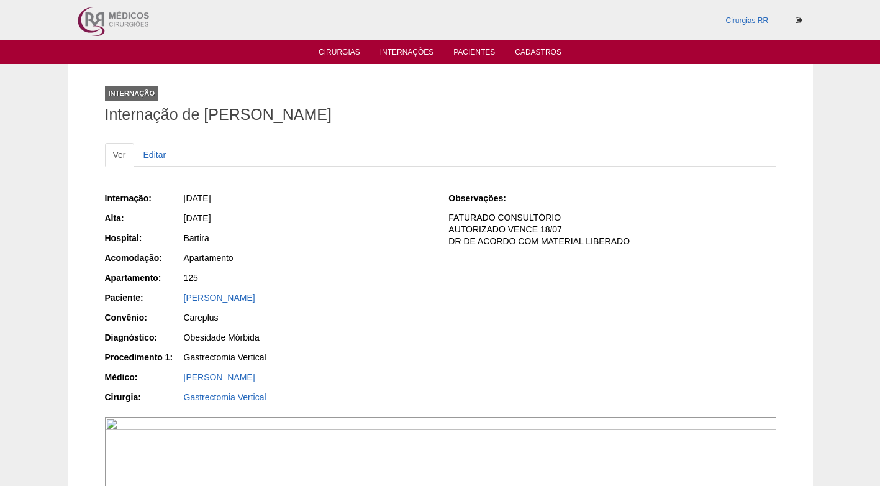
click at [388, 220] on div "[DATE]" at bounding box center [308, 218] width 248 height 12
click at [375, 285] on div "125" at bounding box center [307, 279] width 249 height 16
click at [329, 290] on div "Internação: 07/07/2025 Alta: 09/07/2025 Hospital: Bartira Acomodação: Apartamen…" at bounding box center [268, 299] width 327 height 223
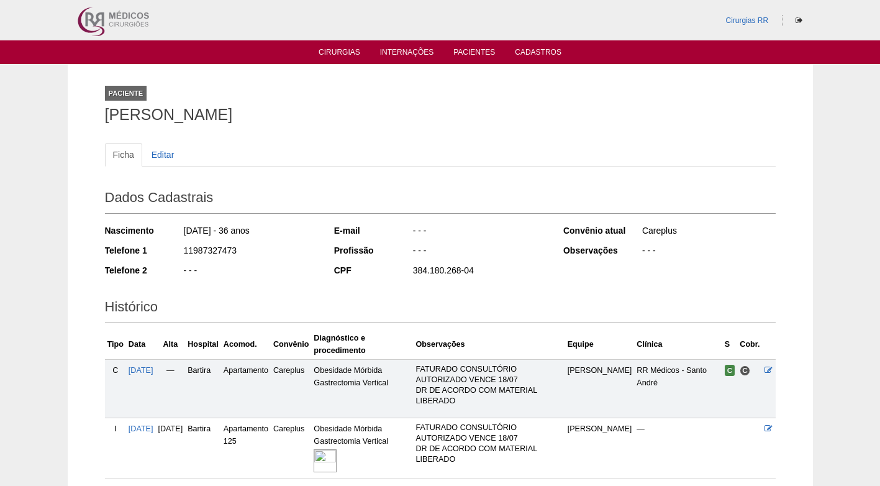
scroll to position [99, 0]
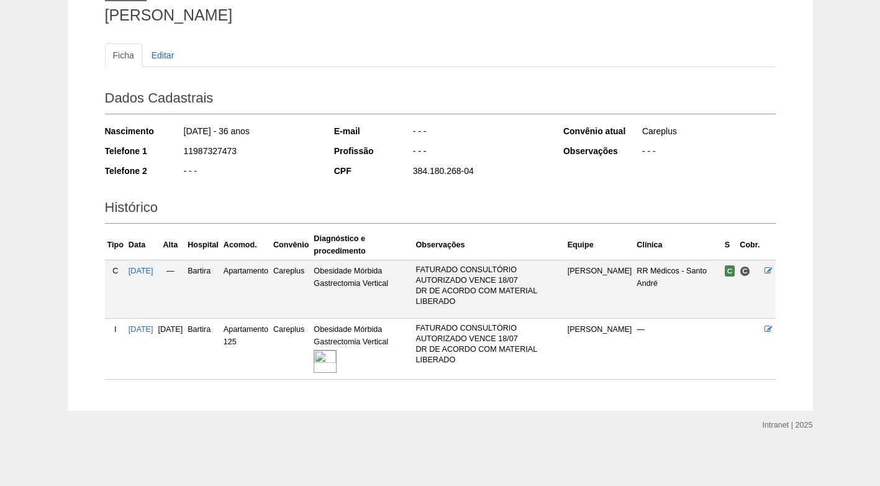
click at [272, 167] on div "- - -" at bounding box center [250, 173] width 135 height 16
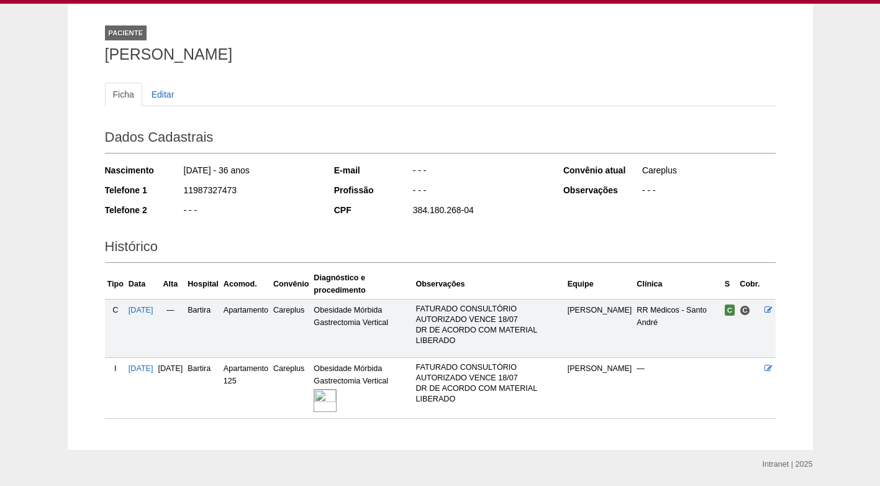
scroll to position [0, 0]
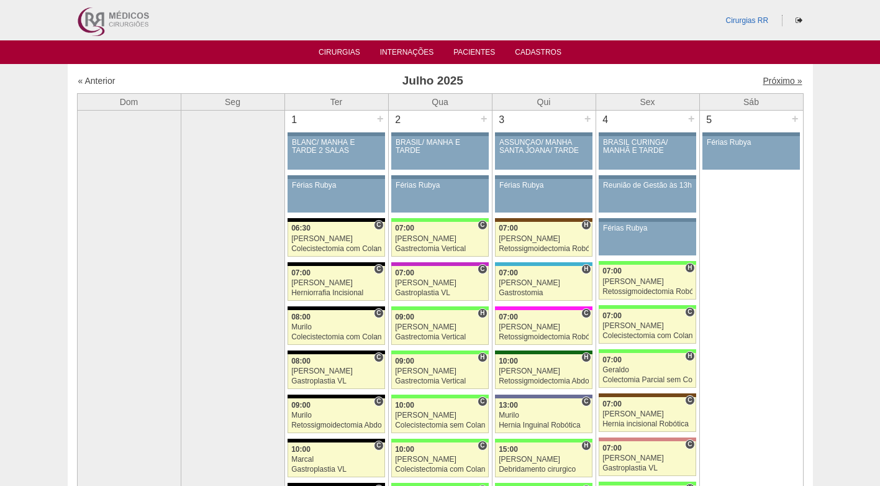
click at [767, 78] on link "Próximo »" at bounding box center [782, 81] width 39 height 10
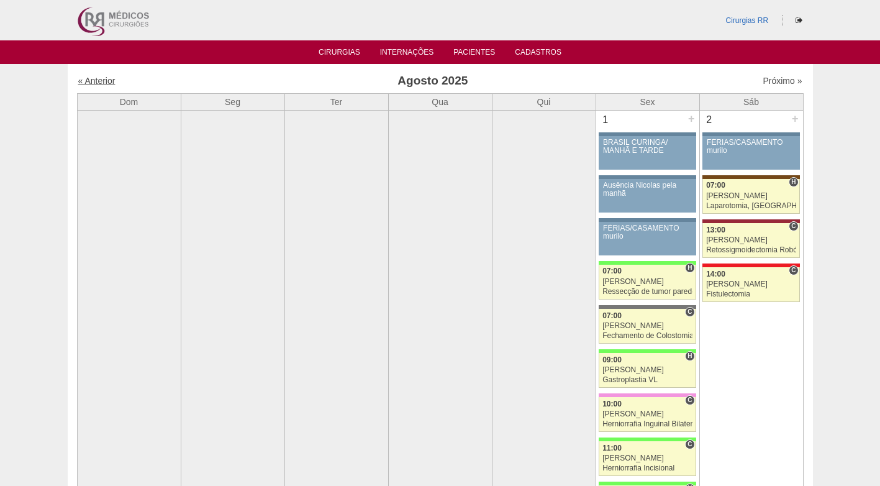
click at [89, 79] on link "« Anterior" at bounding box center [96, 81] width 37 height 10
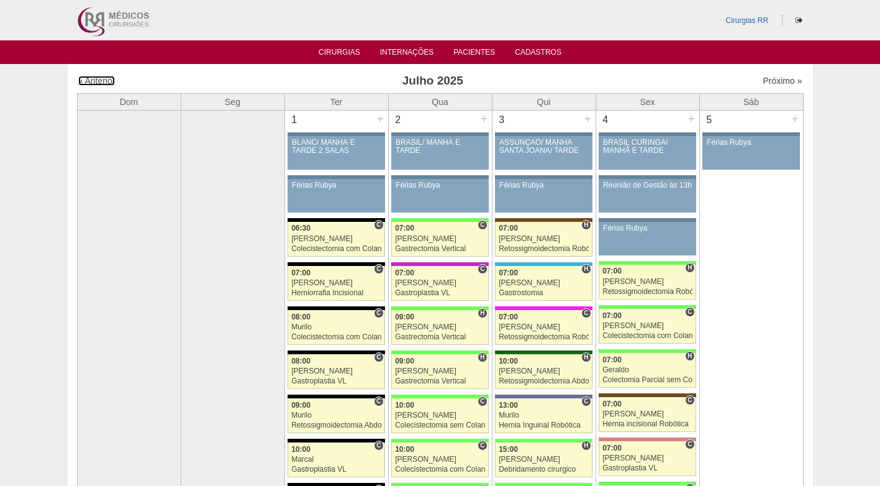
click at [89, 79] on link "« Anterior" at bounding box center [96, 81] width 37 height 10
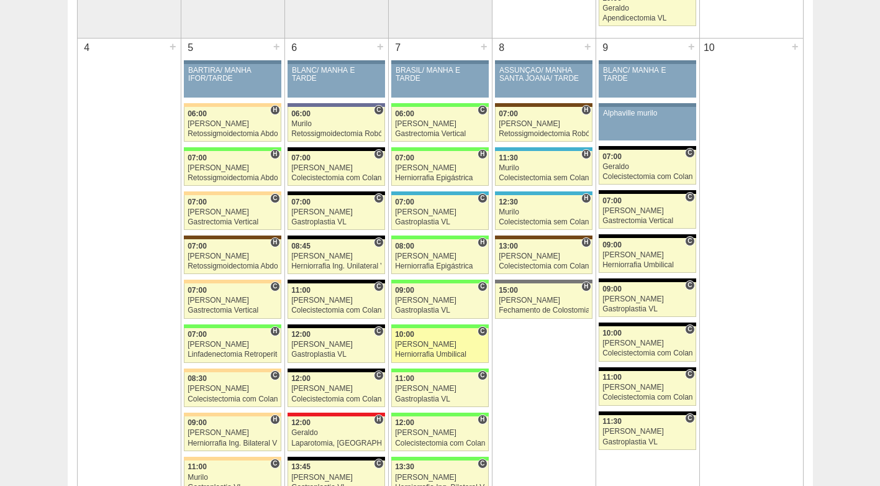
scroll to position [248, 0]
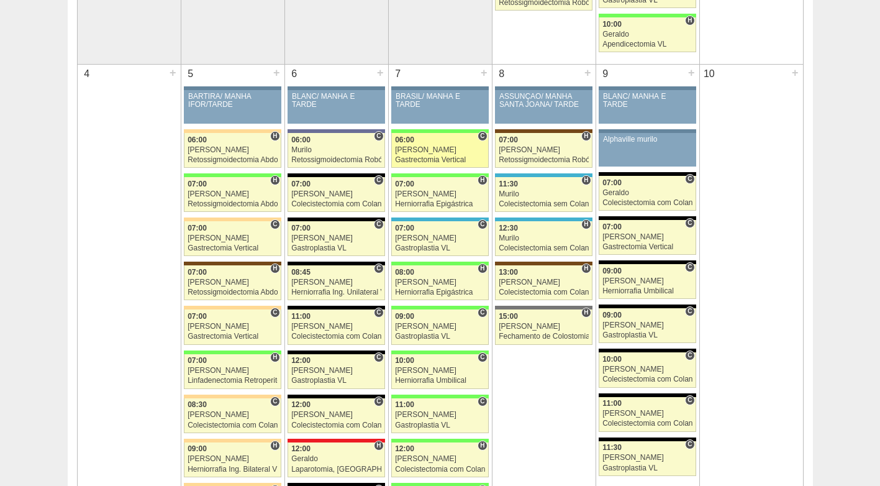
click at [426, 162] on div "Gastrectomia Vertical" at bounding box center [440, 160] width 90 height 8
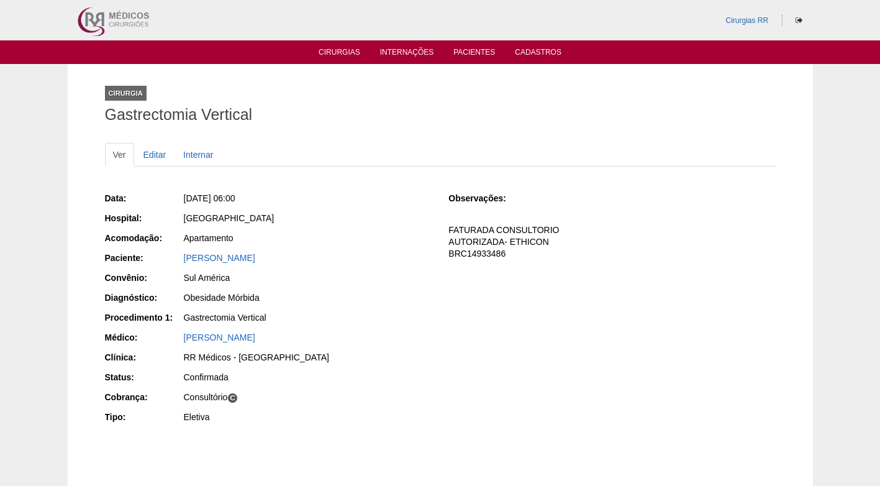
drag, startPoint x: 277, startPoint y: 259, endPoint x: 180, endPoint y: 263, distance: 97.6
click at [180, 263] on div "Paciente: [PERSON_NAME]" at bounding box center [268, 260] width 327 height 16
copy div "Paciente: [PERSON_NAME]"
click at [349, 252] on div "[PERSON_NAME]" at bounding box center [308, 258] width 248 height 12
click at [363, 239] on div "Apartamento" at bounding box center [308, 238] width 248 height 12
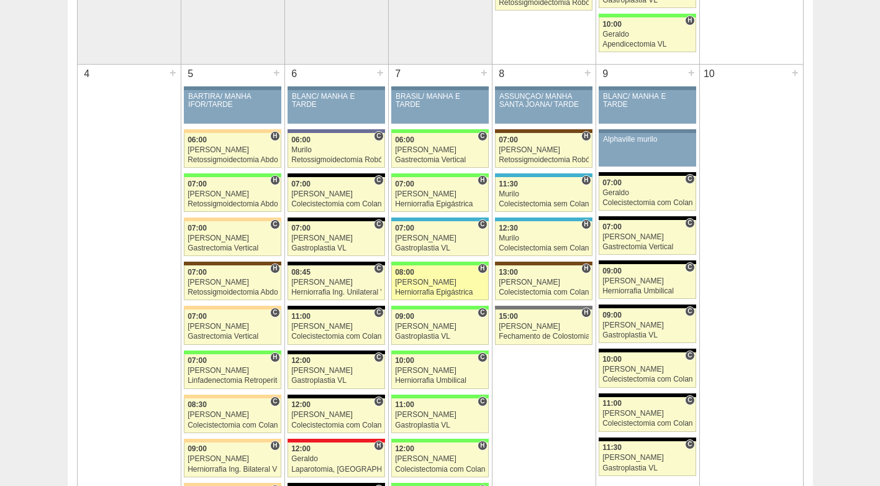
scroll to position [311, 0]
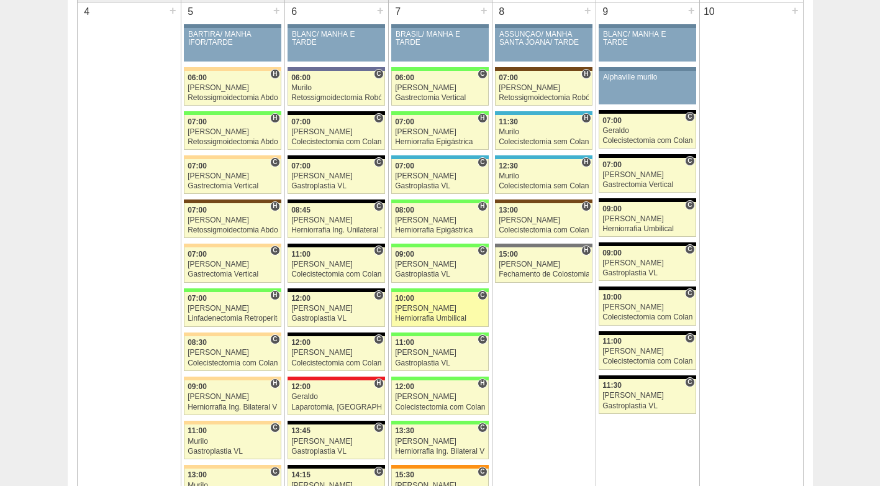
click at [435, 316] on div "Herniorrafia Umbilical" at bounding box center [440, 318] width 90 height 8
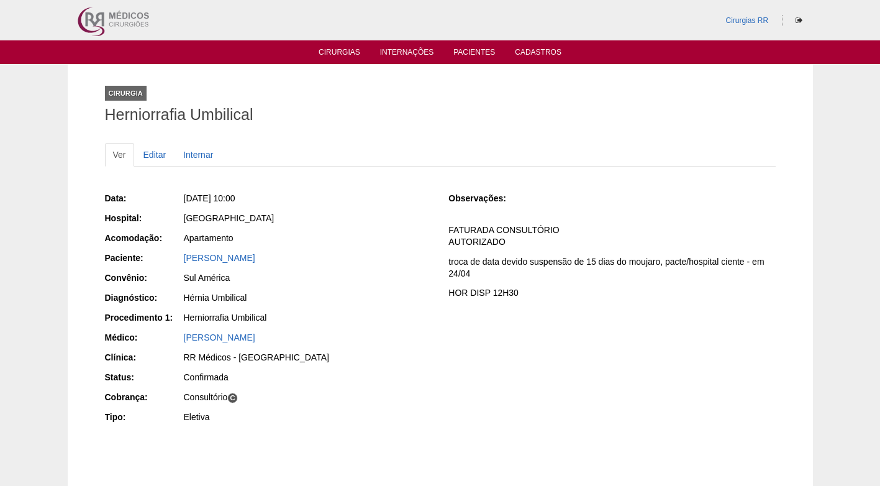
click at [435, 316] on div "Data: Qua, 07/05/2025 - 10:00 Hospital: Brasil Acomodação: Apartamento Paciente…" at bounding box center [440, 309] width 671 height 243
click at [358, 307] on div "Data: Qua, 07/05/2025 - 10:00 Hospital: Brasil Acomodação: Apartamento Paciente…" at bounding box center [268, 309] width 327 height 243
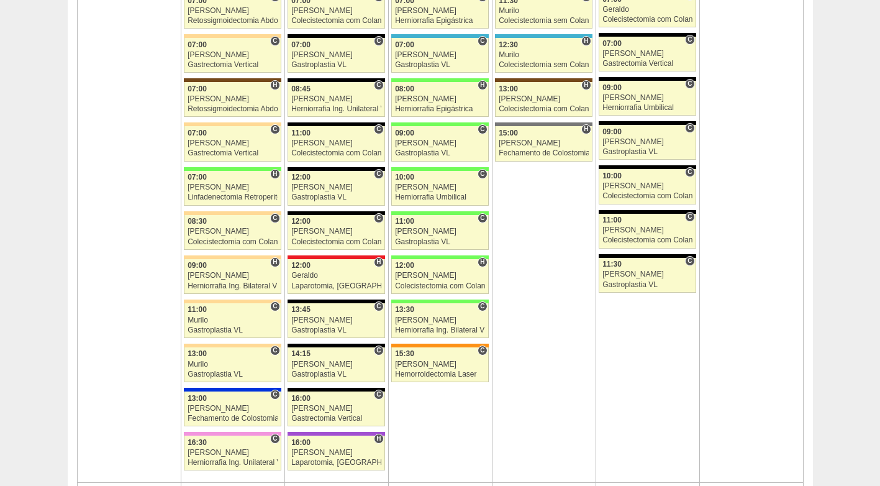
scroll to position [435, 0]
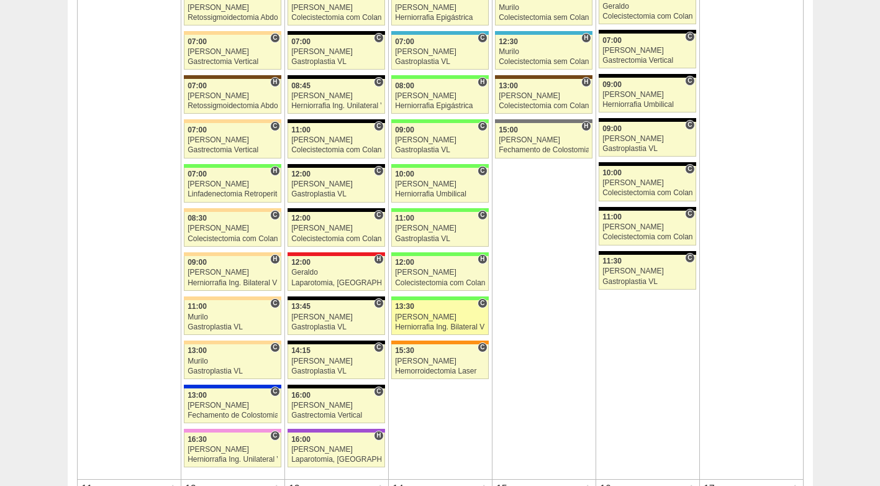
click at [433, 321] on div "[PERSON_NAME]" at bounding box center [440, 317] width 90 height 8
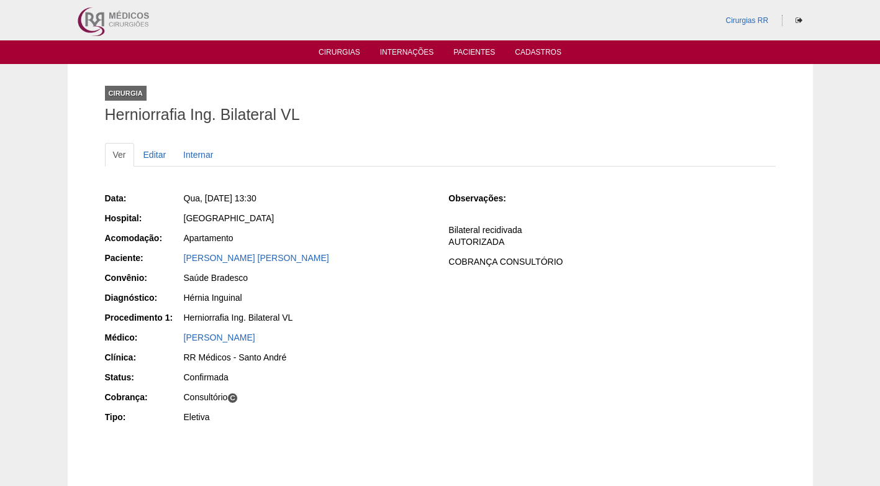
click at [312, 314] on div "Herniorrafia Ing. Bilateral VL" at bounding box center [308, 317] width 248 height 12
click at [235, 254] on link "André Luiz Domingues" at bounding box center [256, 258] width 145 height 10
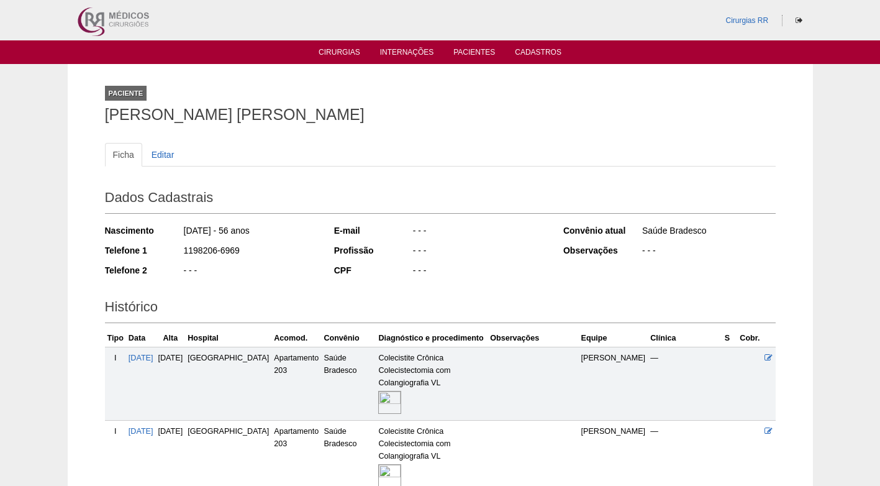
drag, startPoint x: 302, startPoint y: 120, endPoint x: 246, endPoint y: 99, distance: 60.3
click at [295, 116] on h1 "[PERSON_NAME] [PERSON_NAME]" at bounding box center [440, 115] width 671 height 16
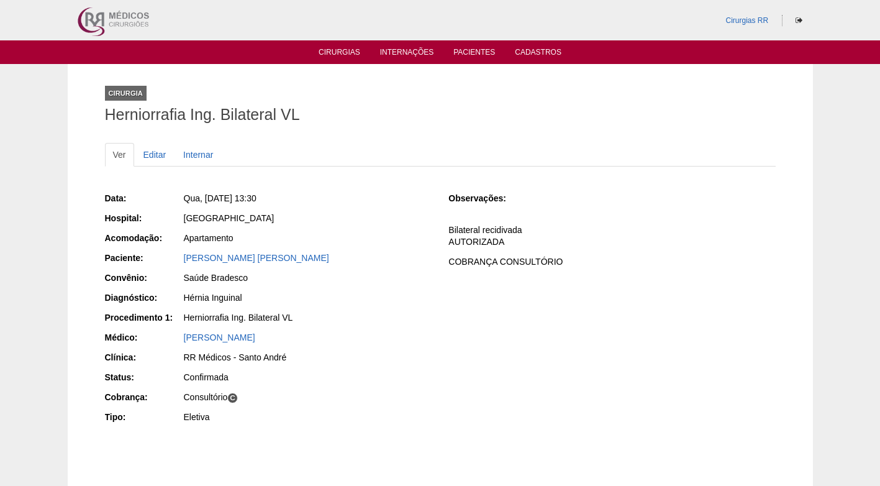
click at [291, 223] on div "[GEOGRAPHIC_DATA]" at bounding box center [308, 218] width 248 height 12
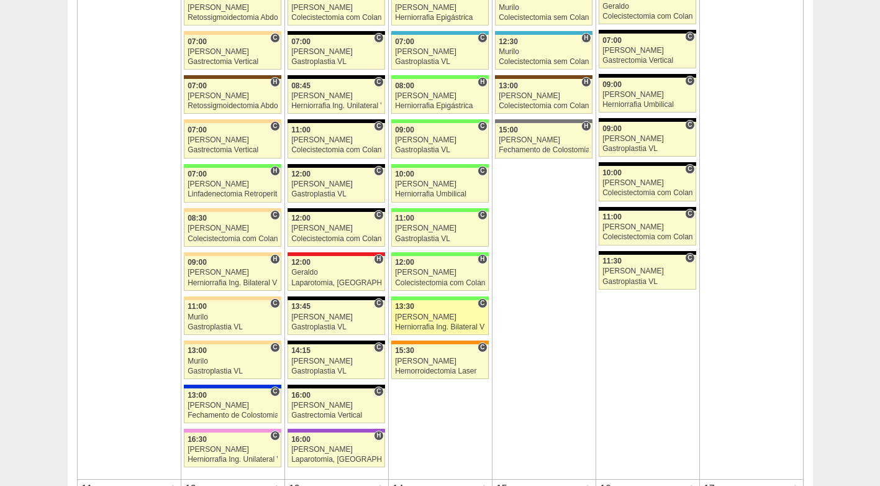
scroll to position [435, 0]
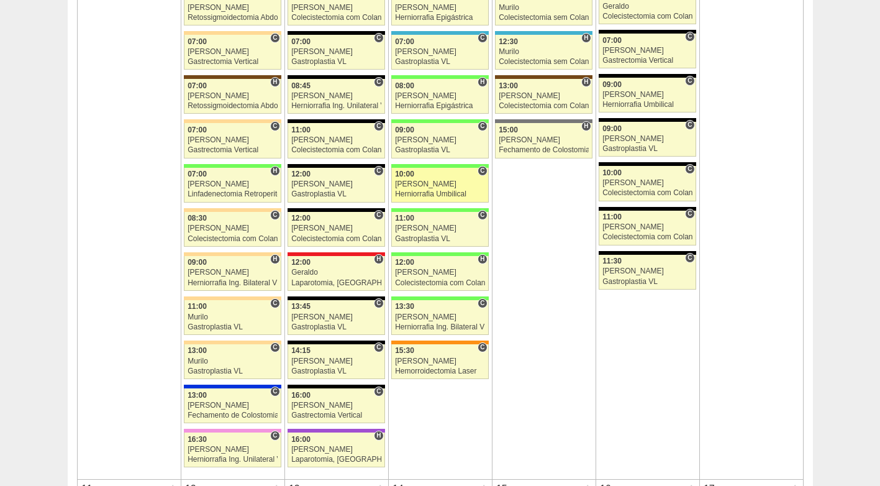
click at [440, 181] on div "[PERSON_NAME]" at bounding box center [440, 184] width 90 height 8
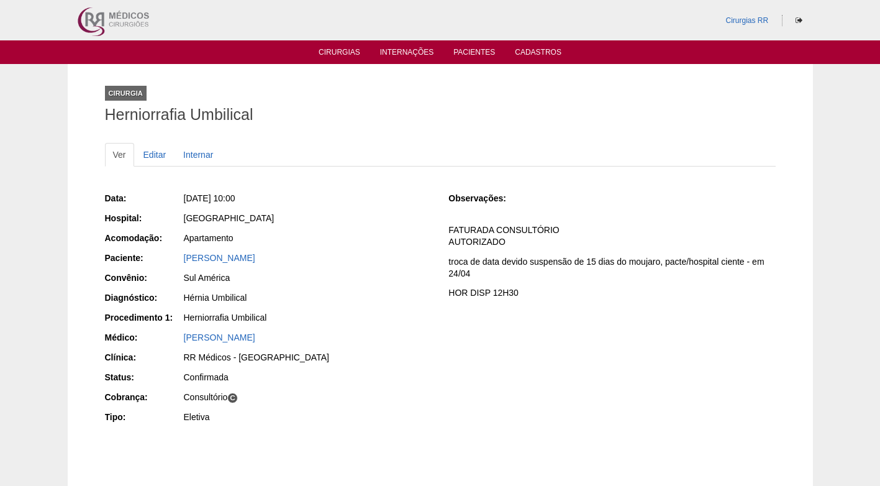
click at [376, 249] on div "Data: [DATE] 10:00 Hospital: [GEOGRAPHIC_DATA] Acomodação: Apartamento Paciente…" at bounding box center [268, 309] width 327 height 243
click at [255, 259] on link "[PERSON_NAME]" at bounding box center [219, 258] width 71 height 10
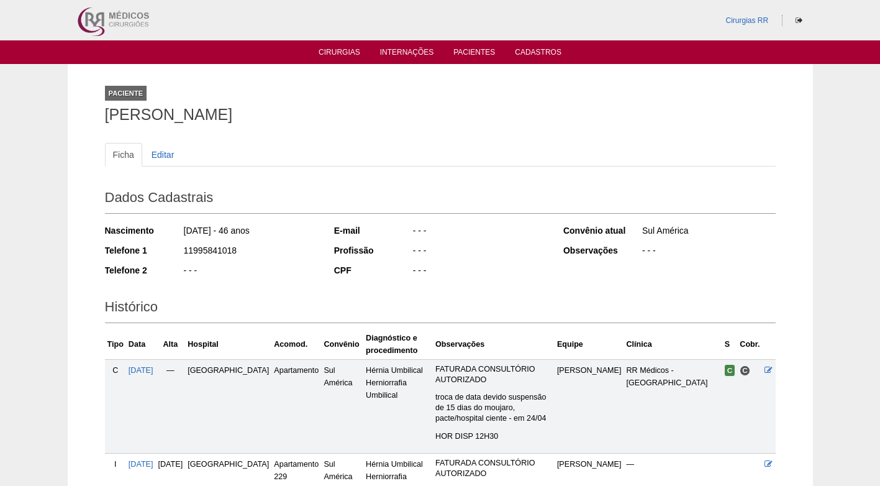
click at [318, 260] on div "Dados Cadastrais Nascimento 24/05/1979 - 46 anos Telefone 1 11995841018 Telefon…" at bounding box center [440, 233] width 671 height 109
drag, startPoint x: 316, startPoint y: 116, endPoint x: 142, endPoint y: 126, distance: 173.6
click at [99, 119] on div "Paciente MARCELE FERNANDES DEHN Ficha Editar Dados Cadastrais Nascimento 24/05/…" at bounding box center [440, 321] width 689 height 514
copy h1 "[PERSON_NAME]"
click at [321, 175] on div "Ficha Editar" at bounding box center [440, 161] width 671 height 36
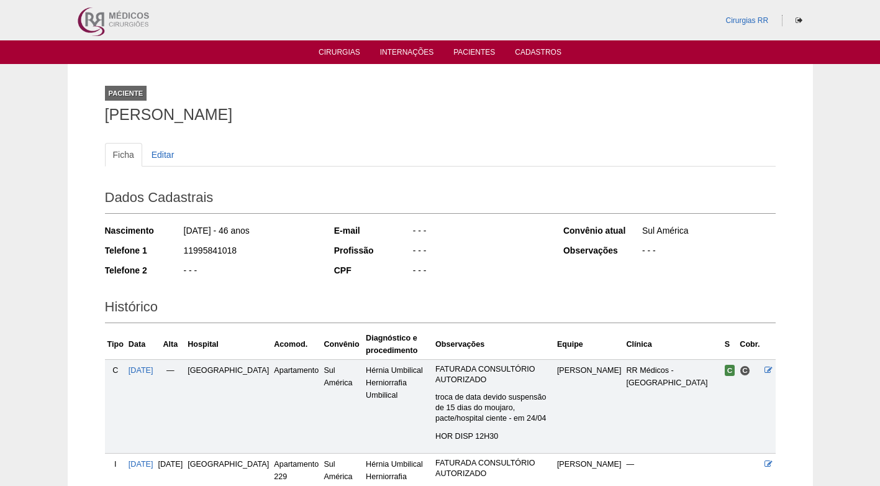
scroll to position [124, 0]
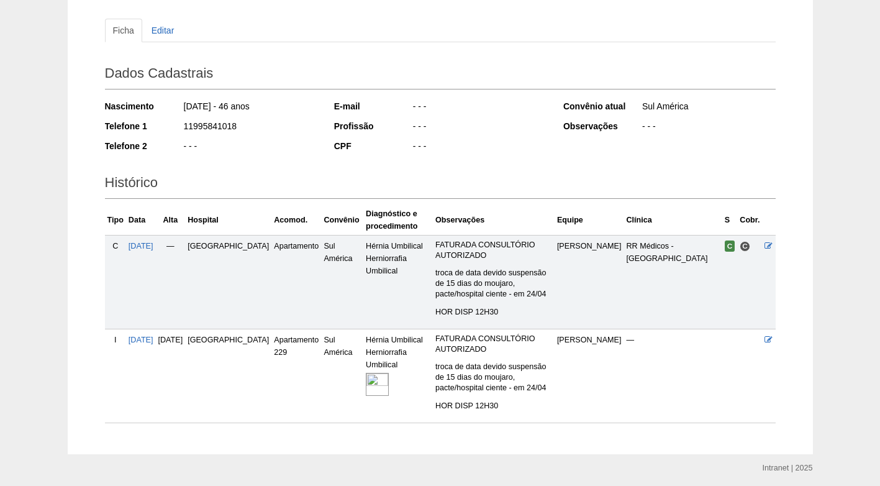
click at [475, 147] on div "- - -" at bounding box center [479, 148] width 135 height 16
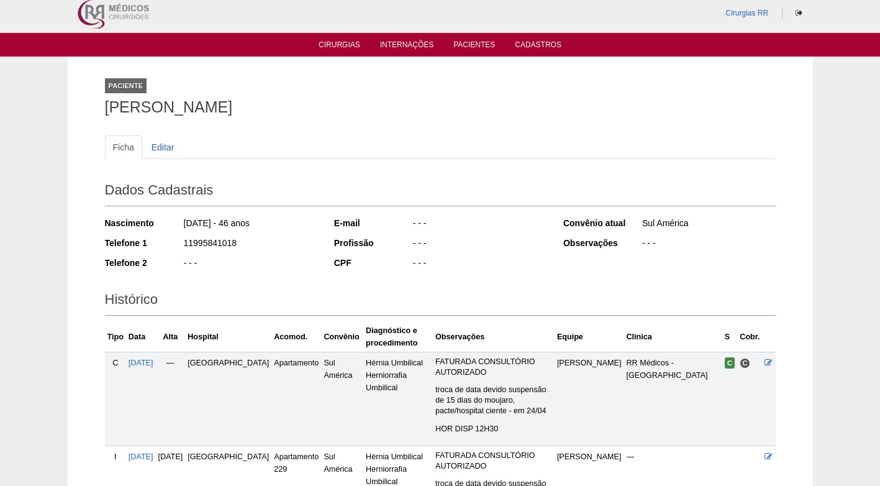
scroll to position [0, 0]
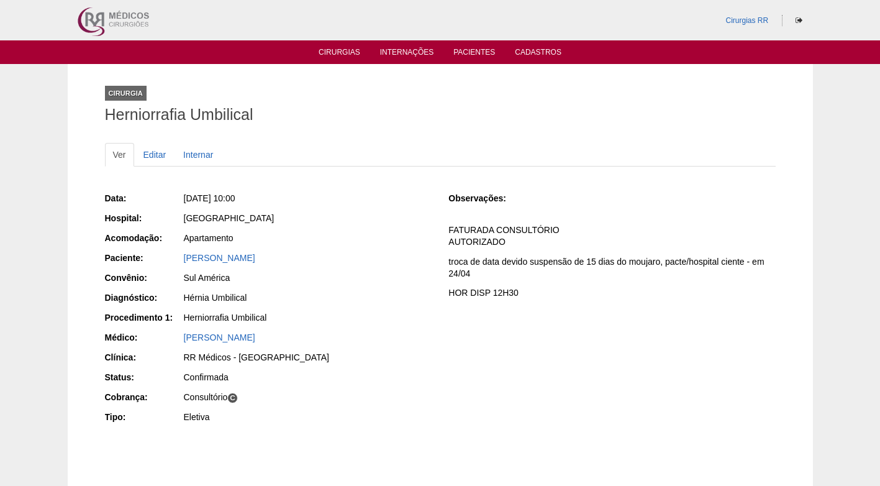
drag, startPoint x: 382, startPoint y: 174, endPoint x: 327, endPoint y: 125, distance: 73.0
click at [383, 174] on div "Ver Editar Internar" at bounding box center [440, 161] width 671 height 36
click at [344, 52] on link "Cirurgias" at bounding box center [340, 53] width 42 height 11
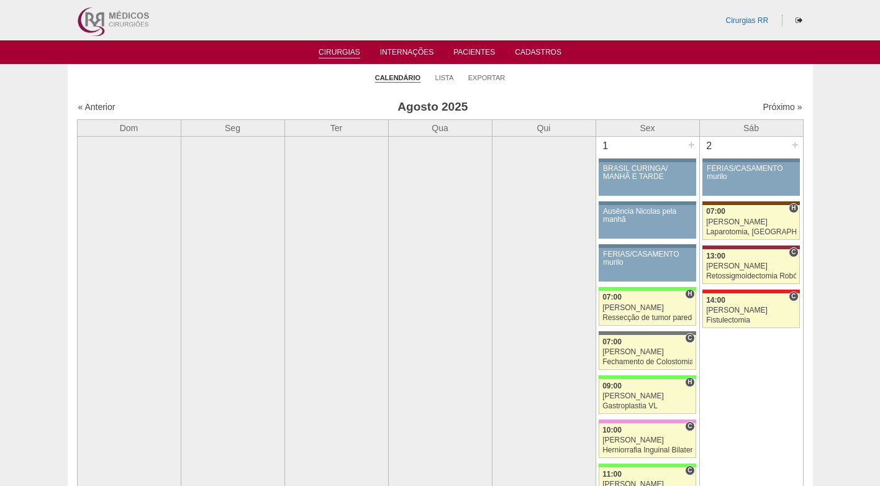
click at [589, 109] on h3 "Agosto 2025" at bounding box center [433, 107] width 362 height 18
click at [450, 78] on link "Lista" at bounding box center [444, 77] width 19 height 9
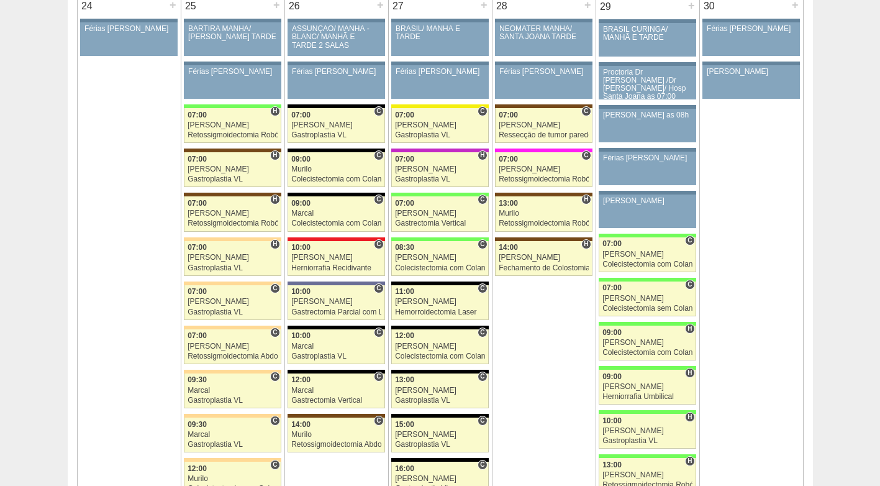
scroll to position [2795, 0]
